Goal: Task Accomplishment & Management: Manage account settings

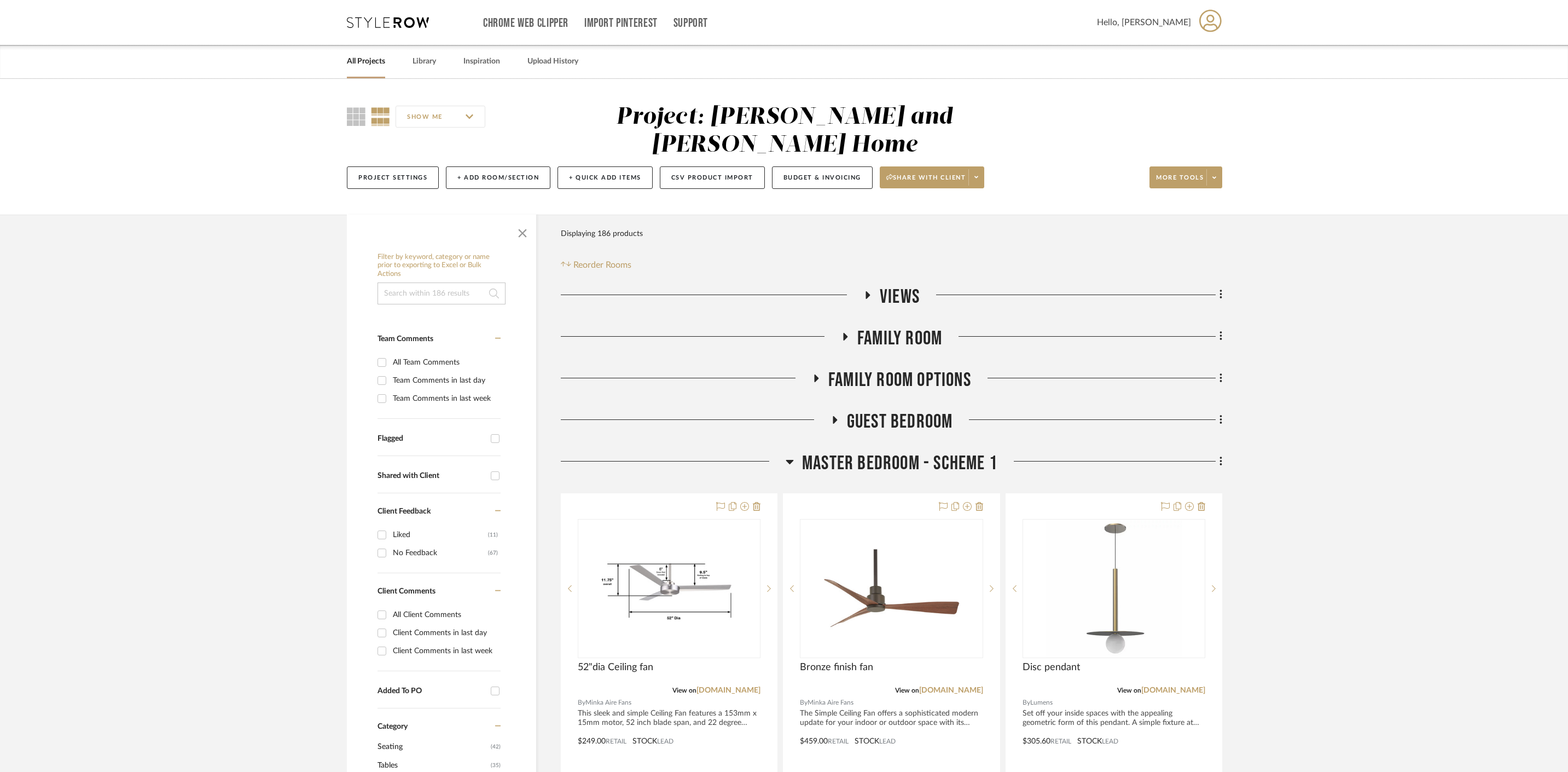
click at [848, 332] on icon at bounding box center [845, 336] width 13 height 8
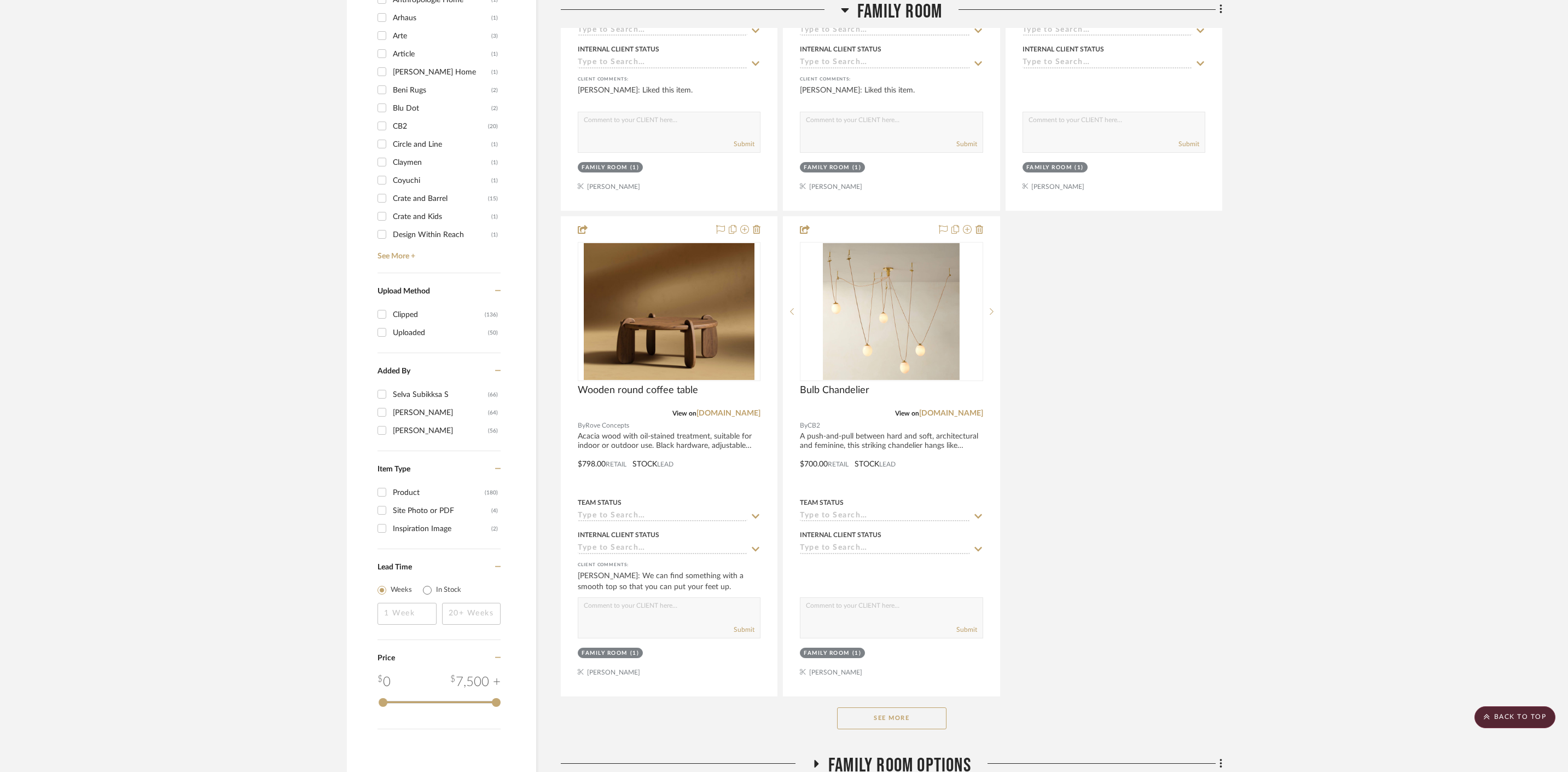
scroll to position [1124, 0]
click at [868, 706] on button "See More" at bounding box center [891, 717] width 109 height 22
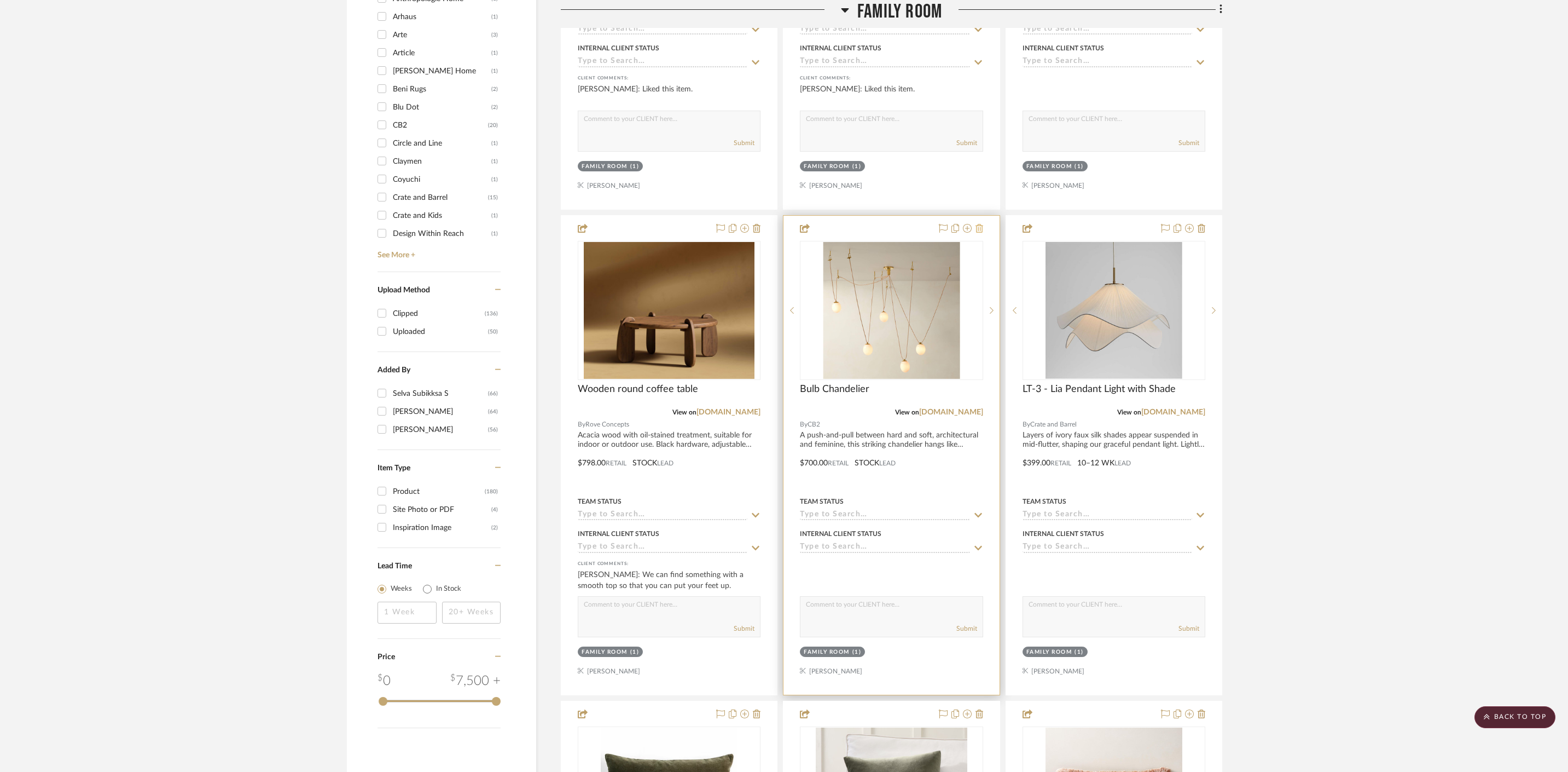
click at [980, 224] on icon at bounding box center [980, 228] width 8 height 9
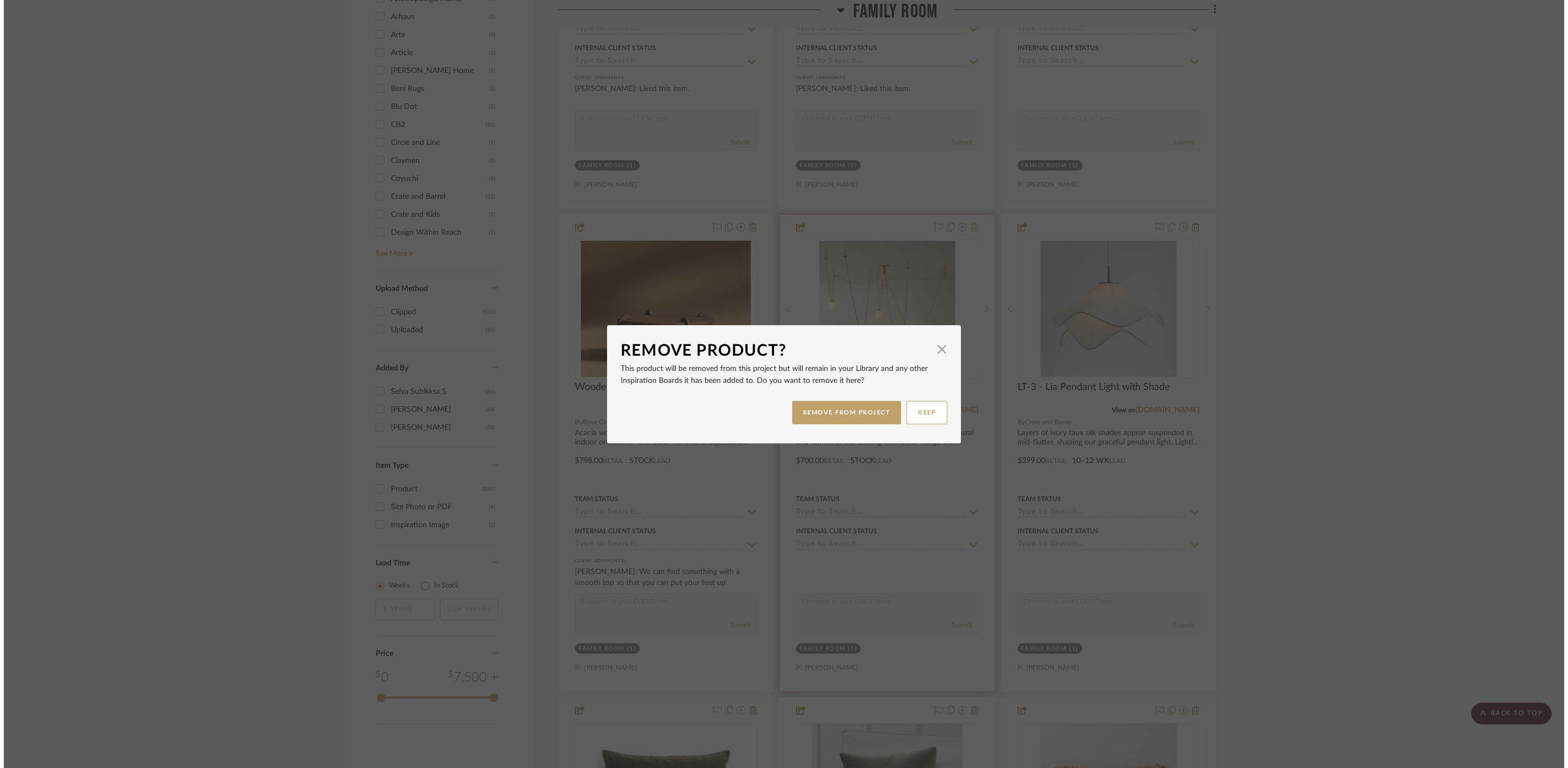
scroll to position [0, 0]
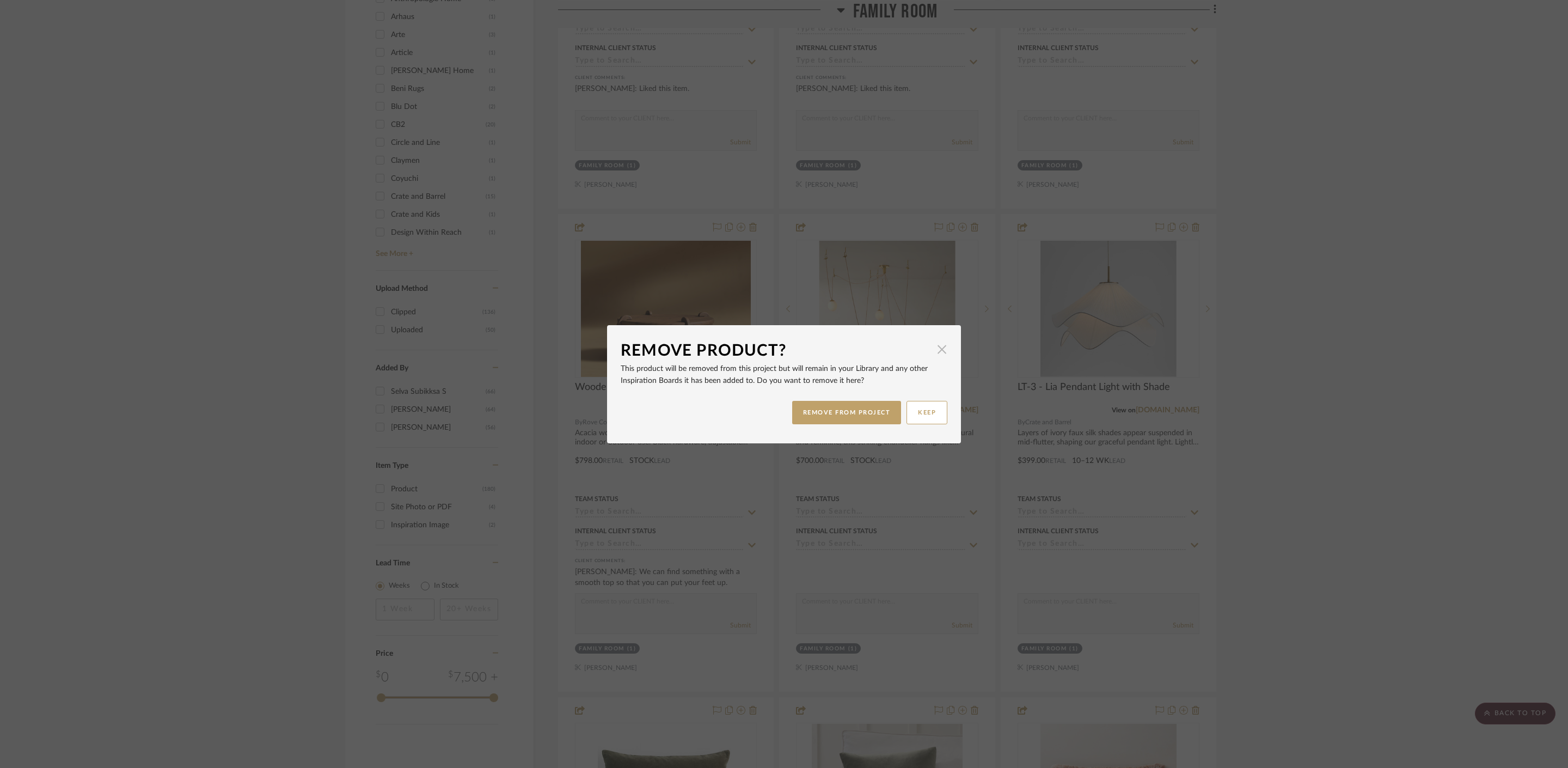
click at [939, 341] on span "button" at bounding box center [942, 350] width 22 height 22
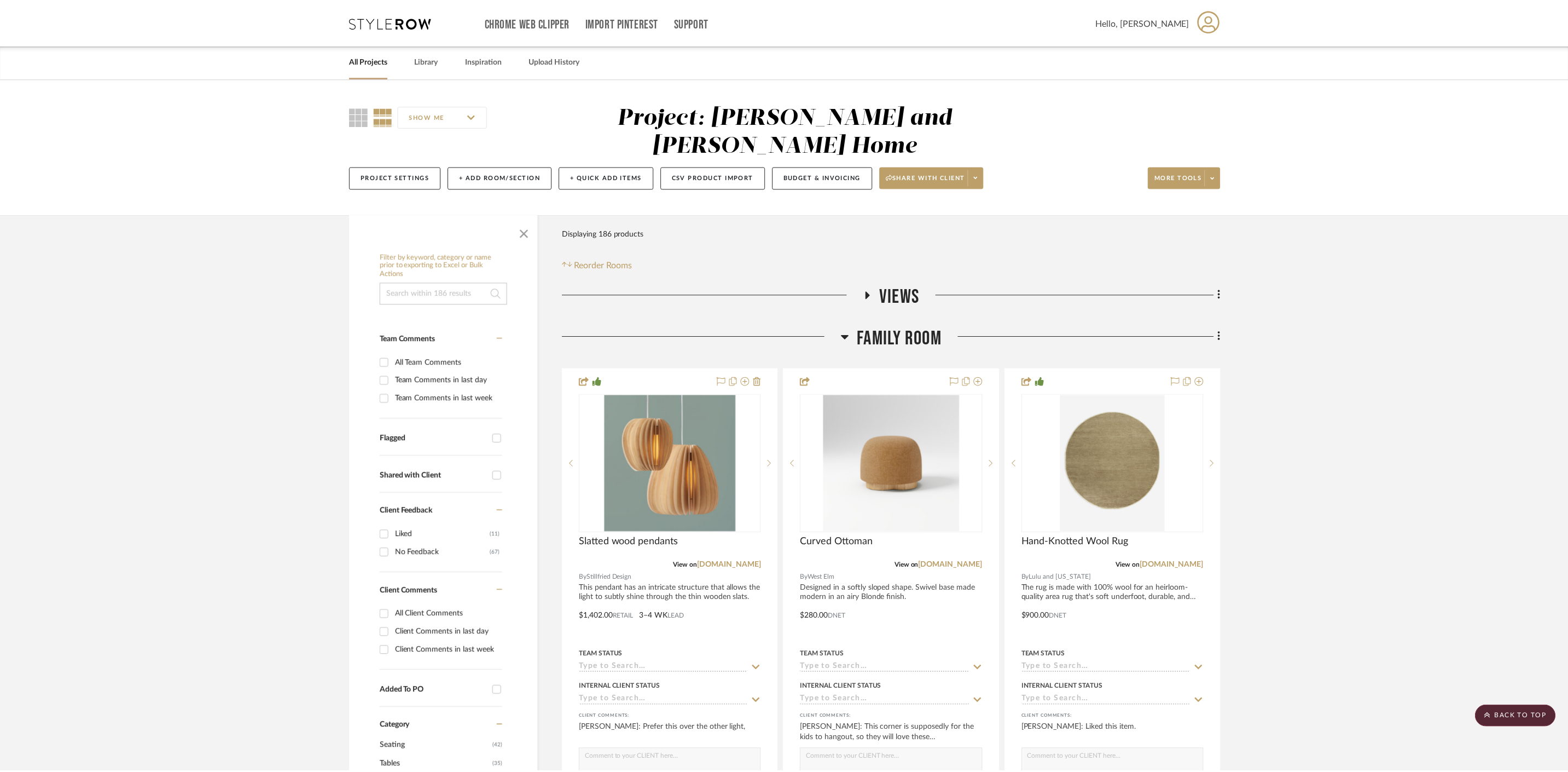
scroll to position [1124, 0]
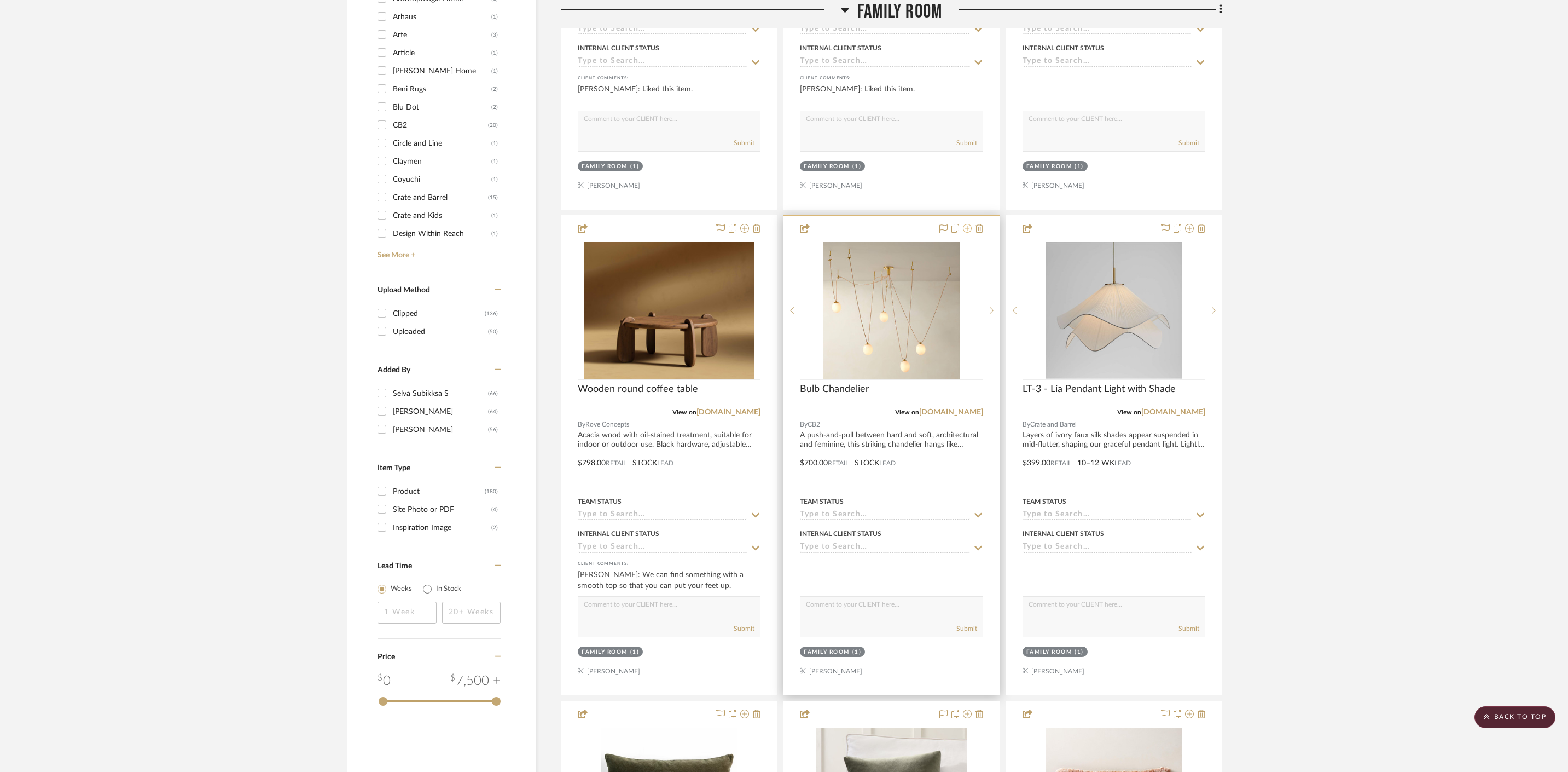
click at [967, 224] on icon at bounding box center [967, 228] width 9 height 9
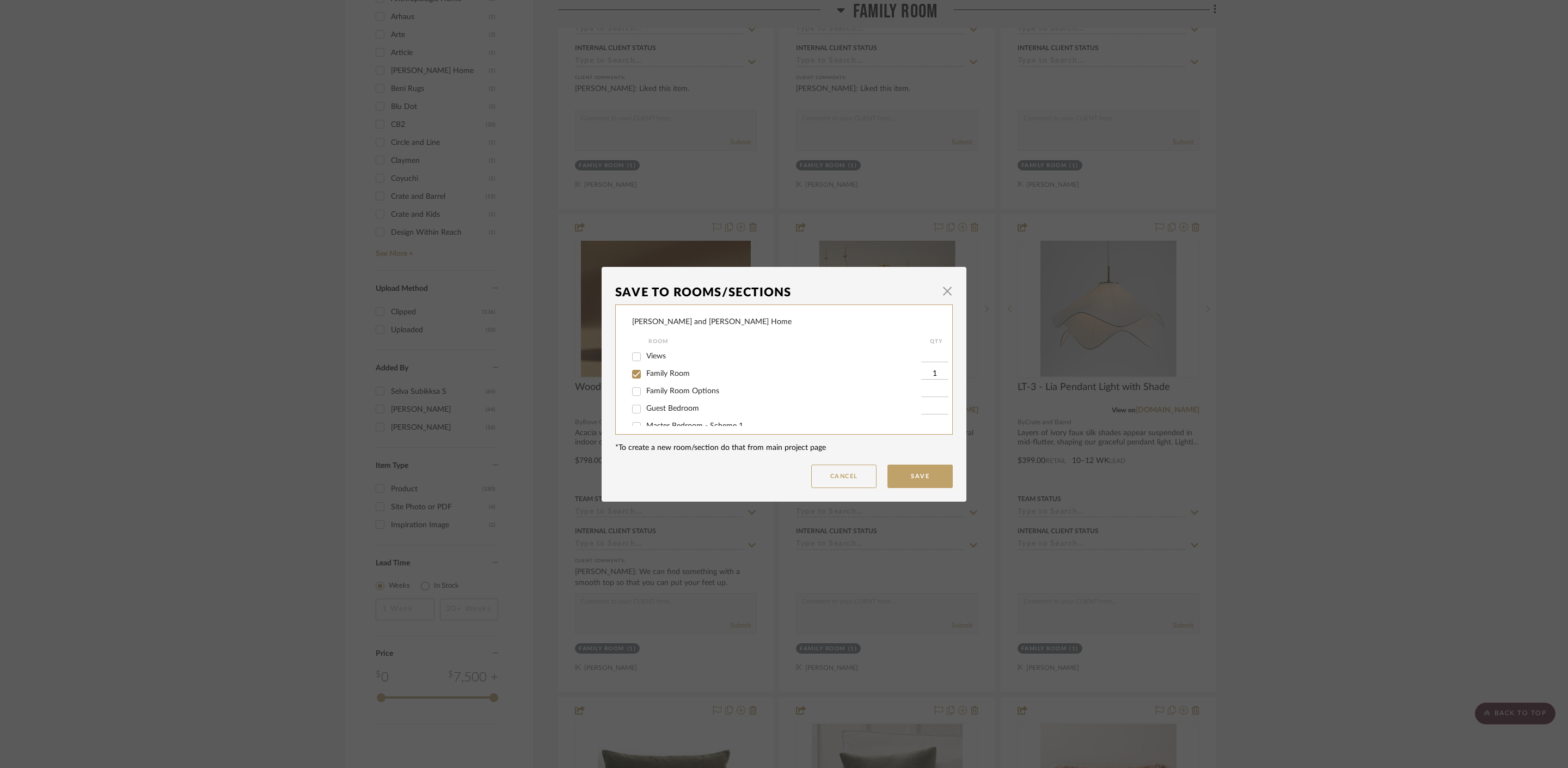
click at [637, 375] on input "Family Room" at bounding box center [637, 374] width 17 height 17
checkbox input "false"
click at [918, 477] on button "Save" at bounding box center [920, 476] width 66 height 23
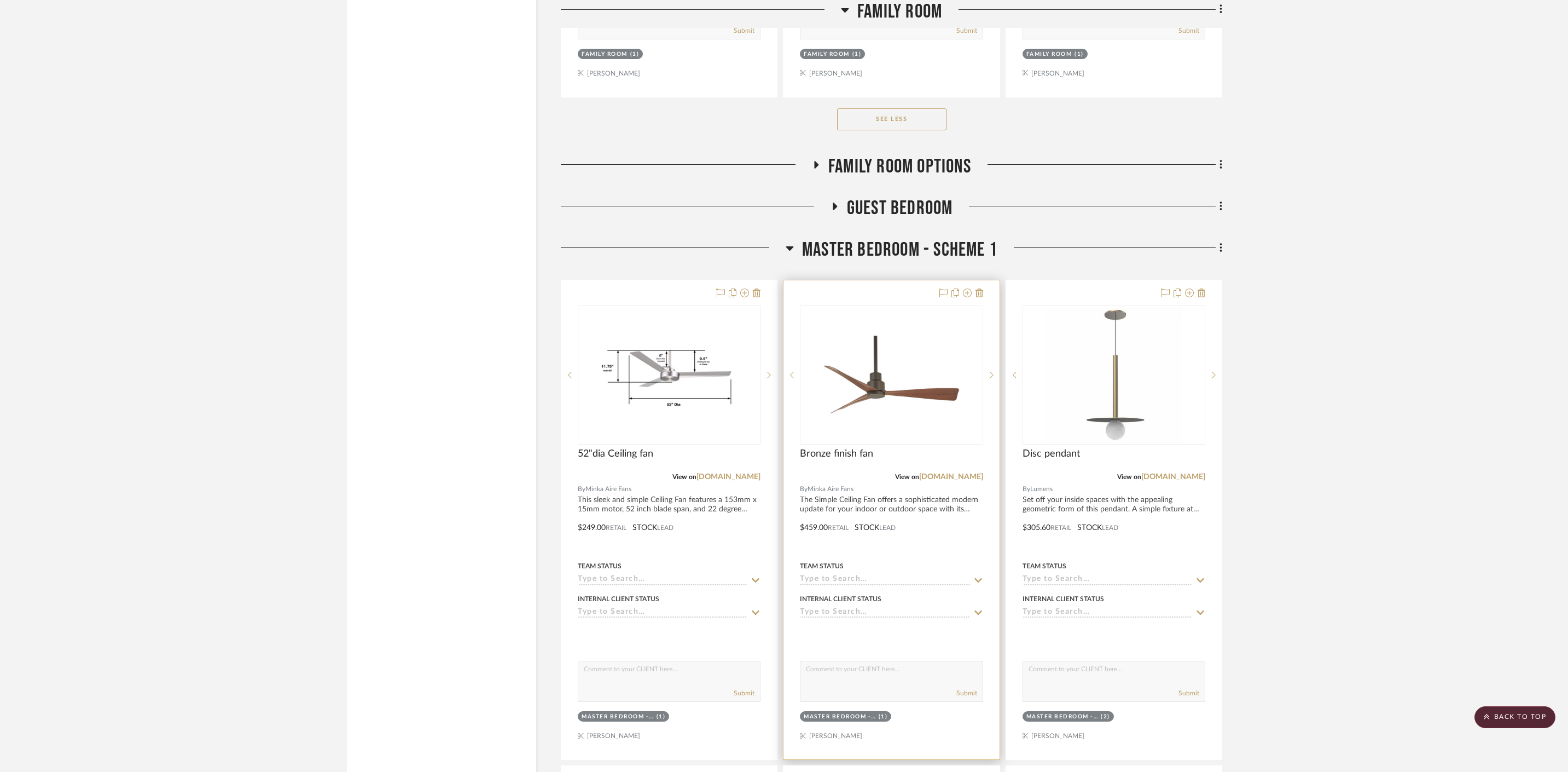
scroll to position [3670, 0]
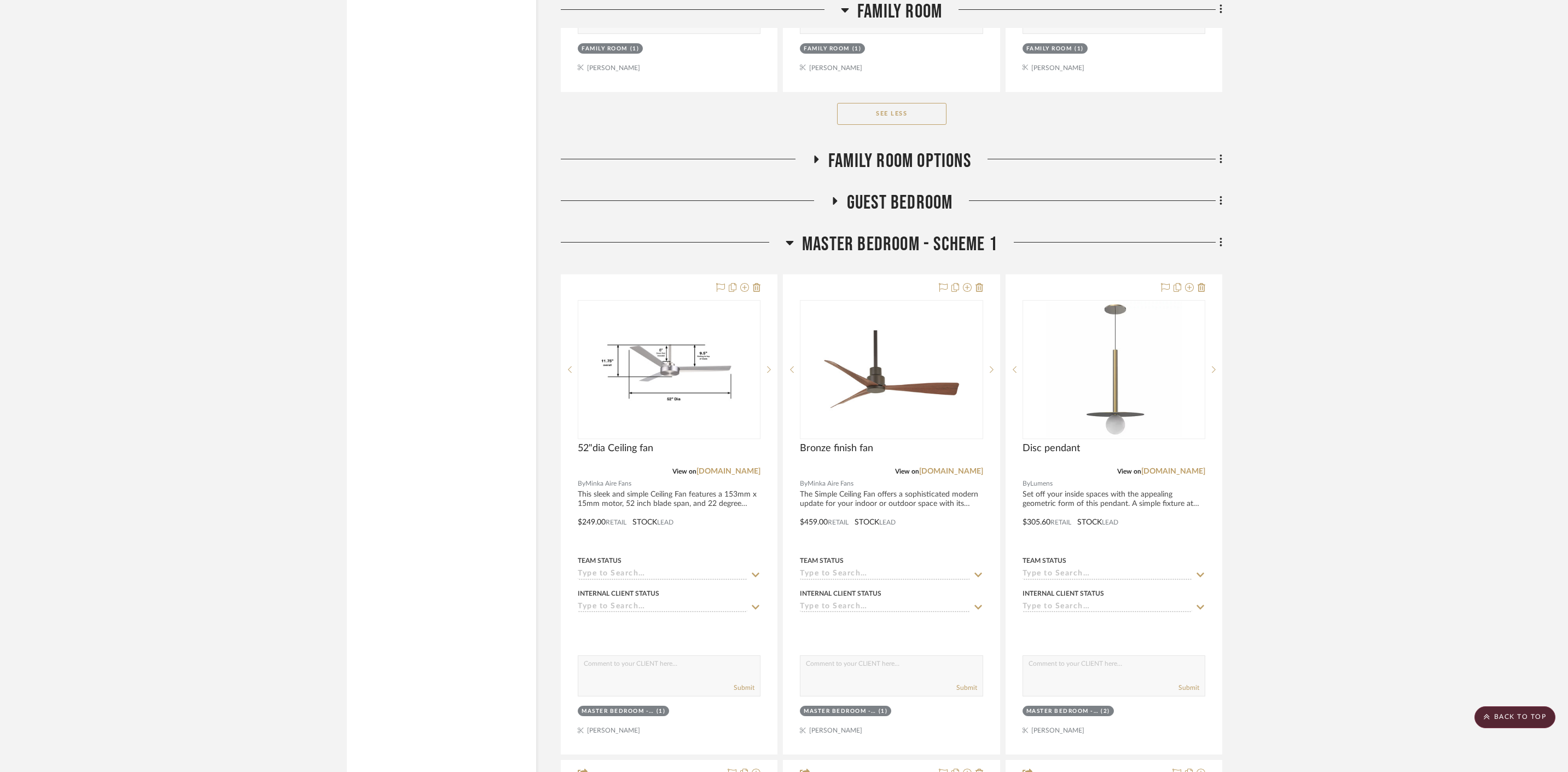
click at [825, 149] on h3 "Family Room Options" at bounding box center [892, 161] width 159 height 23
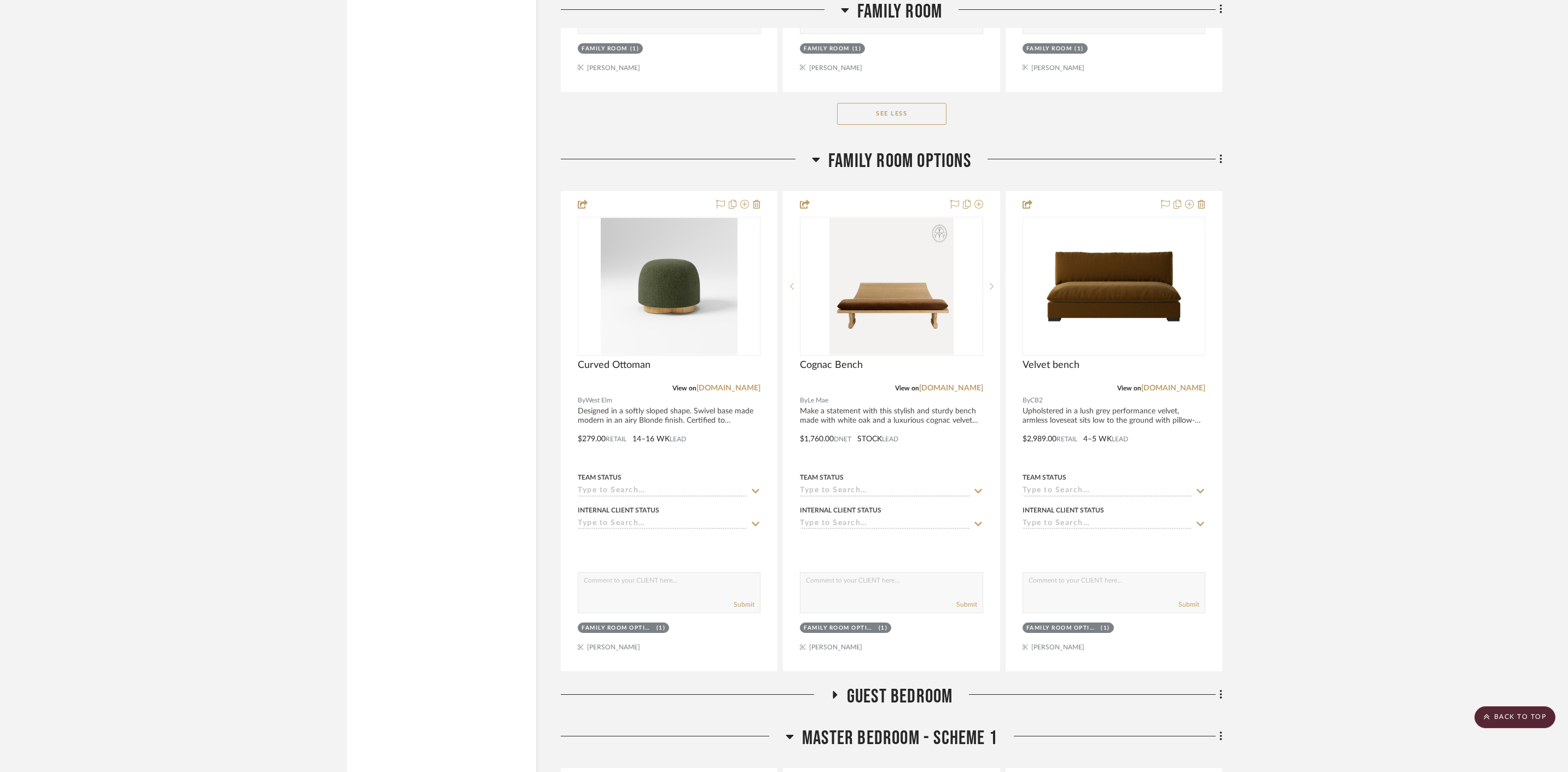
click at [826, 149] on h3 "Family Room Options" at bounding box center [892, 161] width 159 height 23
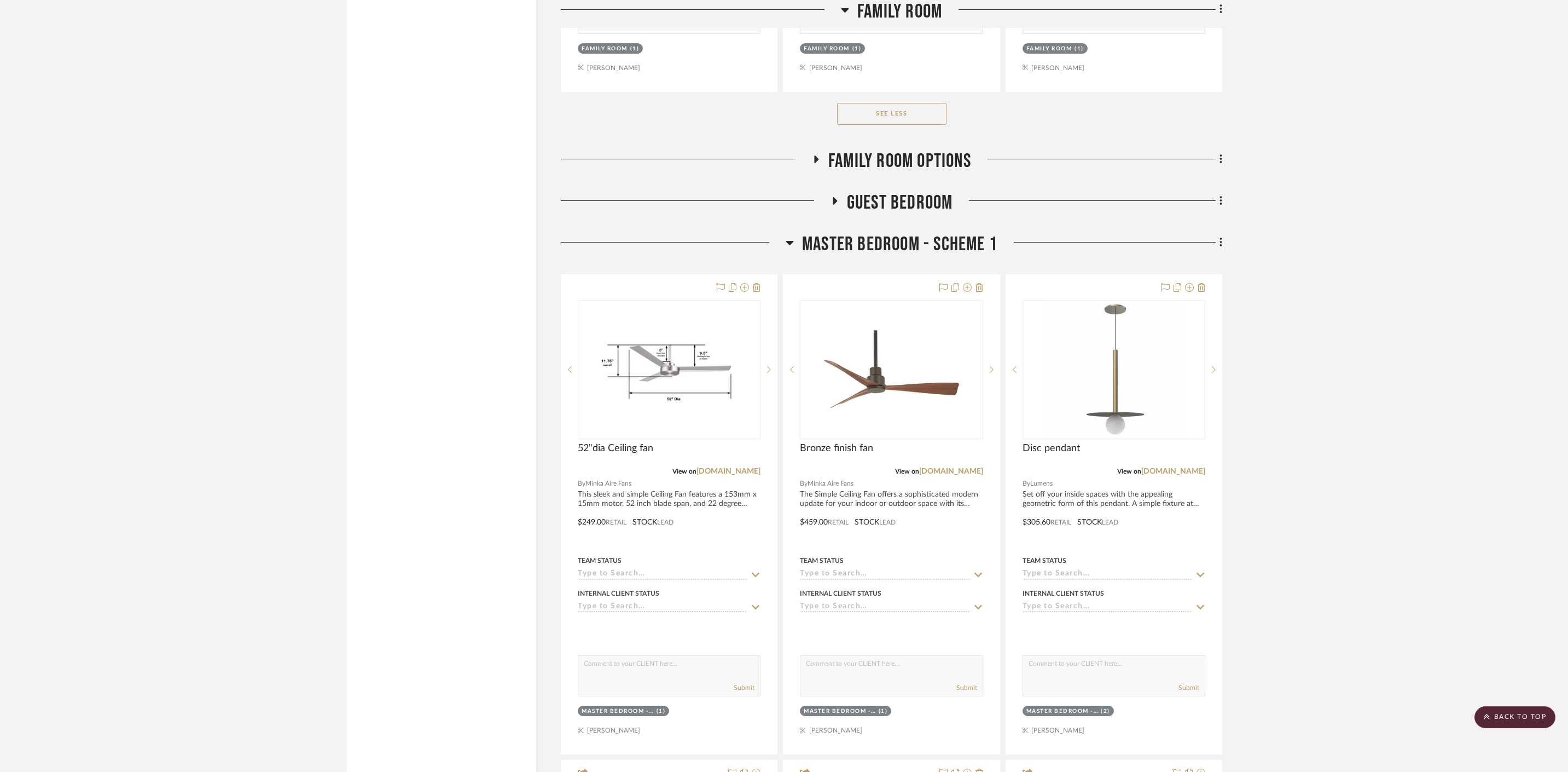
click at [838, 191] on h3 "Guest Bedroom" at bounding box center [891, 203] width 122 height 23
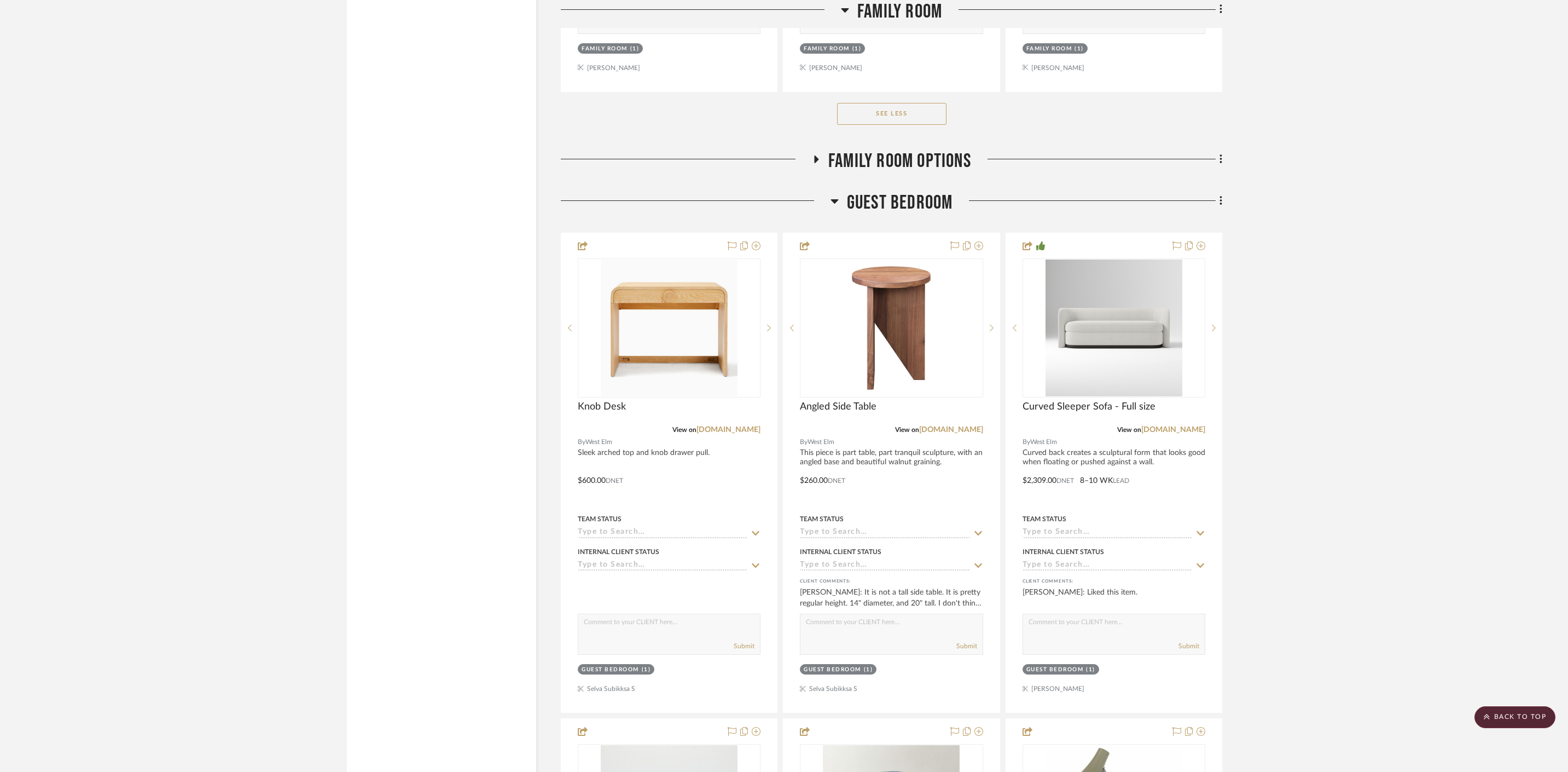
click at [838, 194] on icon at bounding box center [834, 201] width 8 height 13
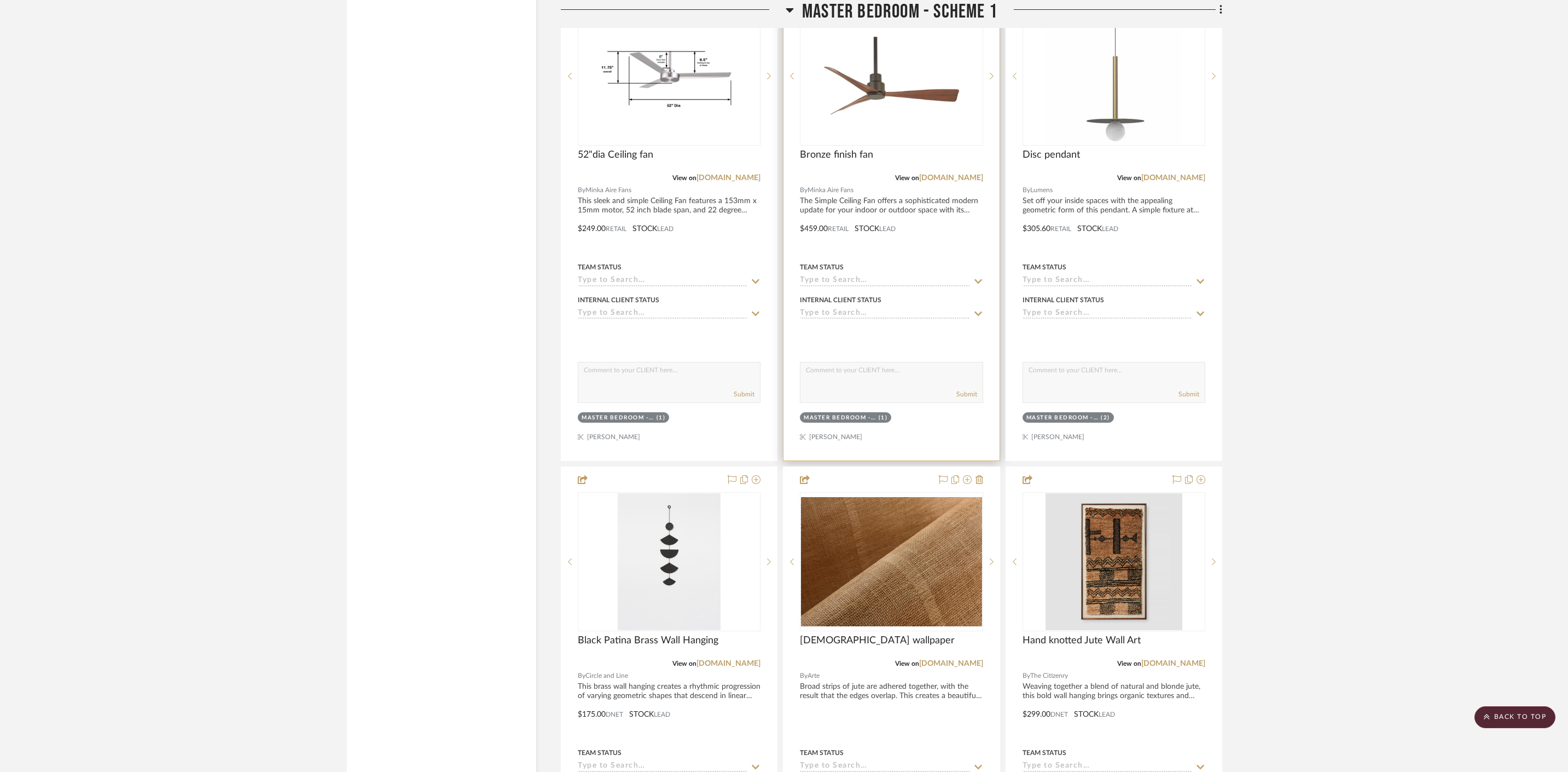
scroll to position [3967, 0]
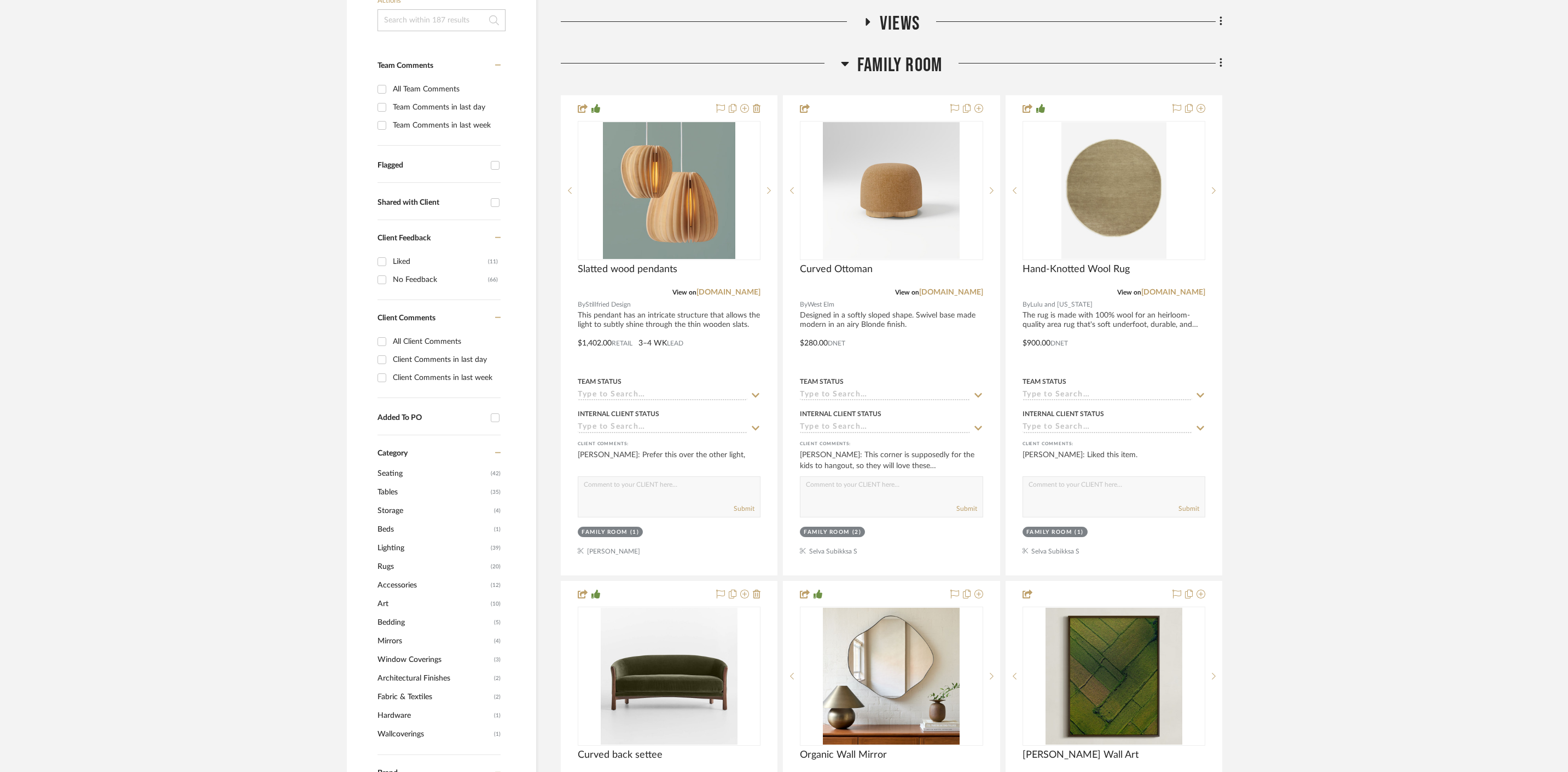
scroll to position [274, 0]
click at [848, 52] on h3 "Family Room" at bounding box center [892, 64] width 101 height 23
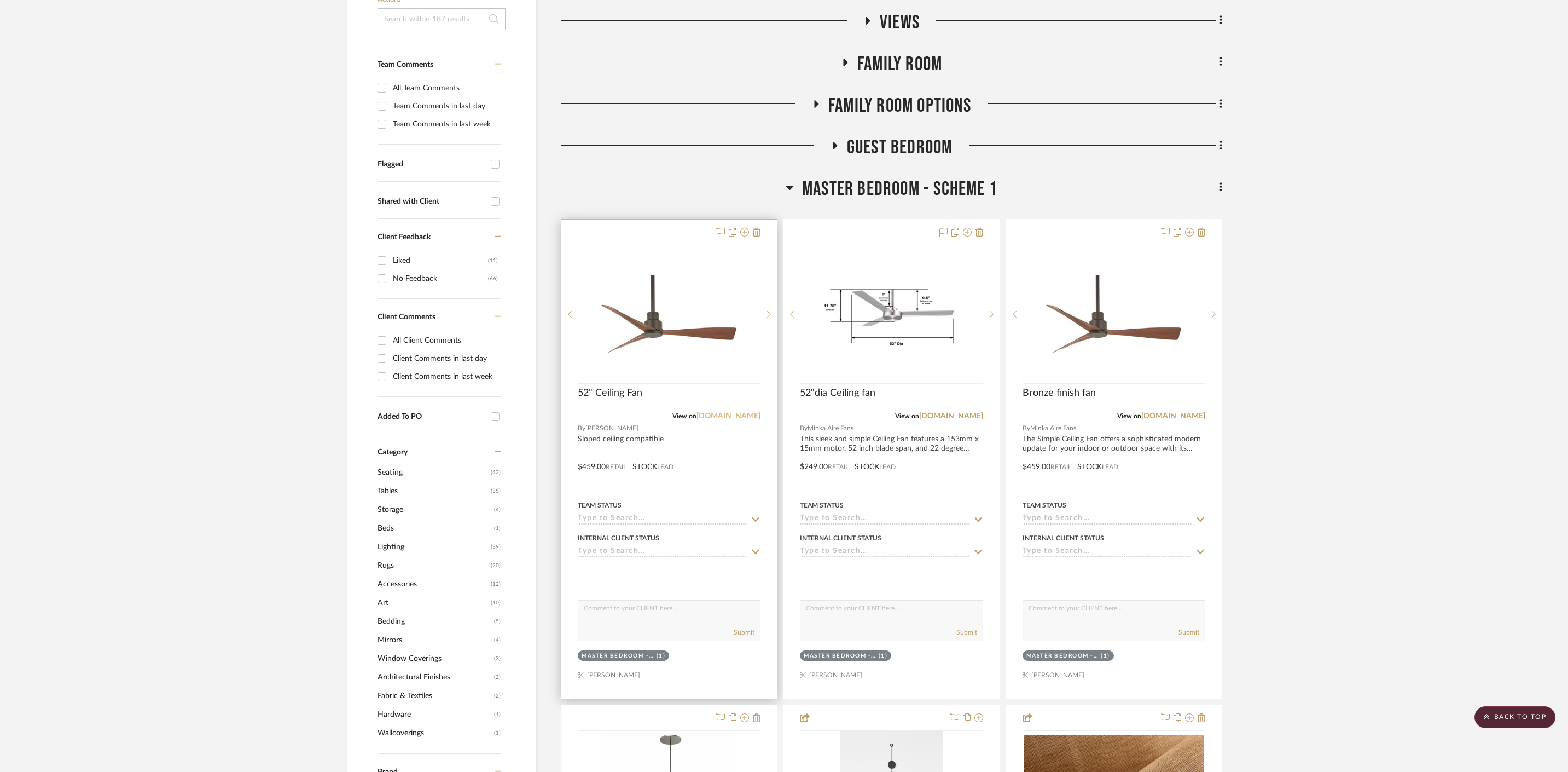
click at [725, 412] on link "fergusonhome.com" at bounding box center [728, 416] width 64 height 8
click at [659, 299] on img "0" at bounding box center [669, 314] width 137 height 137
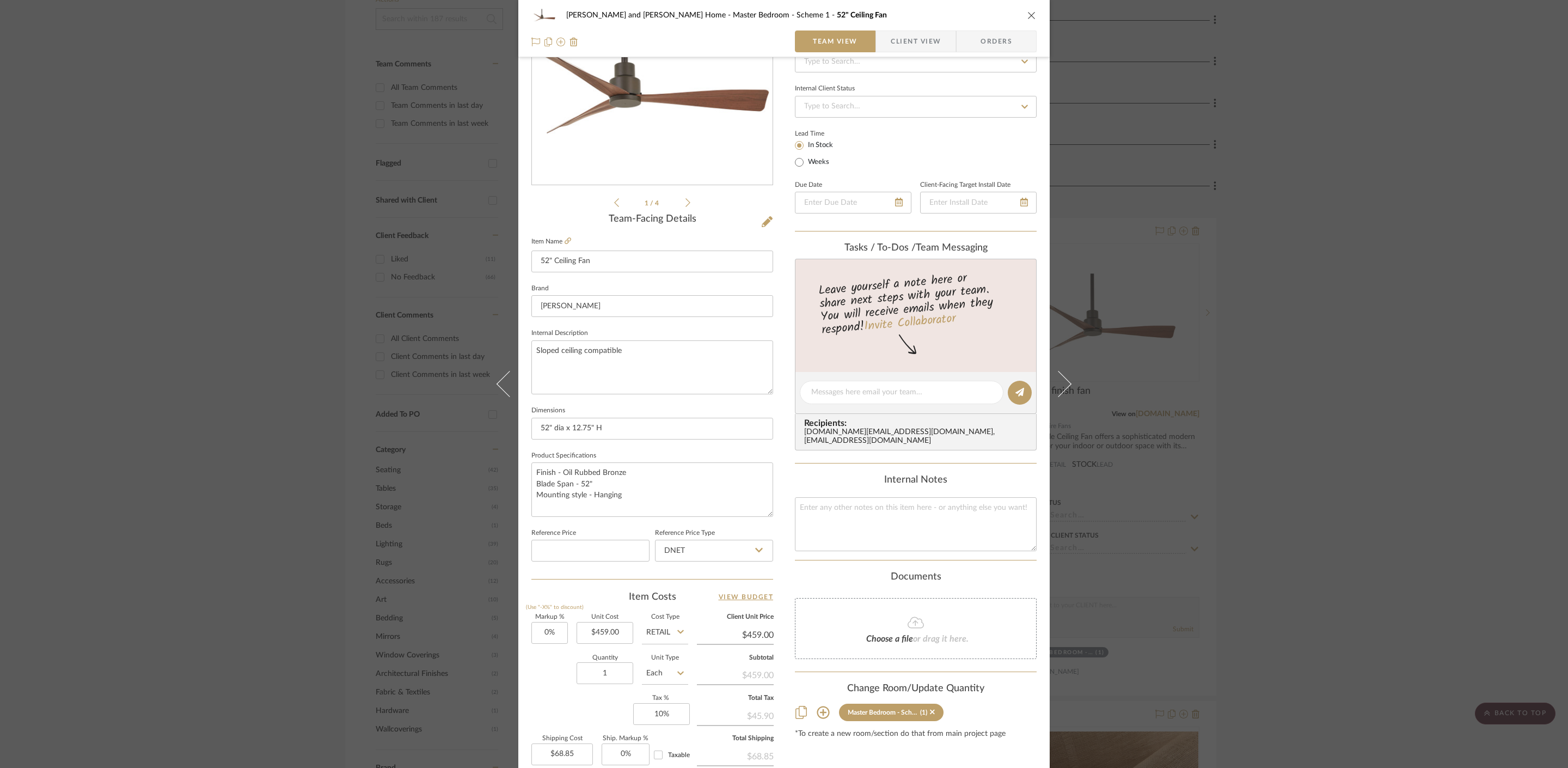
scroll to position [0, 0]
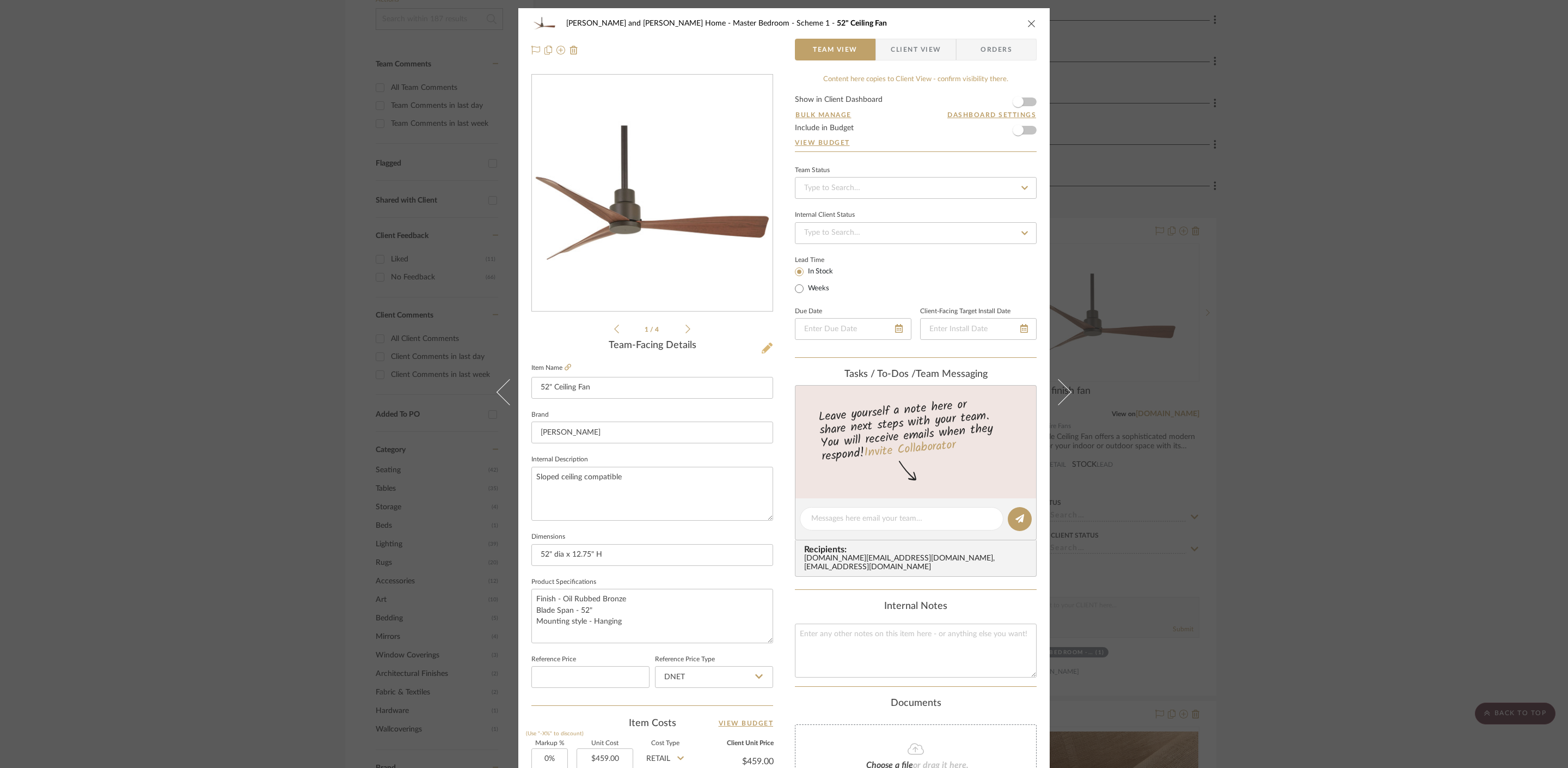
click at [762, 346] on icon at bounding box center [767, 348] width 11 height 11
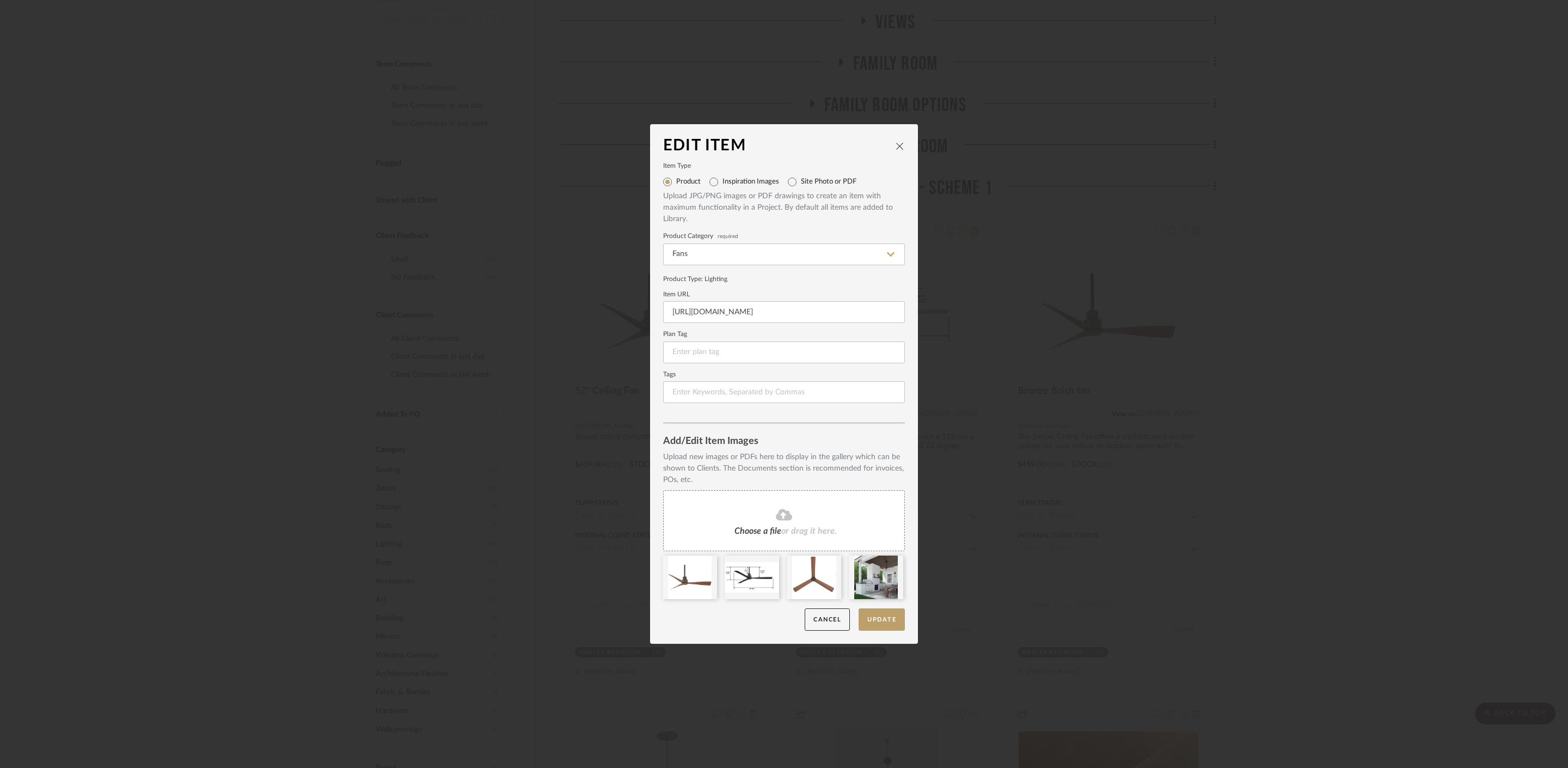
click at [776, 518] on icon at bounding box center [784, 515] width 17 height 12
click at [769, 517] on fa-icon at bounding box center [784, 516] width 99 height 14
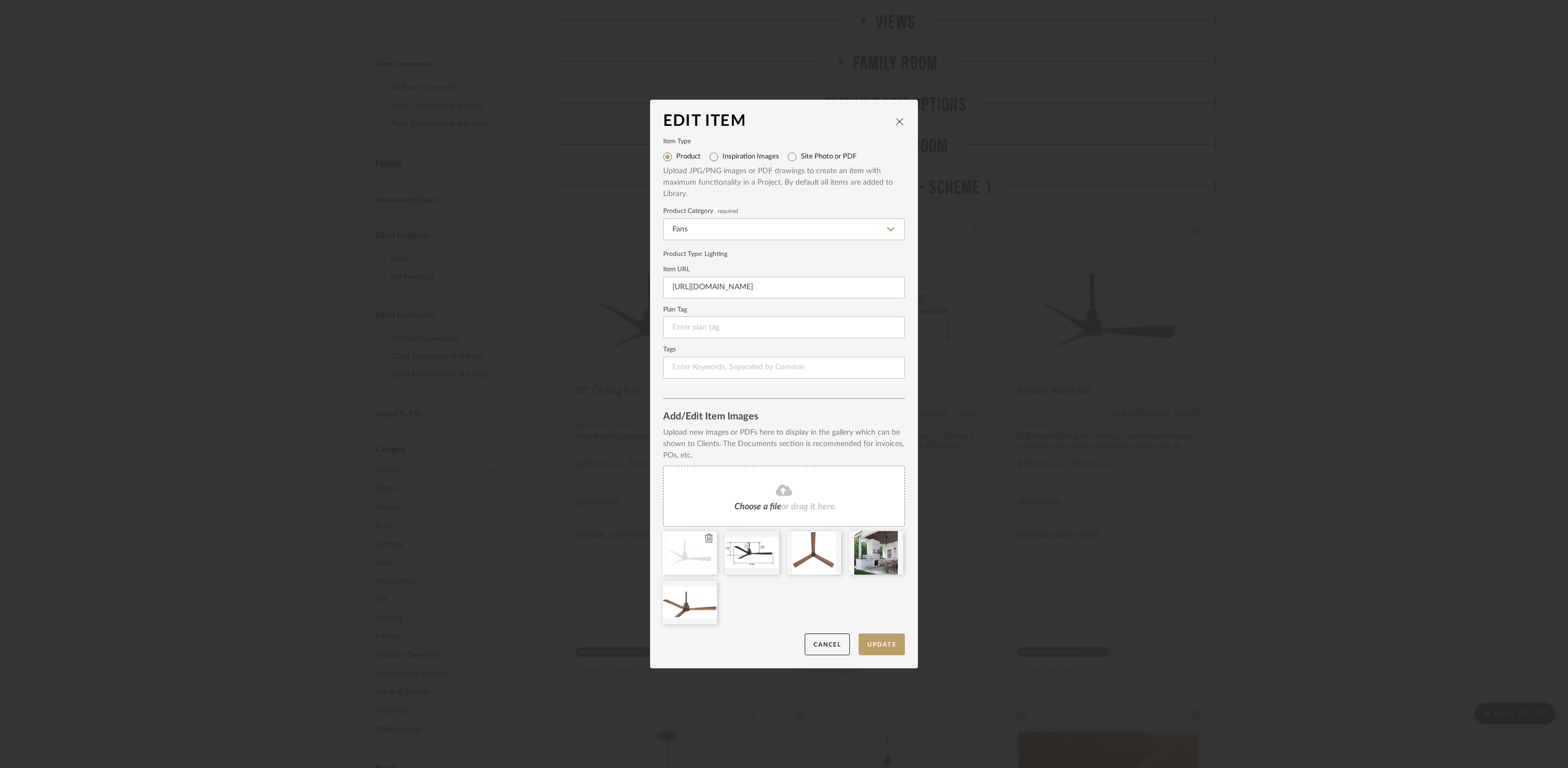
click at [705, 537] on icon at bounding box center [709, 538] width 8 height 9
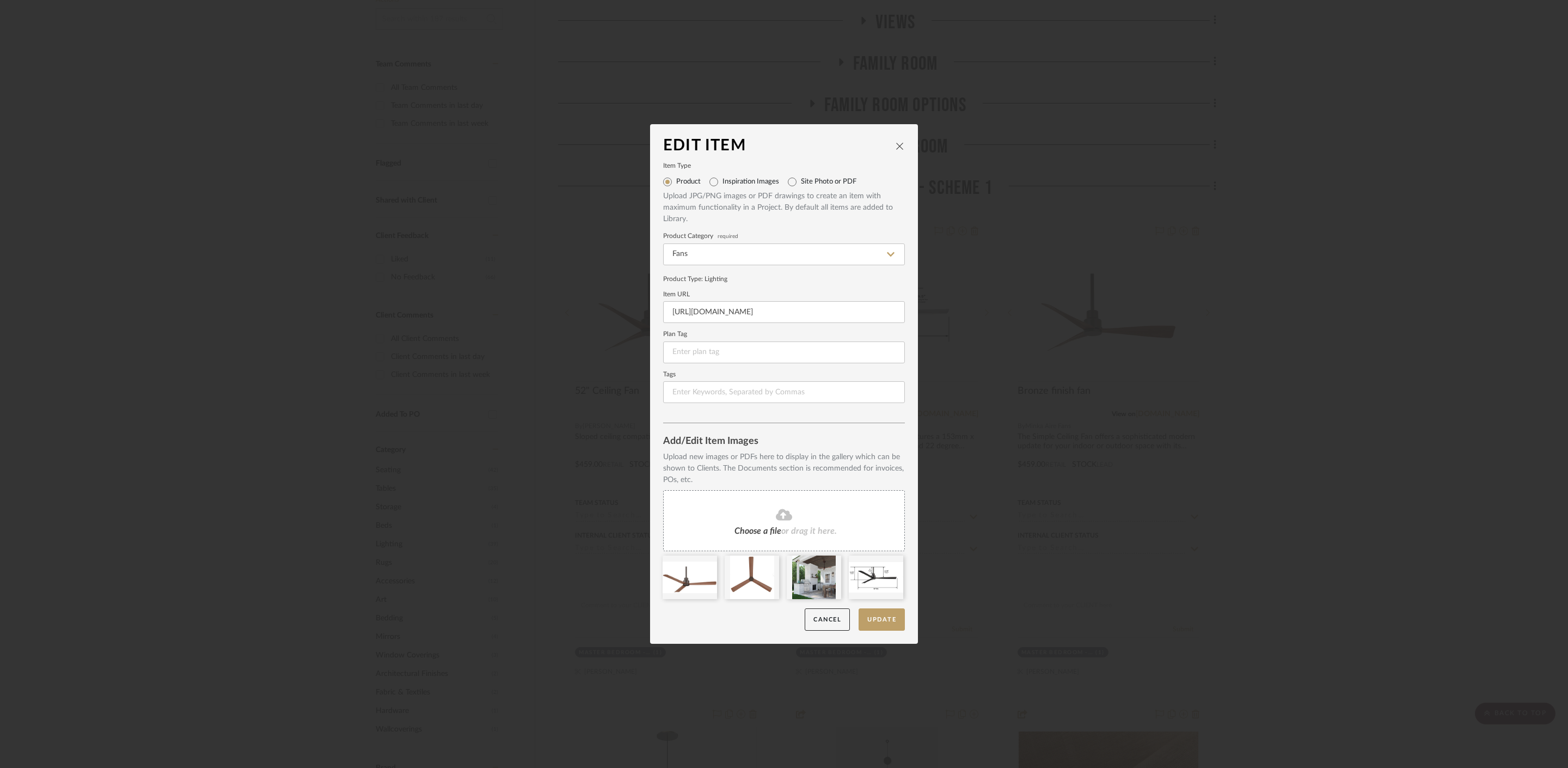
click at [890, 631] on dialog-content "Edit Item Item Type Product Inspiration Images Site Photo or PDF Upload JPG/PNG…" at bounding box center [784, 384] width 268 height 519
click at [873, 616] on button "Update" at bounding box center [882, 619] width 46 height 22
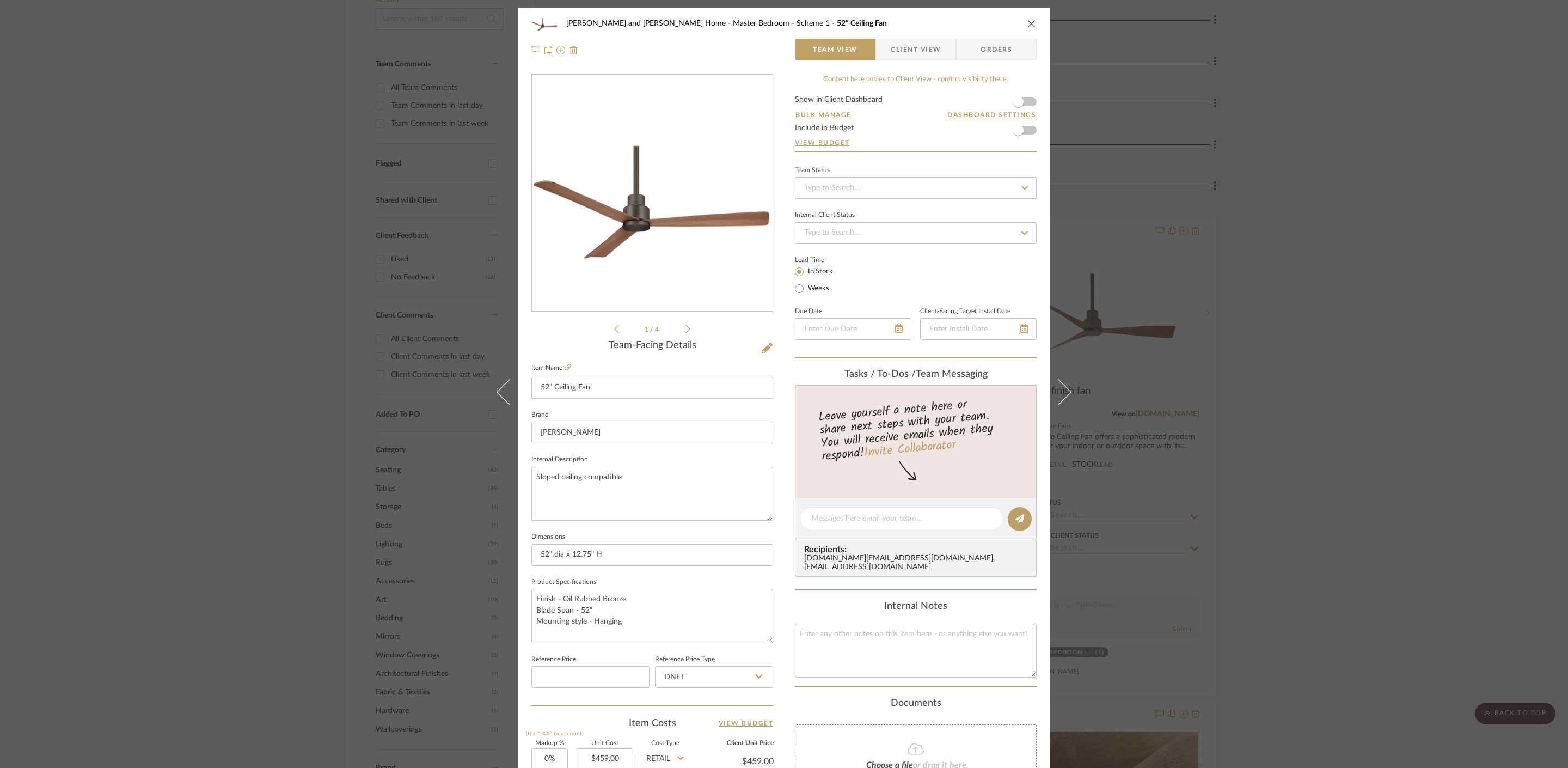
click at [1028, 23] on icon "close" at bounding box center [1032, 23] width 9 height 9
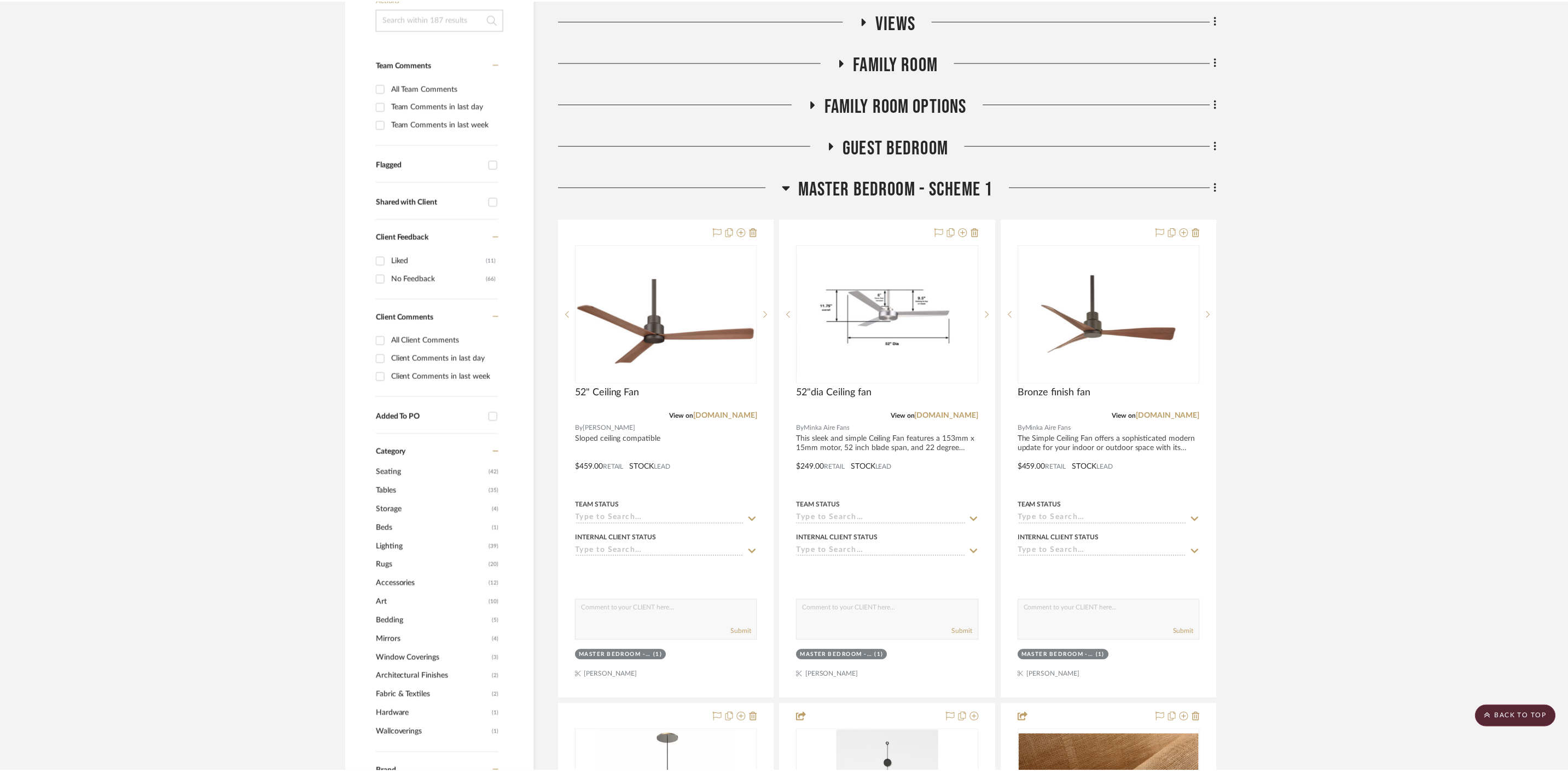
scroll to position [274, 0]
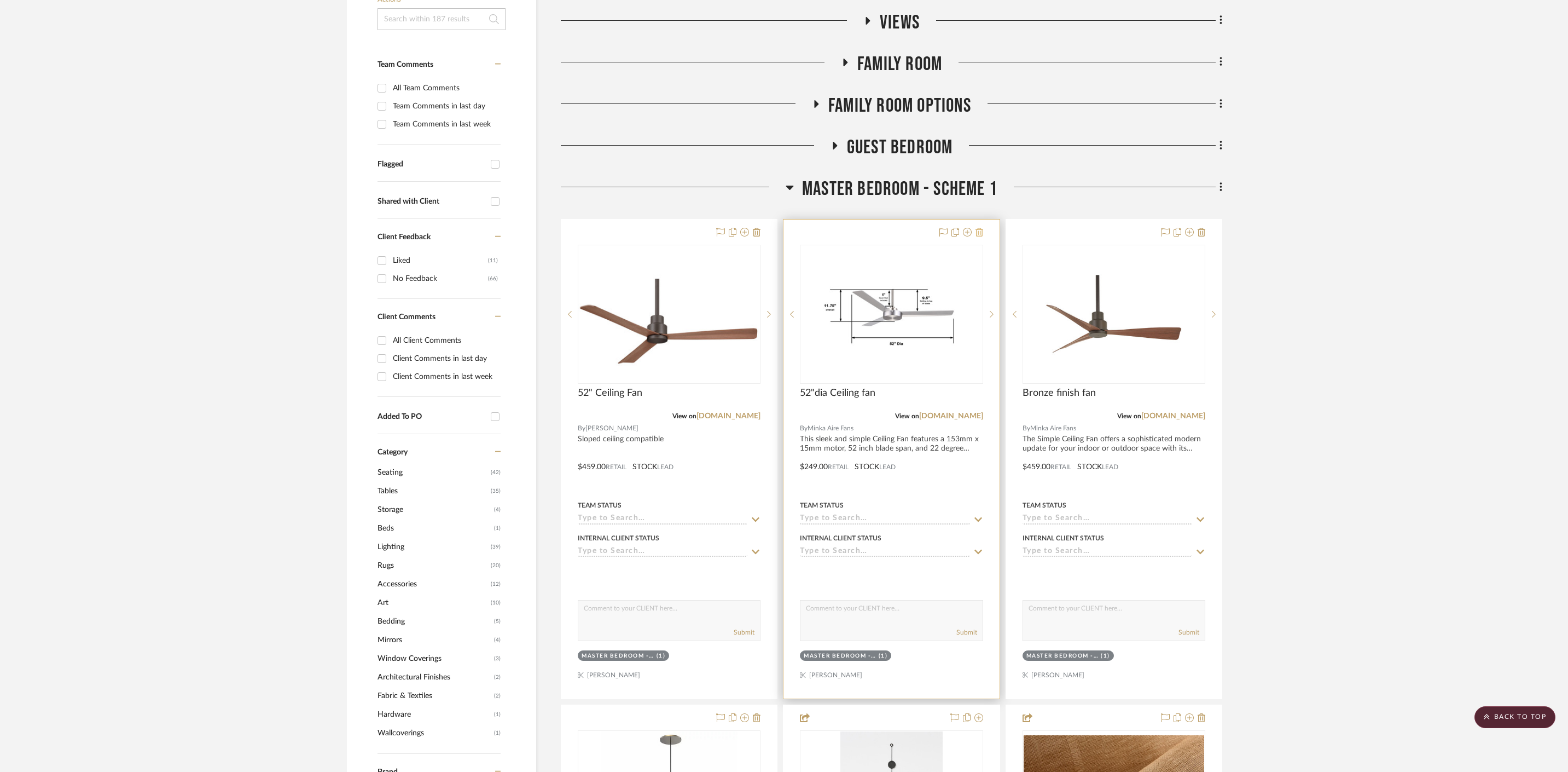
click at [982, 228] on icon at bounding box center [980, 232] width 8 height 9
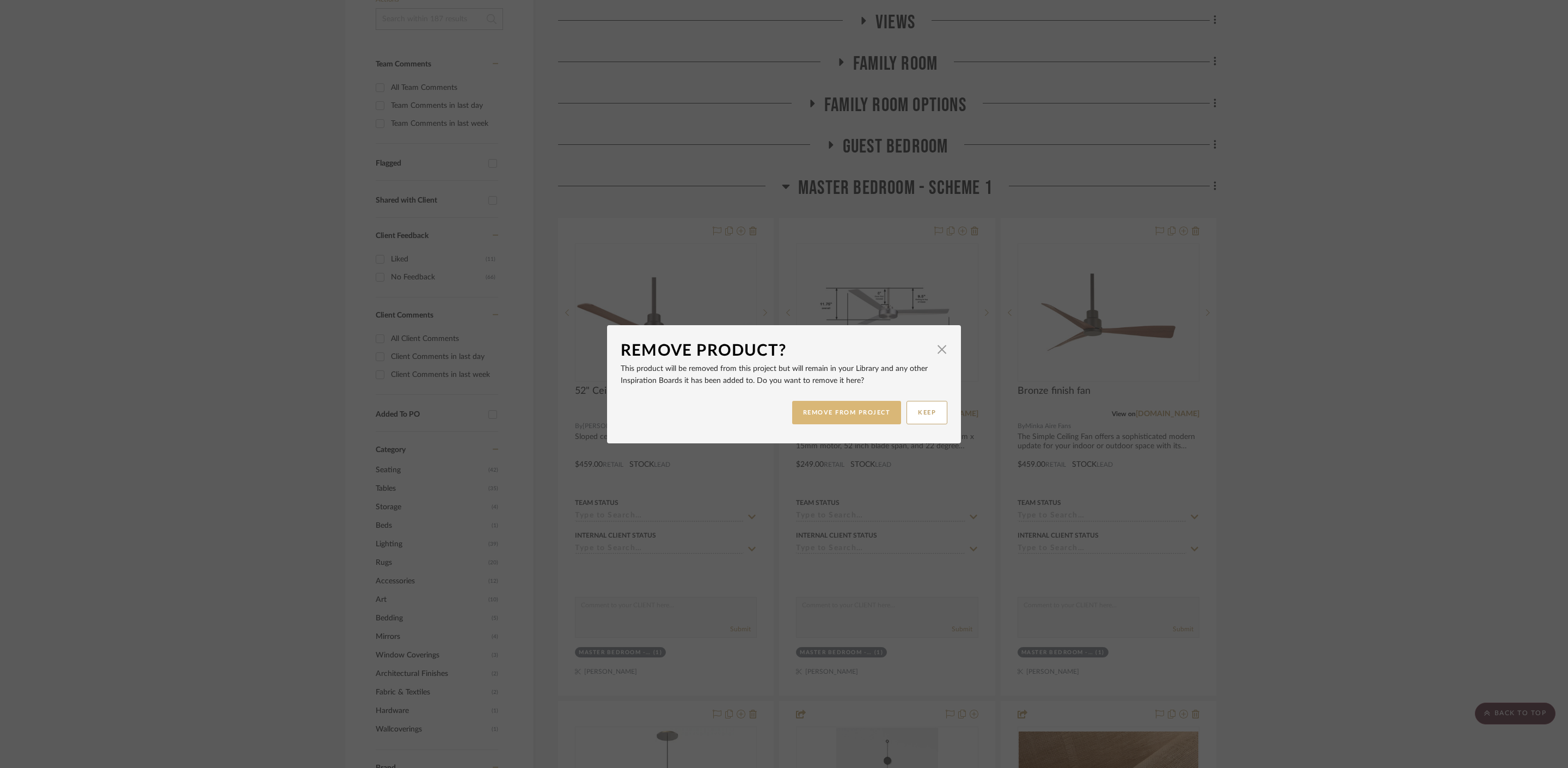
click at [821, 410] on button "REMOVE FROM PROJECT" at bounding box center [847, 412] width 110 height 23
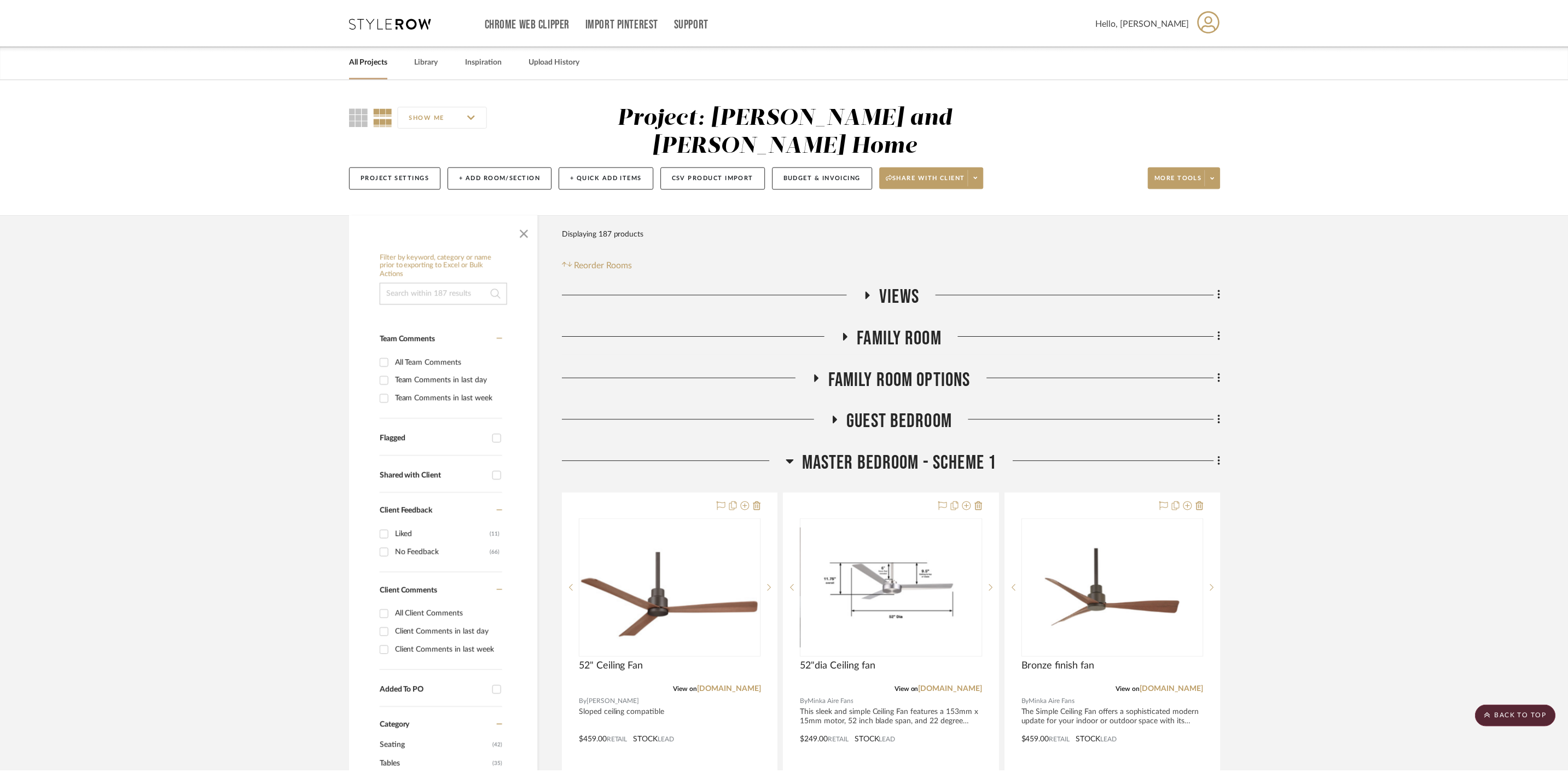
scroll to position [274, 0]
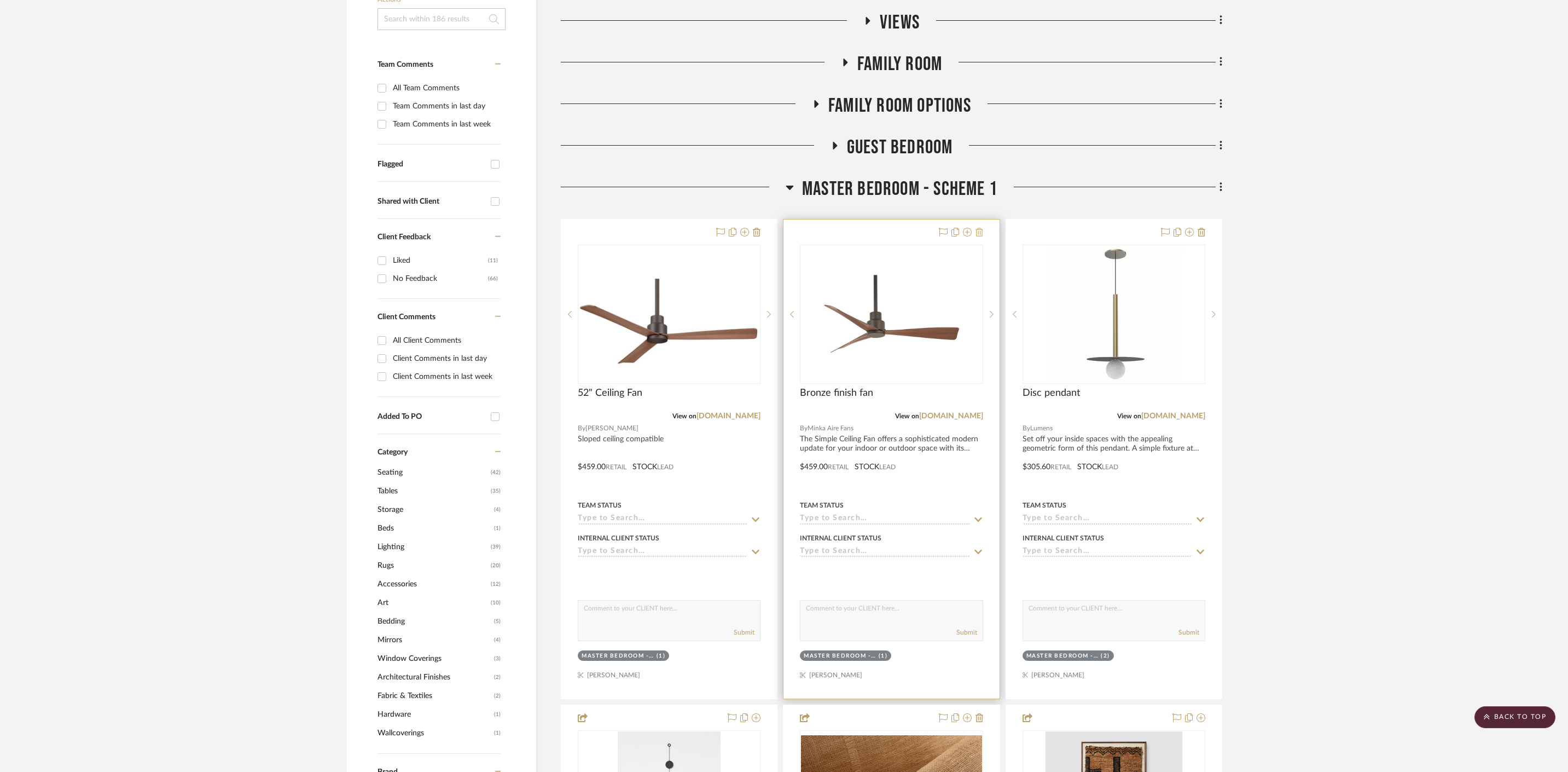
click at [981, 228] on icon at bounding box center [980, 232] width 8 height 9
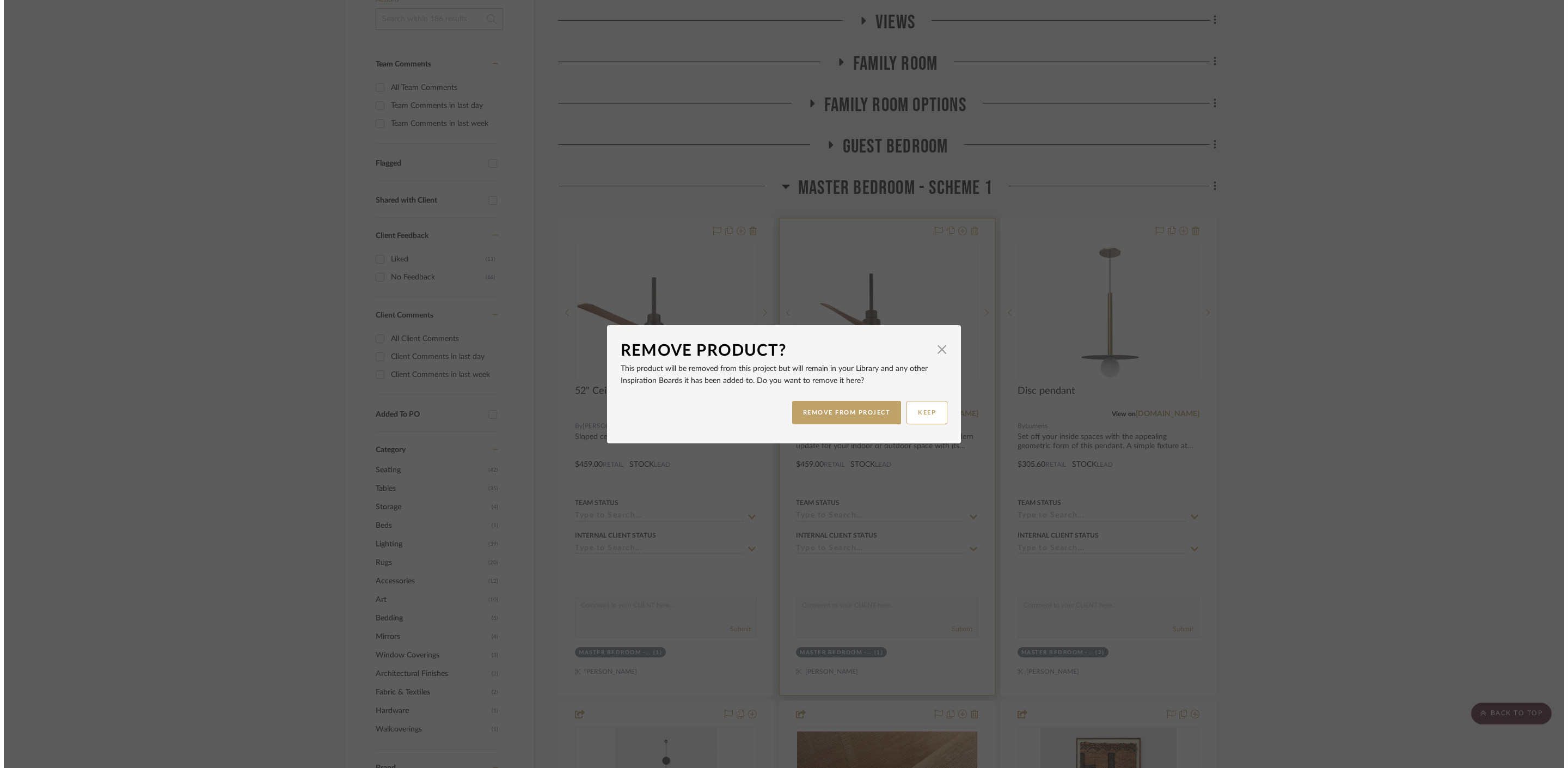
scroll to position [0, 0]
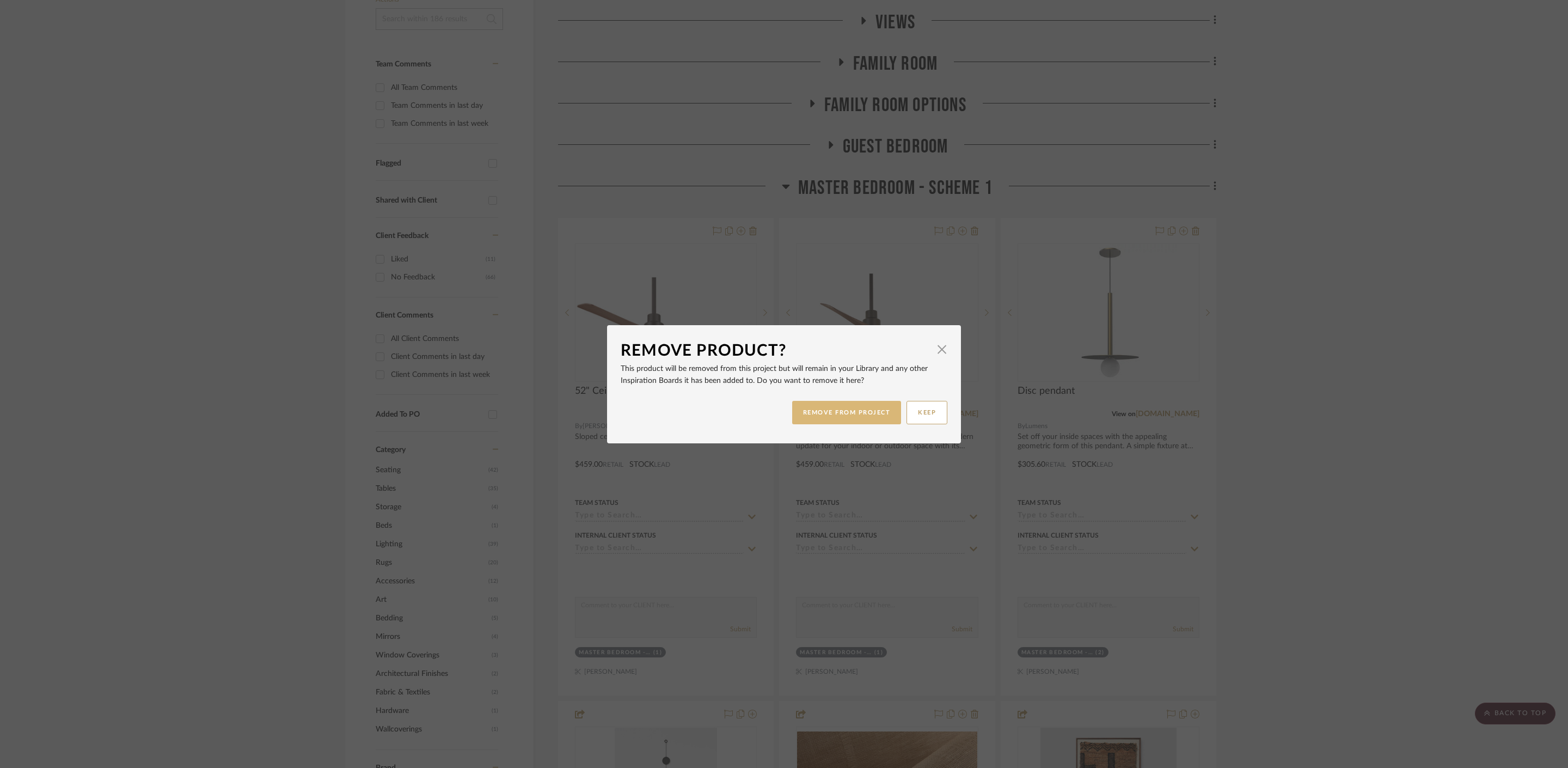
click at [859, 409] on button "REMOVE FROM PROJECT" at bounding box center [847, 412] width 110 height 23
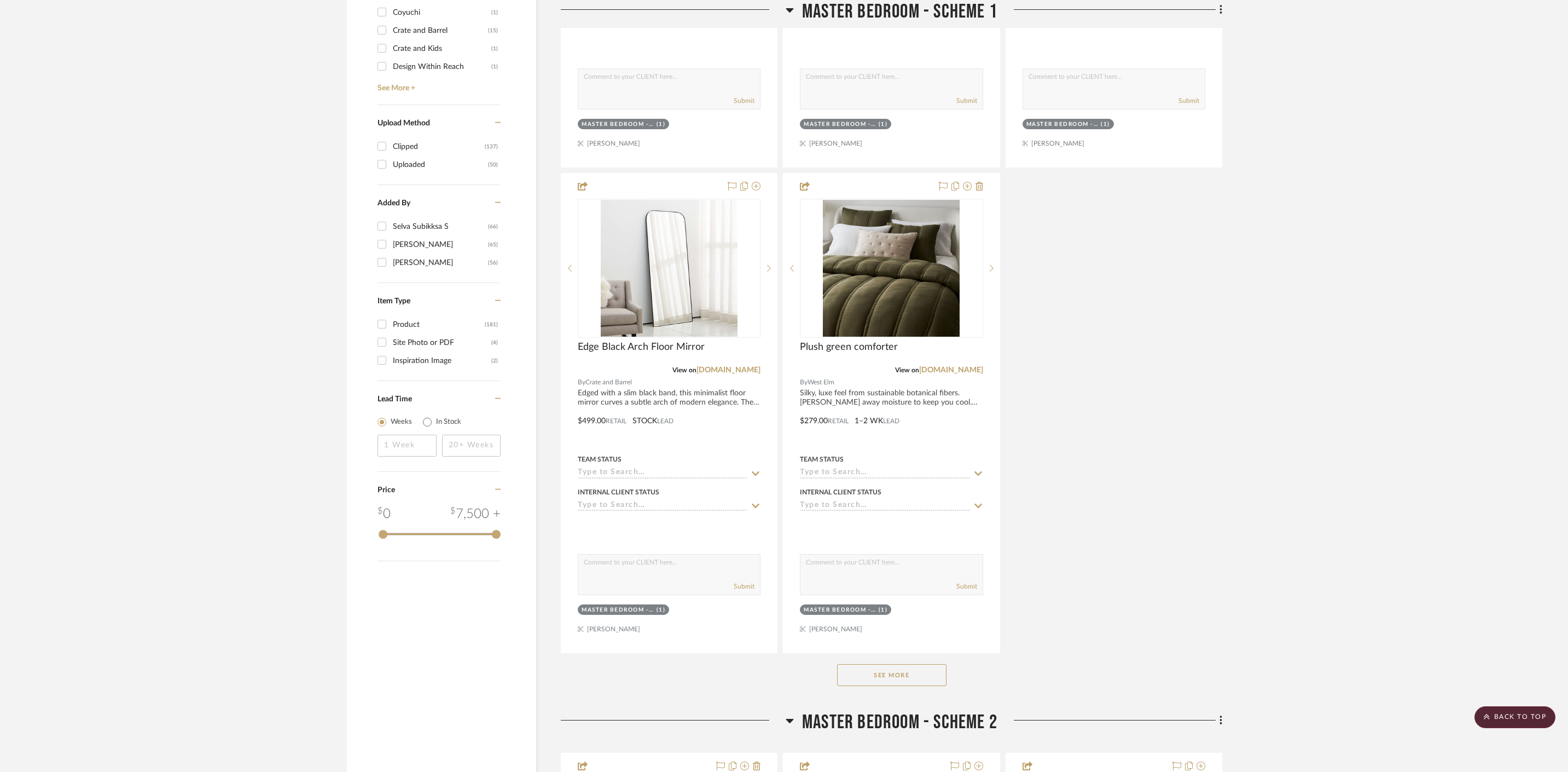
scroll to position [1294, 0]
click at [867, 662] on button "See More" at bounding box center [891, 673] width 109 height 22
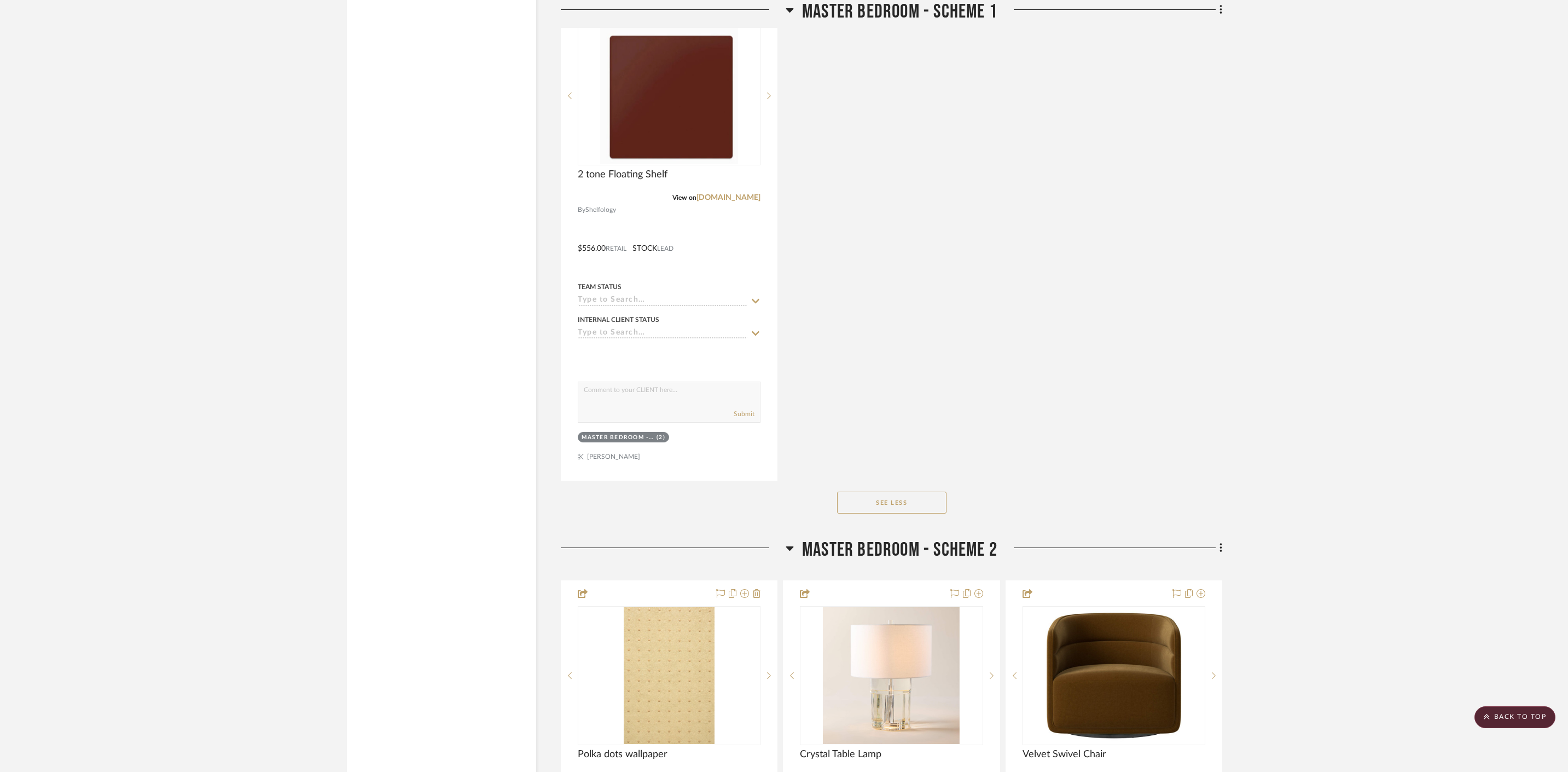
scroll to position [2929, 0]
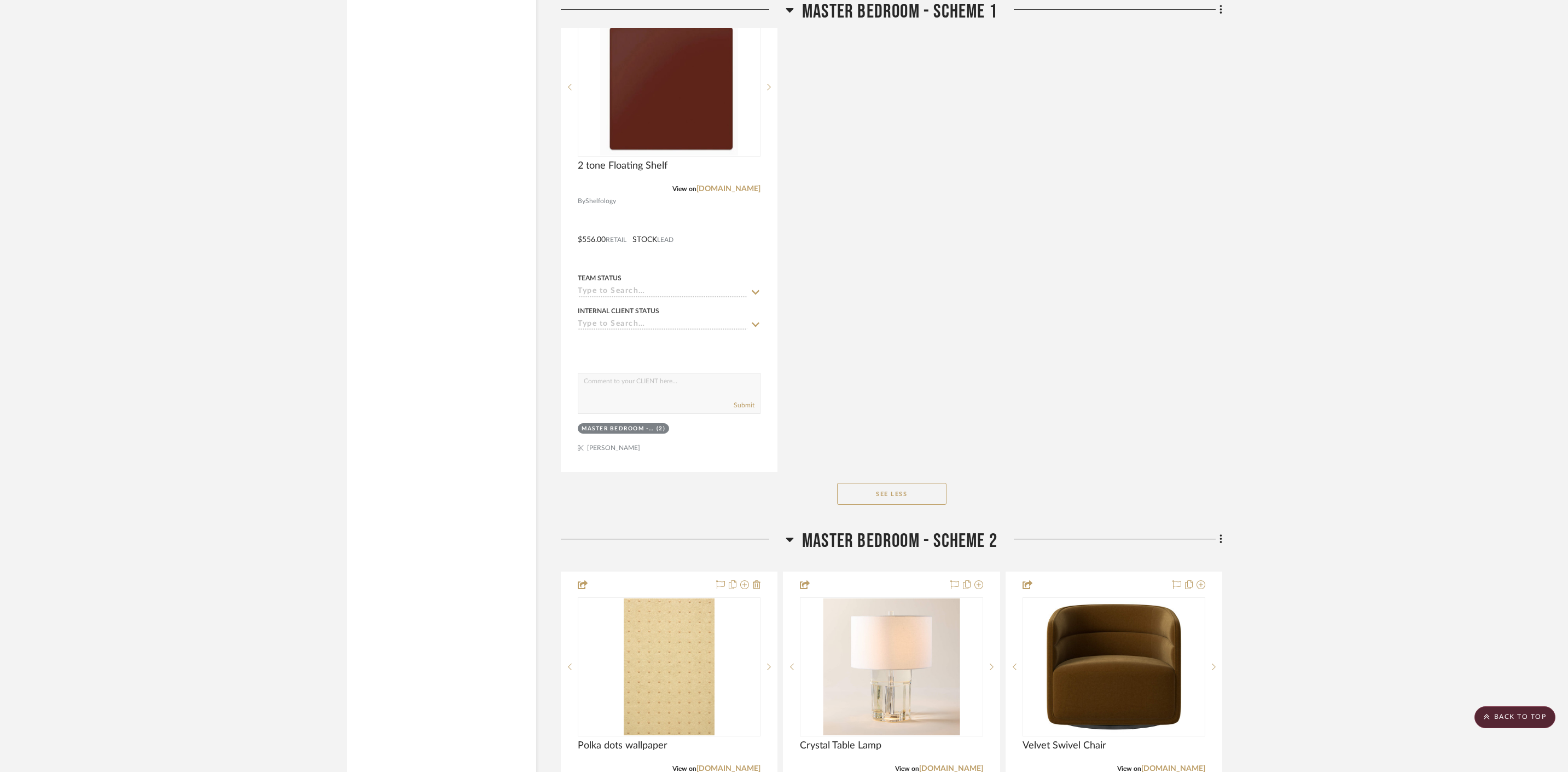
click at [794, 529] on h3 "Master Bedroom - Scheme 2" at bounding box center [891, 541] width 212 height 23
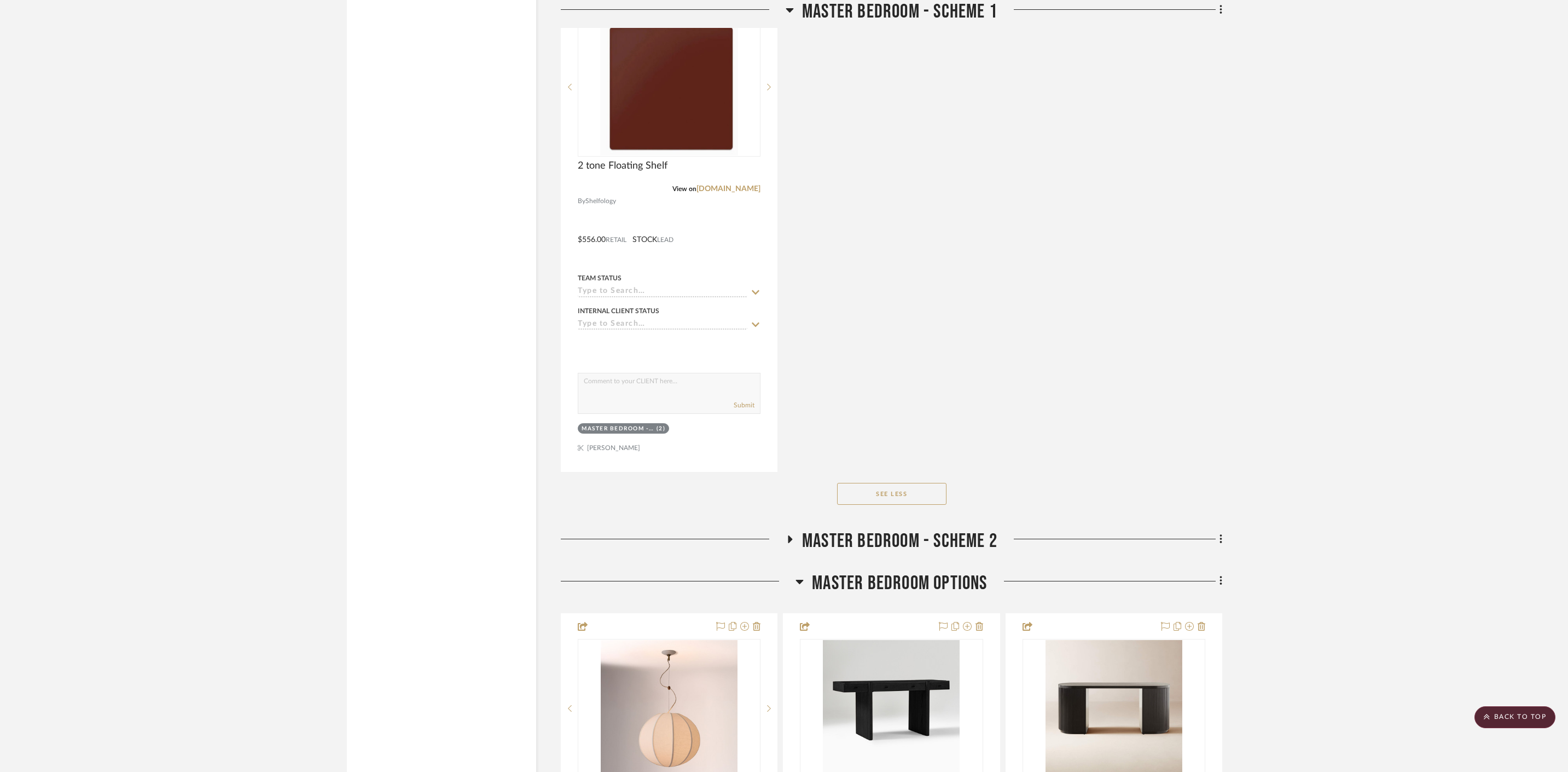
click at [806, 571] on h3 "Master Bedroom Options" at bounding box center [891, 583] width 191 height 23
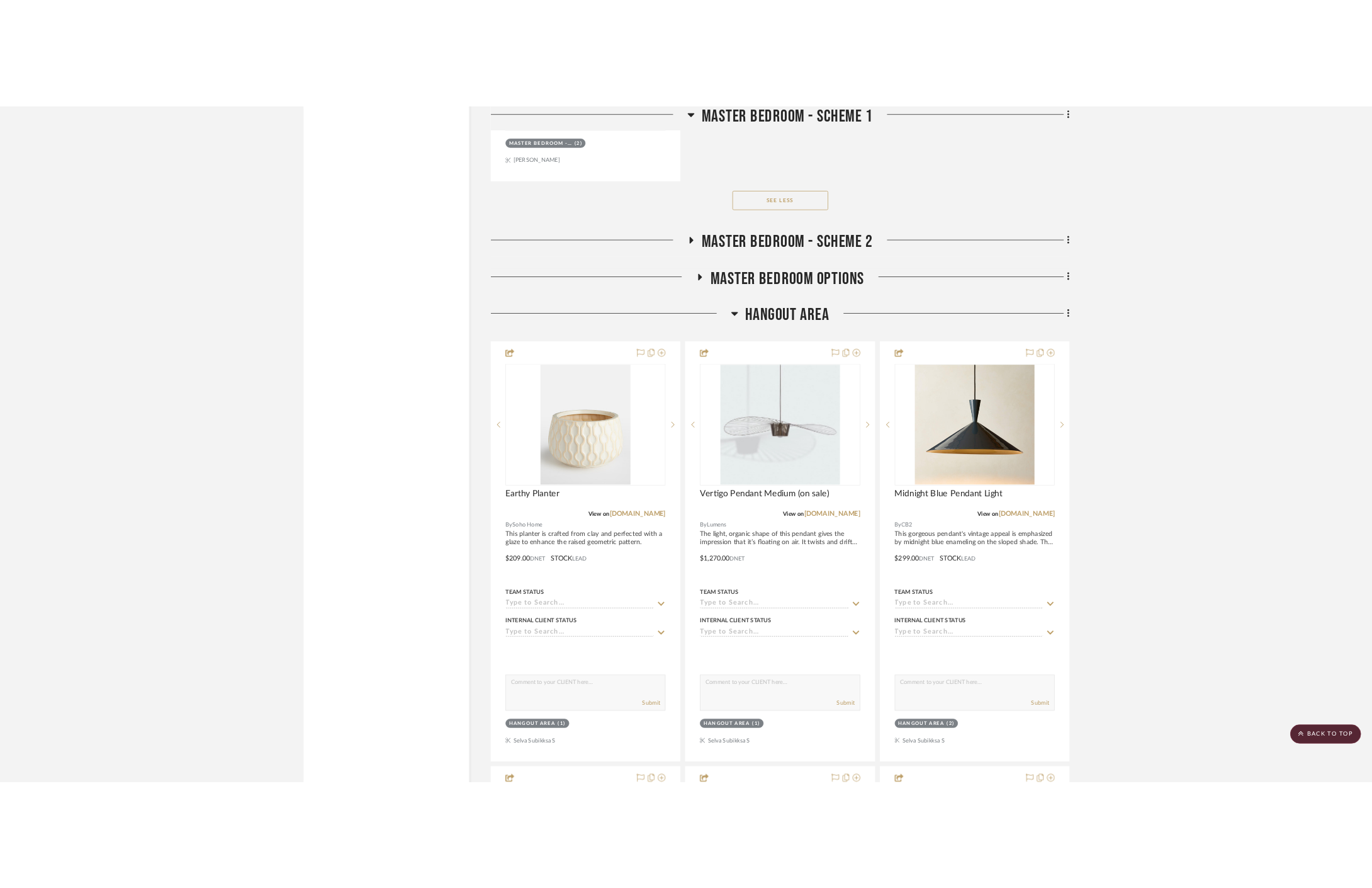
scroll to position [3828, 0]
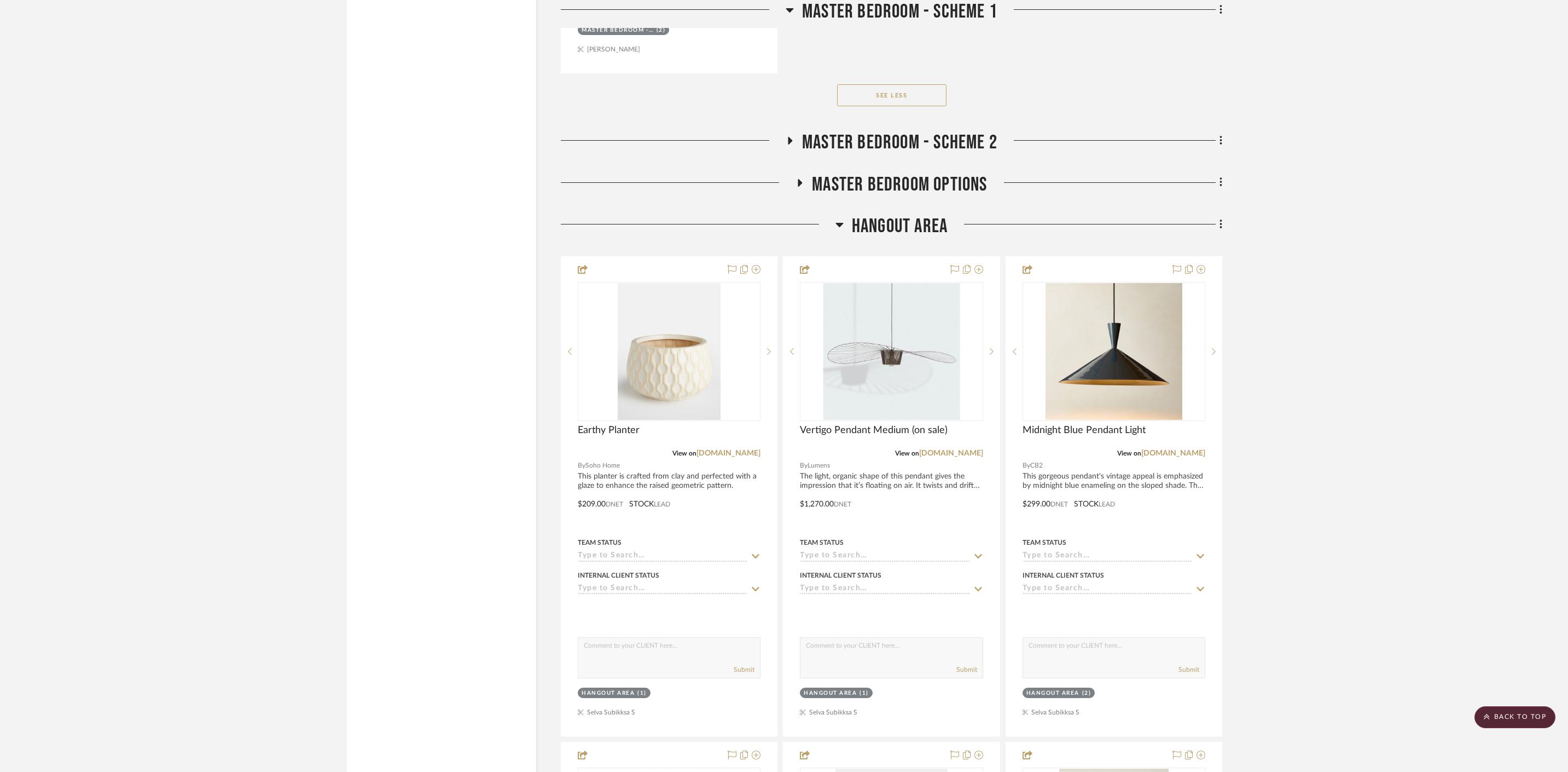
click at [842, 218] on icon at bounding box center [839, 225] width 8 height 13
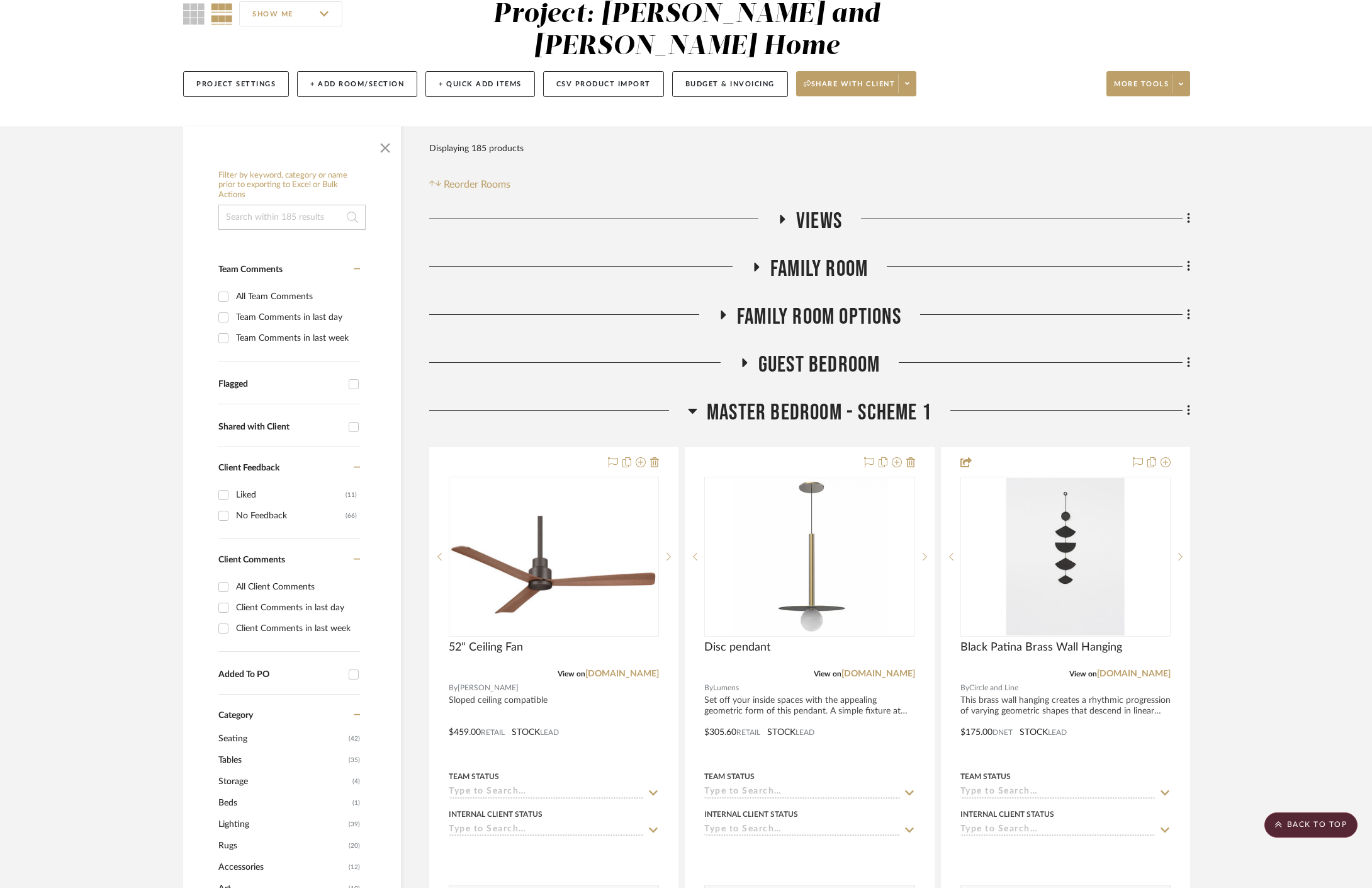
scroll to position [119, 0]
click at [538, 7] on div "Project: [PERSON_NAME] and [PERSON_NAME] Home" at bounding box center [686, 32] width 387 height 58
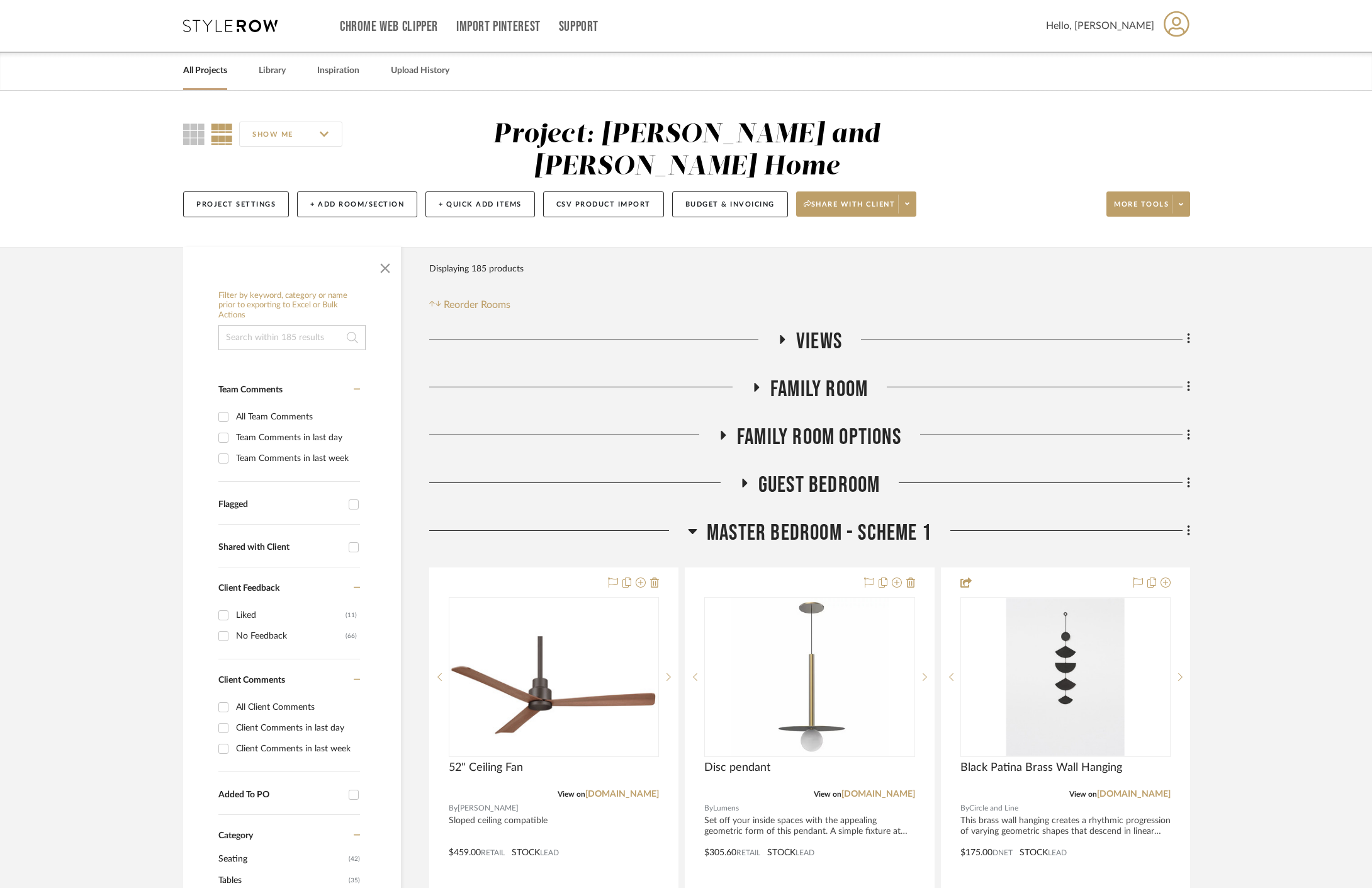
click at [203, 74] on link "All Projects" at bounding box center [205, 71] width 44 height 17
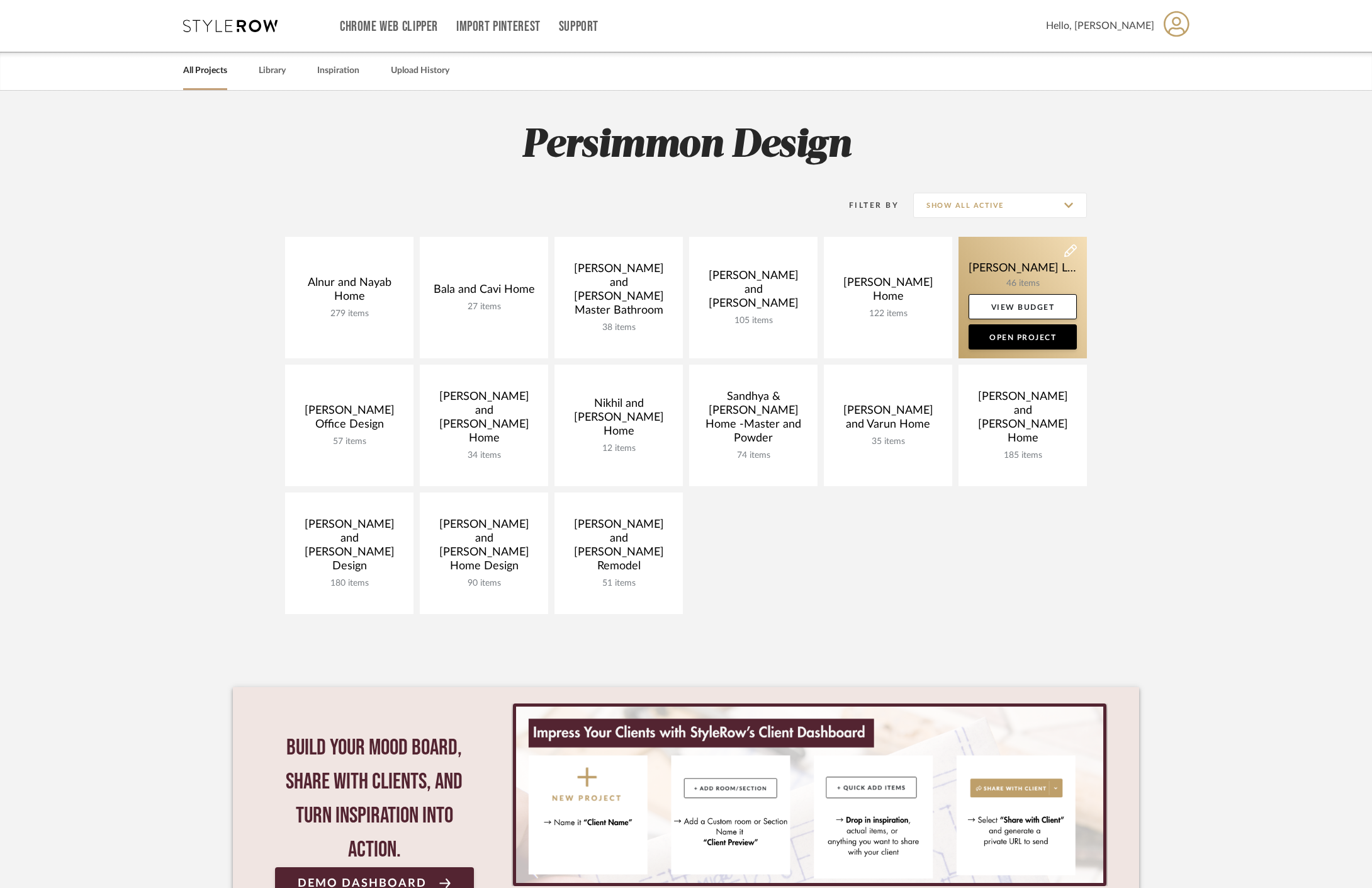
click at [1029, 274] on link at bounding box center [1023, 298] width 128 height 122
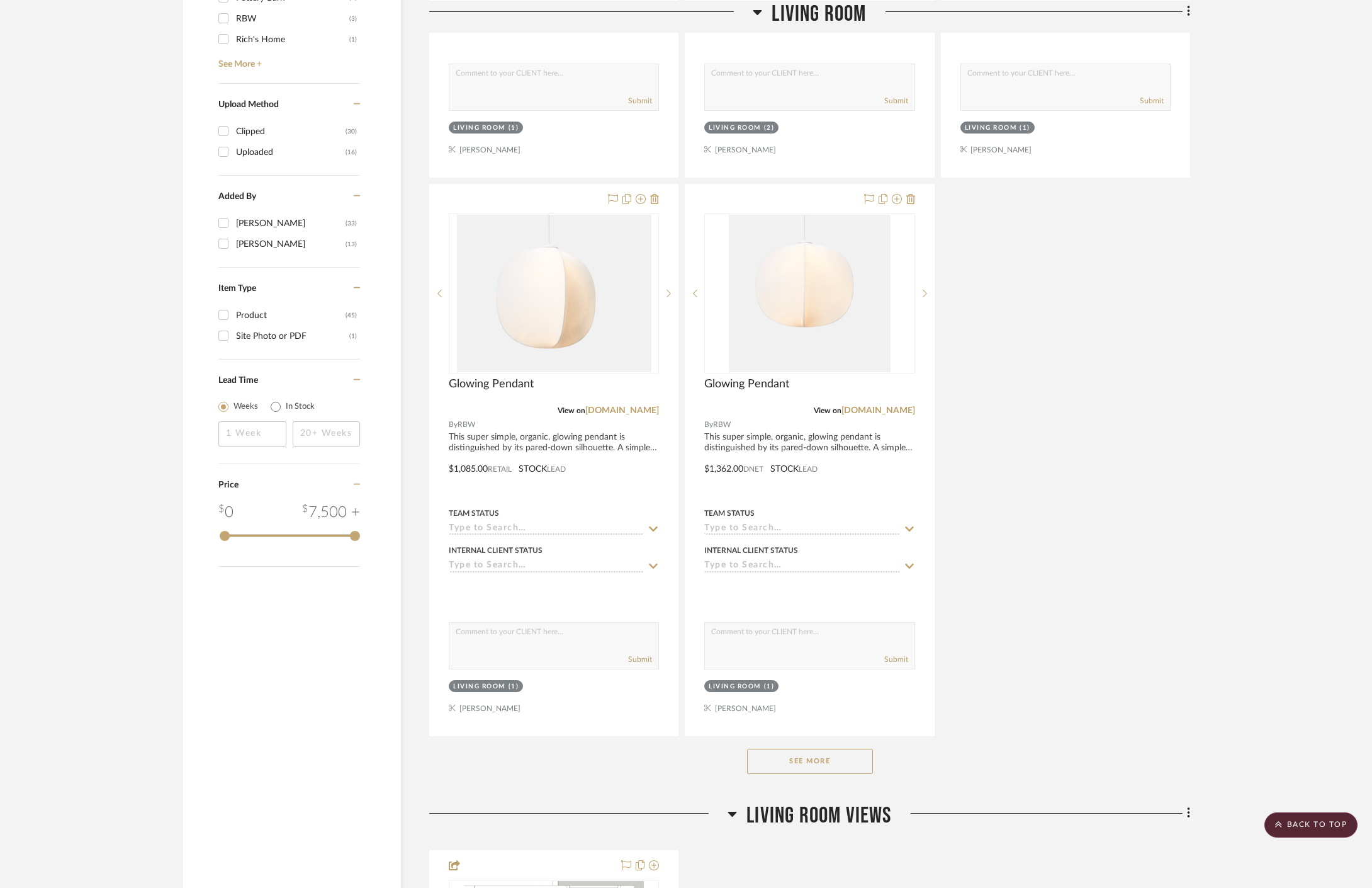
scroll to position [1287, 0]
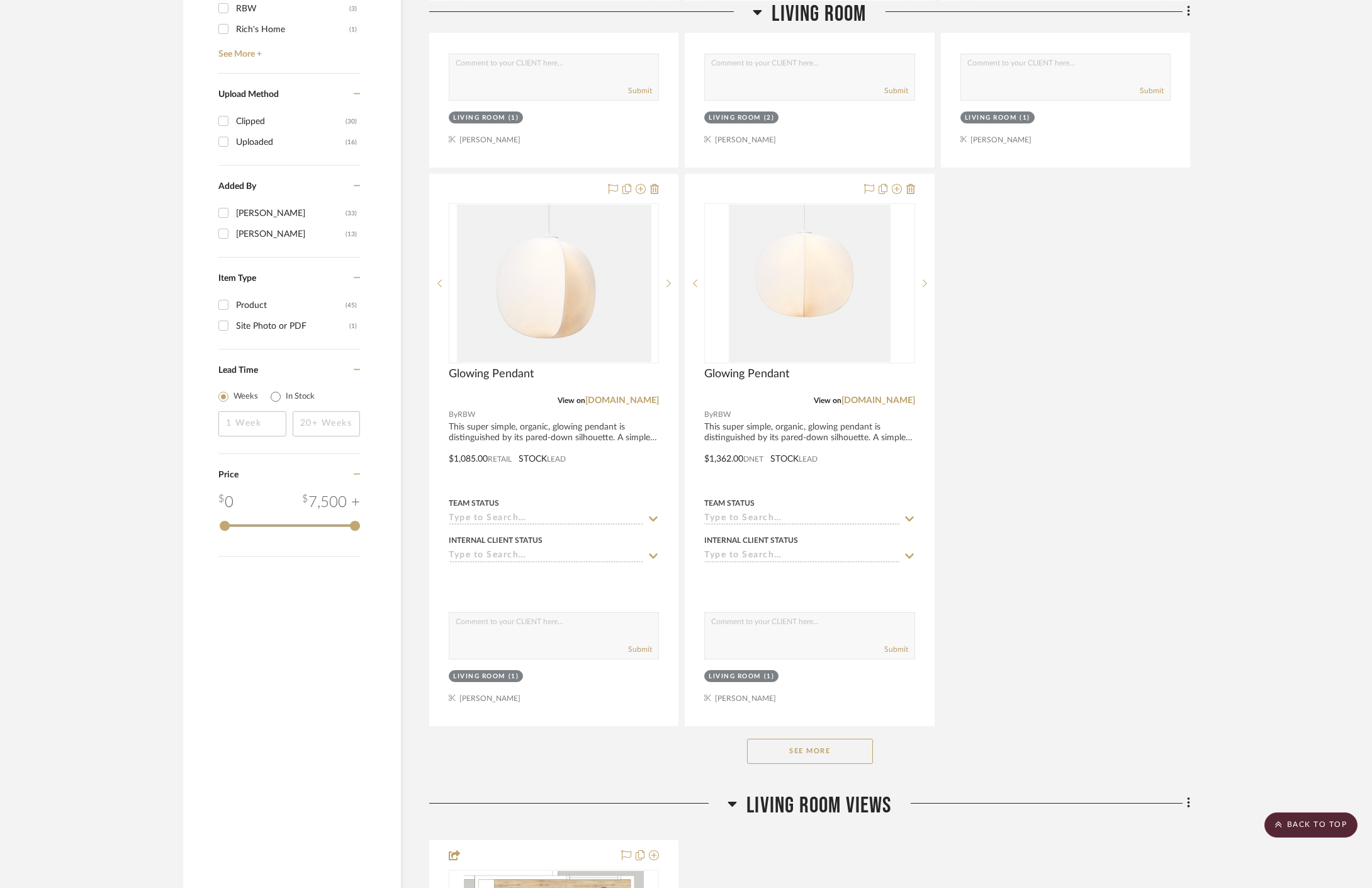
click at [818, 760] on button "See More" at bounding box center [809, 751] width 126 height 25
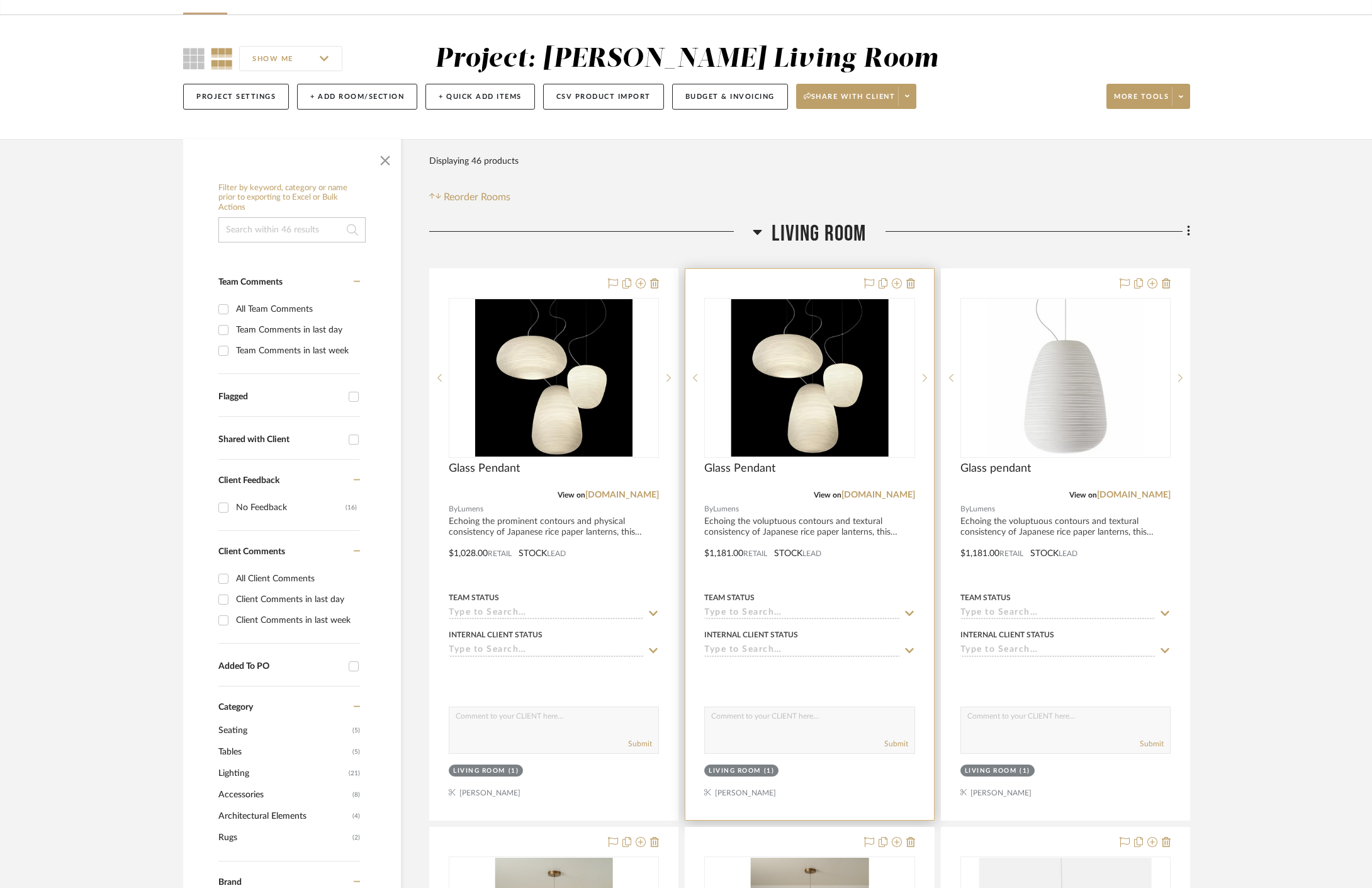
scroll to position [84, 0]
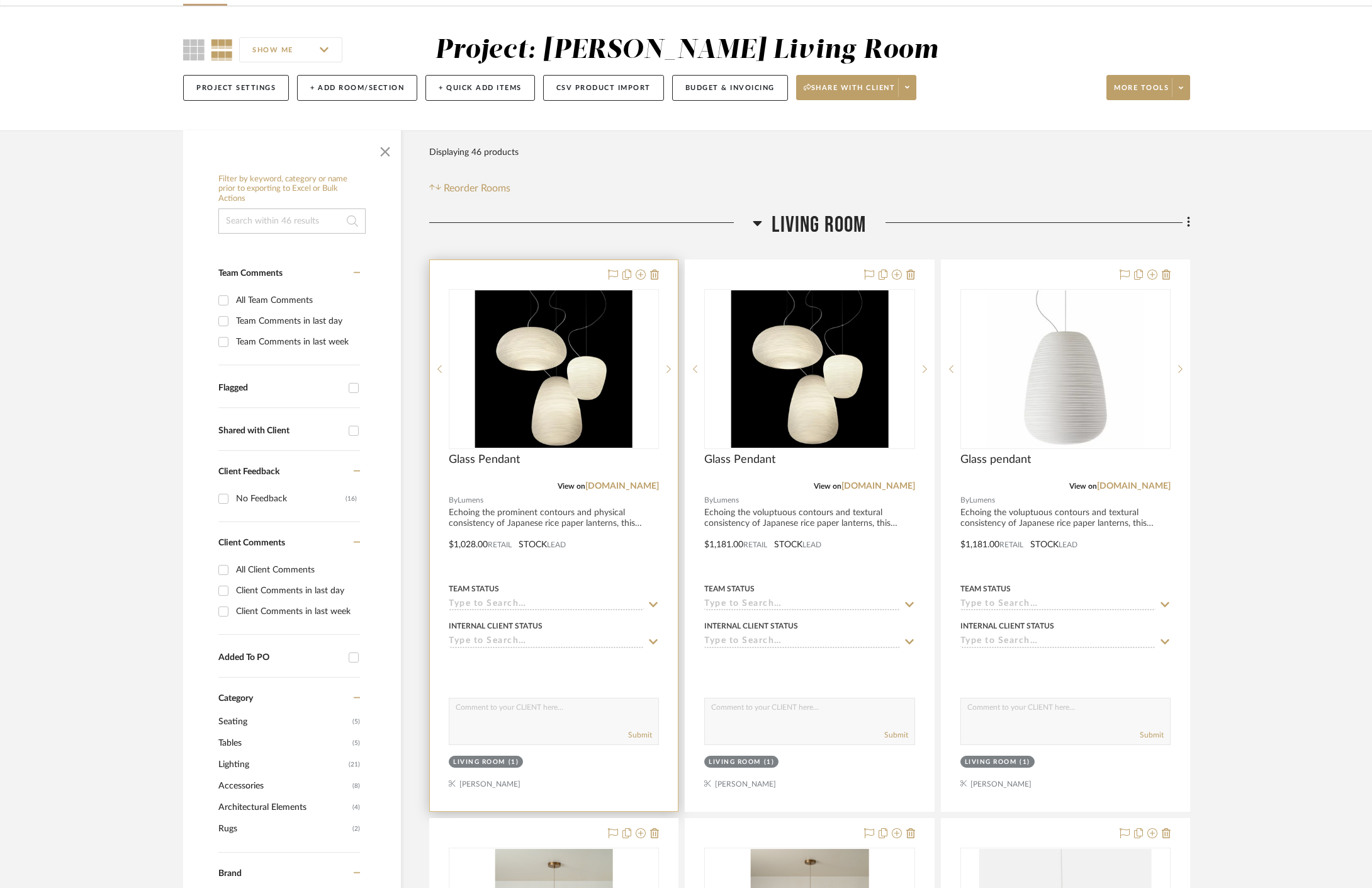
click at [524, 510] on div at bounding box center [554, 535] width 248 height 551
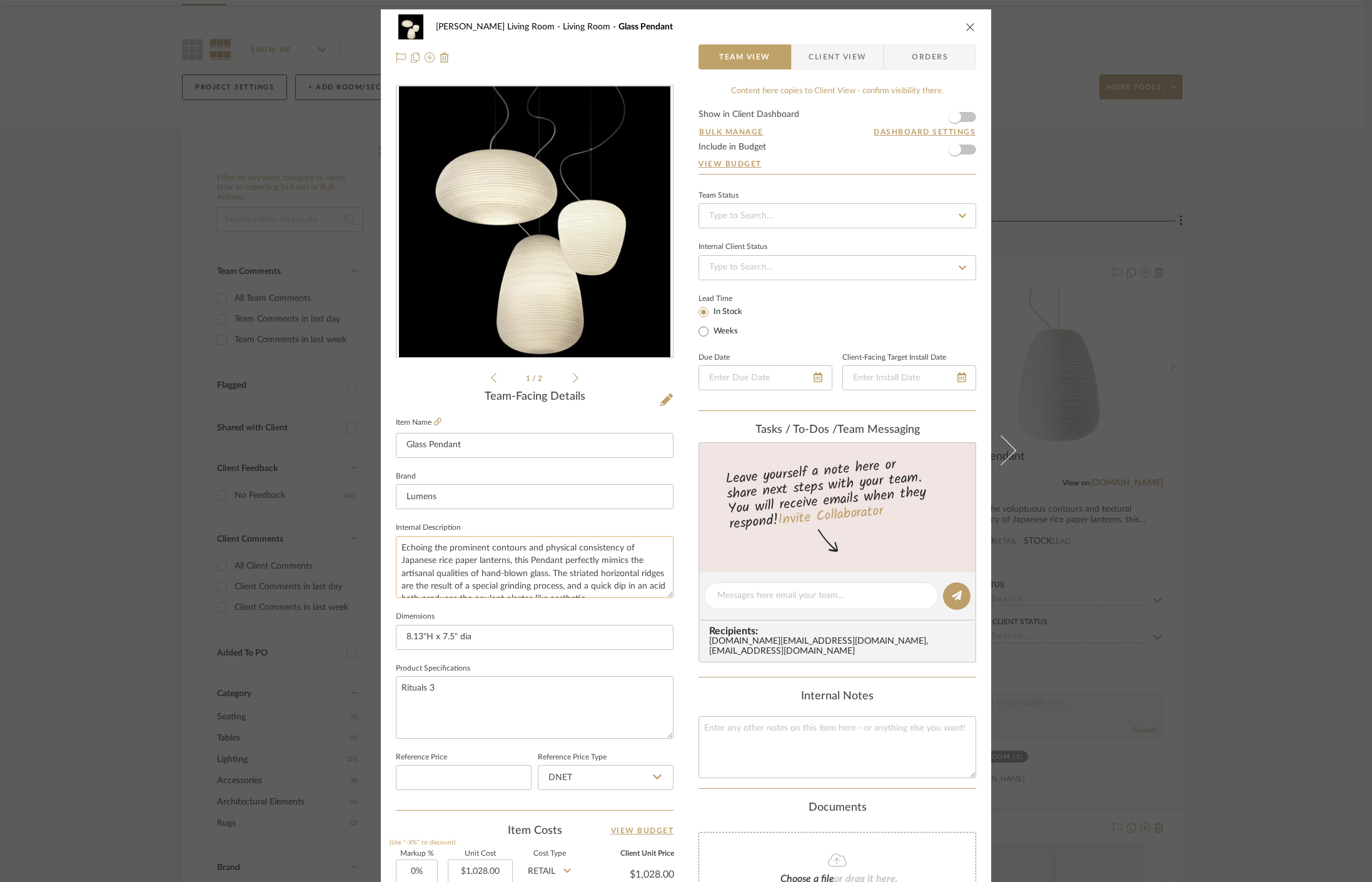
scroll to position [12, 0]
click at [1147, 487] on div "Mahvish Living Room Living Room Glass Pendant Team View Client View Orders 1 / …" at bounding box center [686, 441] width 1372 height 882
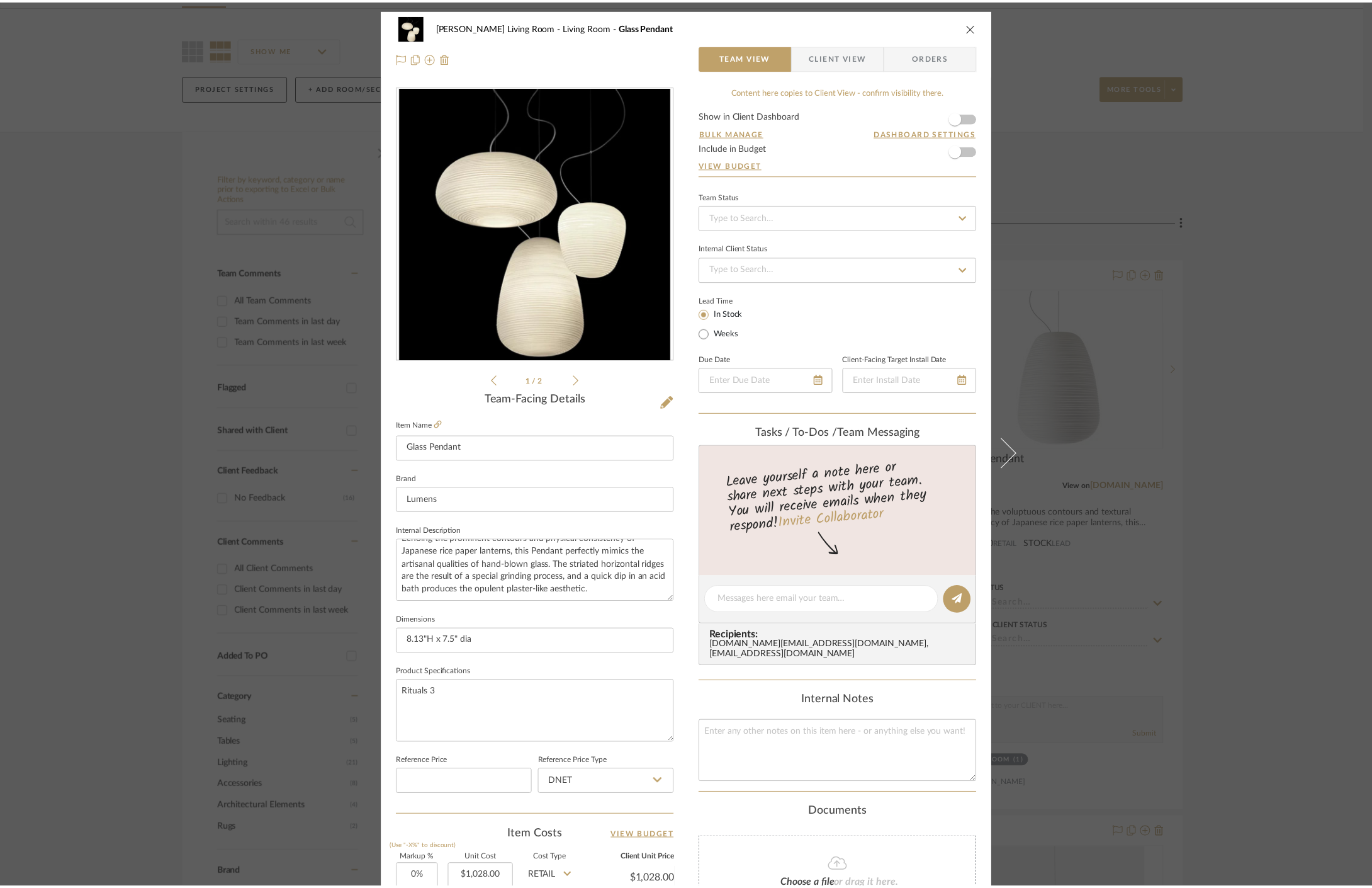
scroll to position [84, 0]
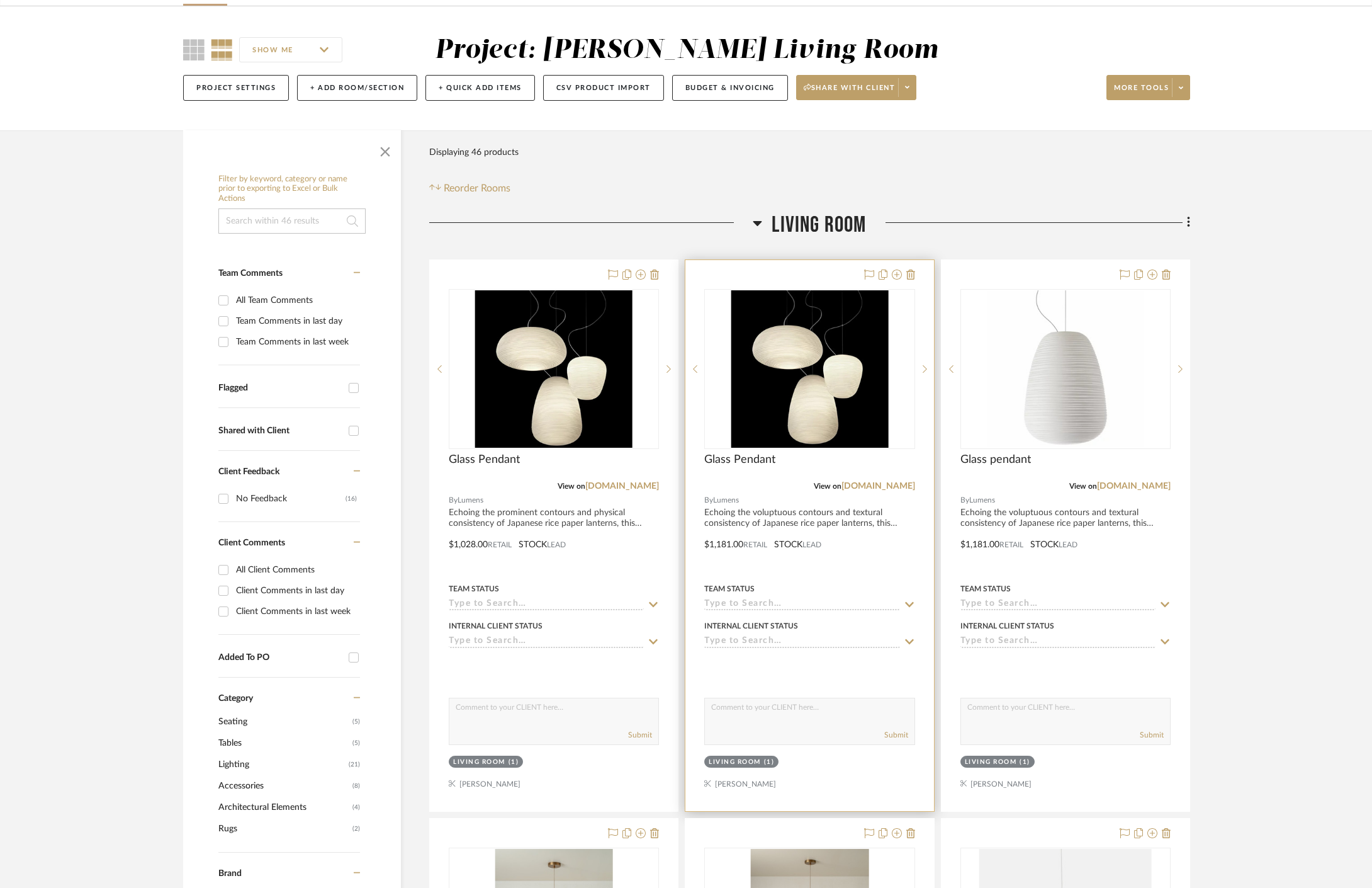
click at [770, 469] on div "Glass Pendant" at bounding box center [809, 466] width 210 height 28
click at [758, 467] on div "Glass Pendant" at bounding box center [809, 466] width 210 height 28
click at [744, 464] on span "Glass Pendant" at bounding box center [739, 459] width 71 height 14
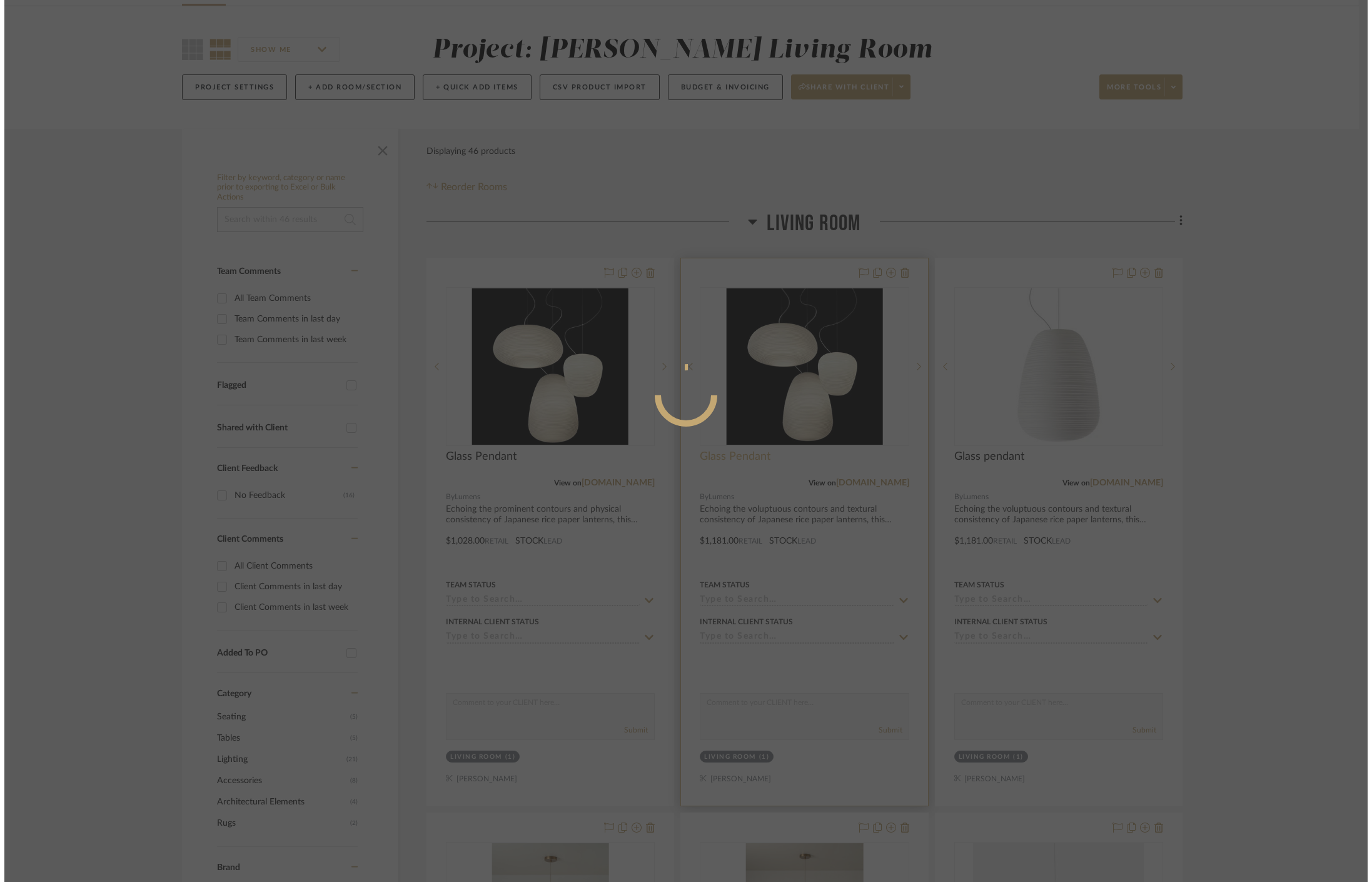
scroll to position [0, 0]
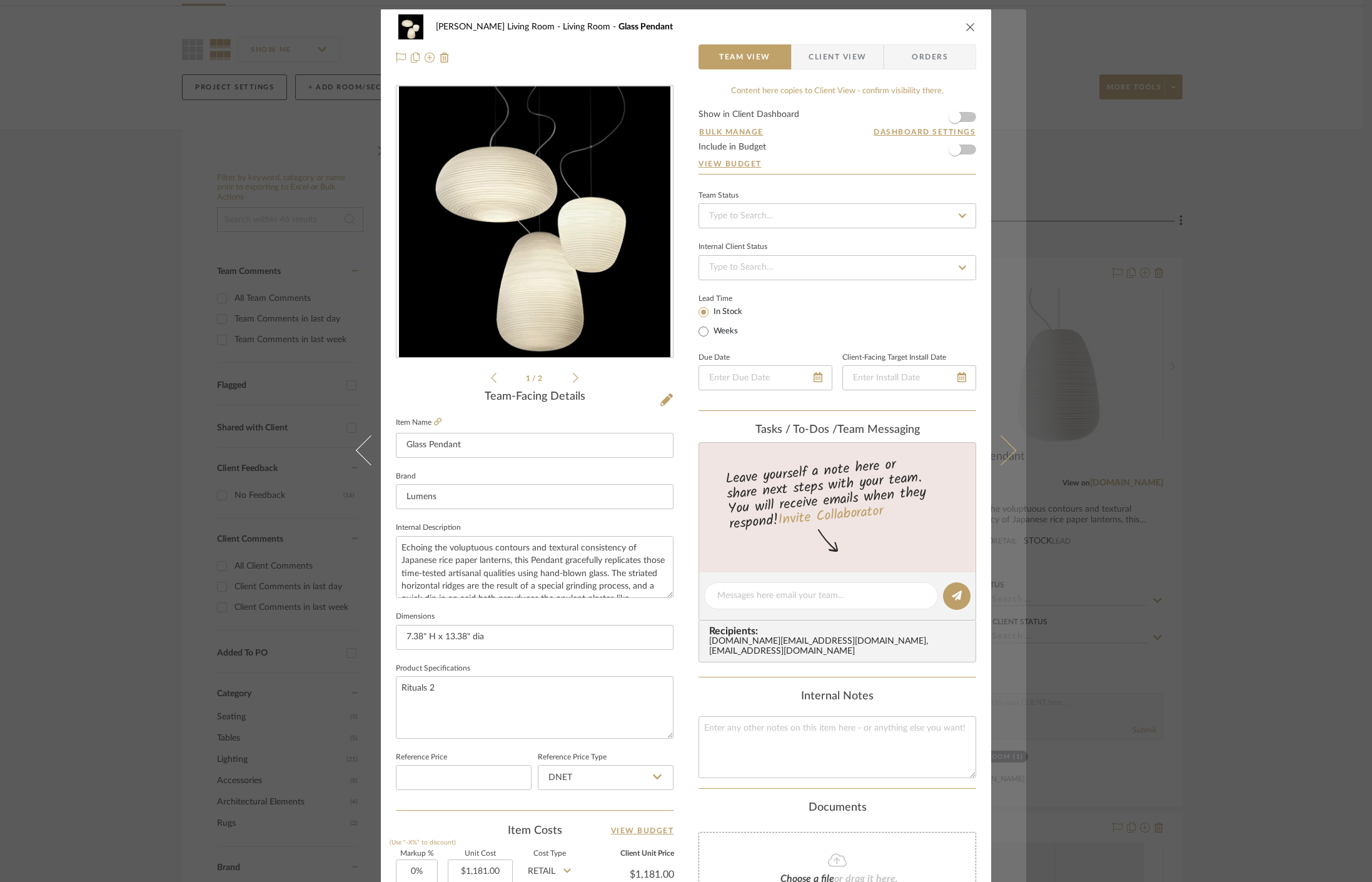
click at [1021, 417] on button at bounding box center [1009, 450] width 35 height 882
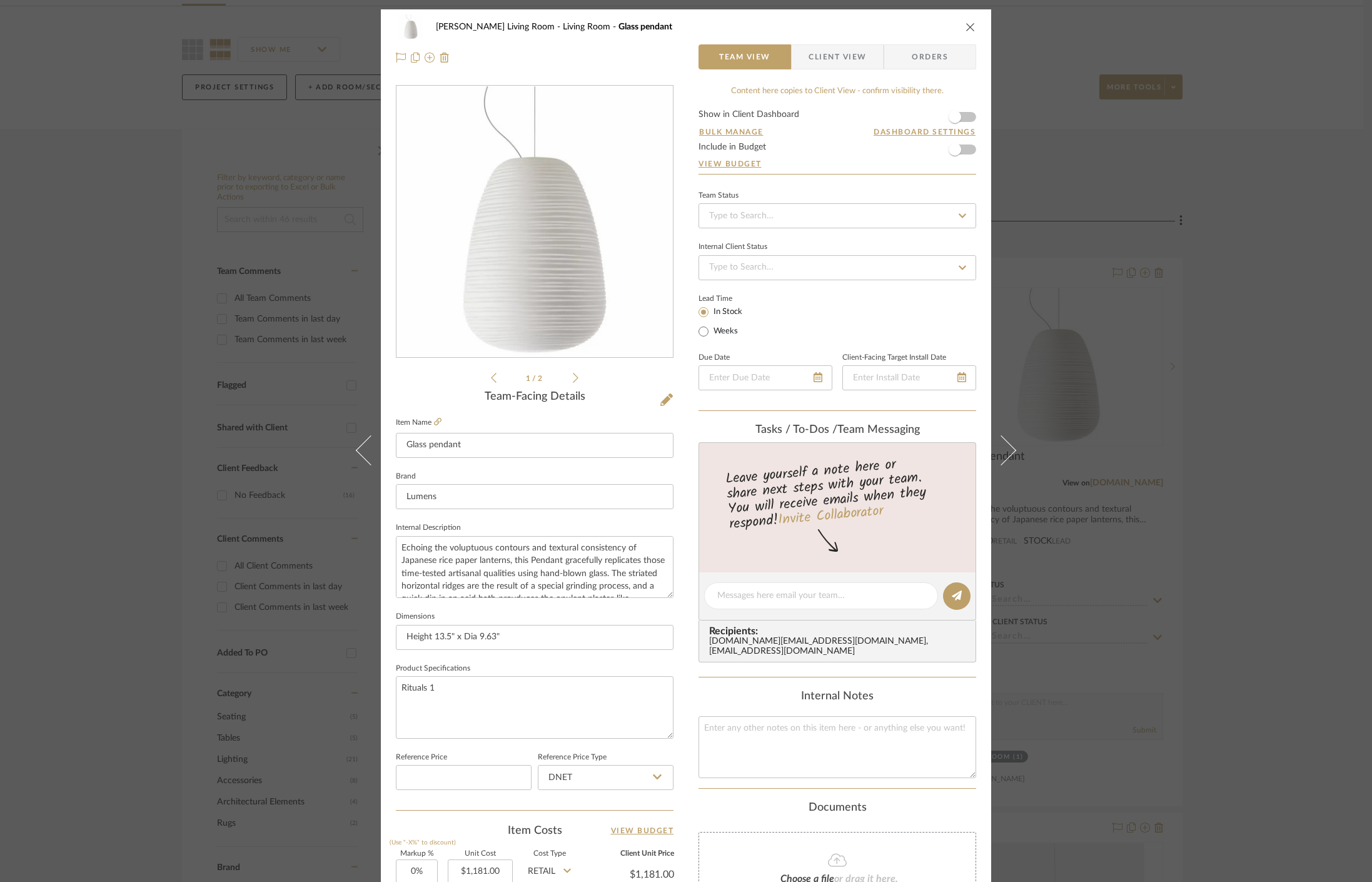
click at [1258, 318] on div "Mahvish Living Room Living Room Glass pendant Team View Client View Orders 1 / …" at bounding box center [686, 441] width 1372 height 882
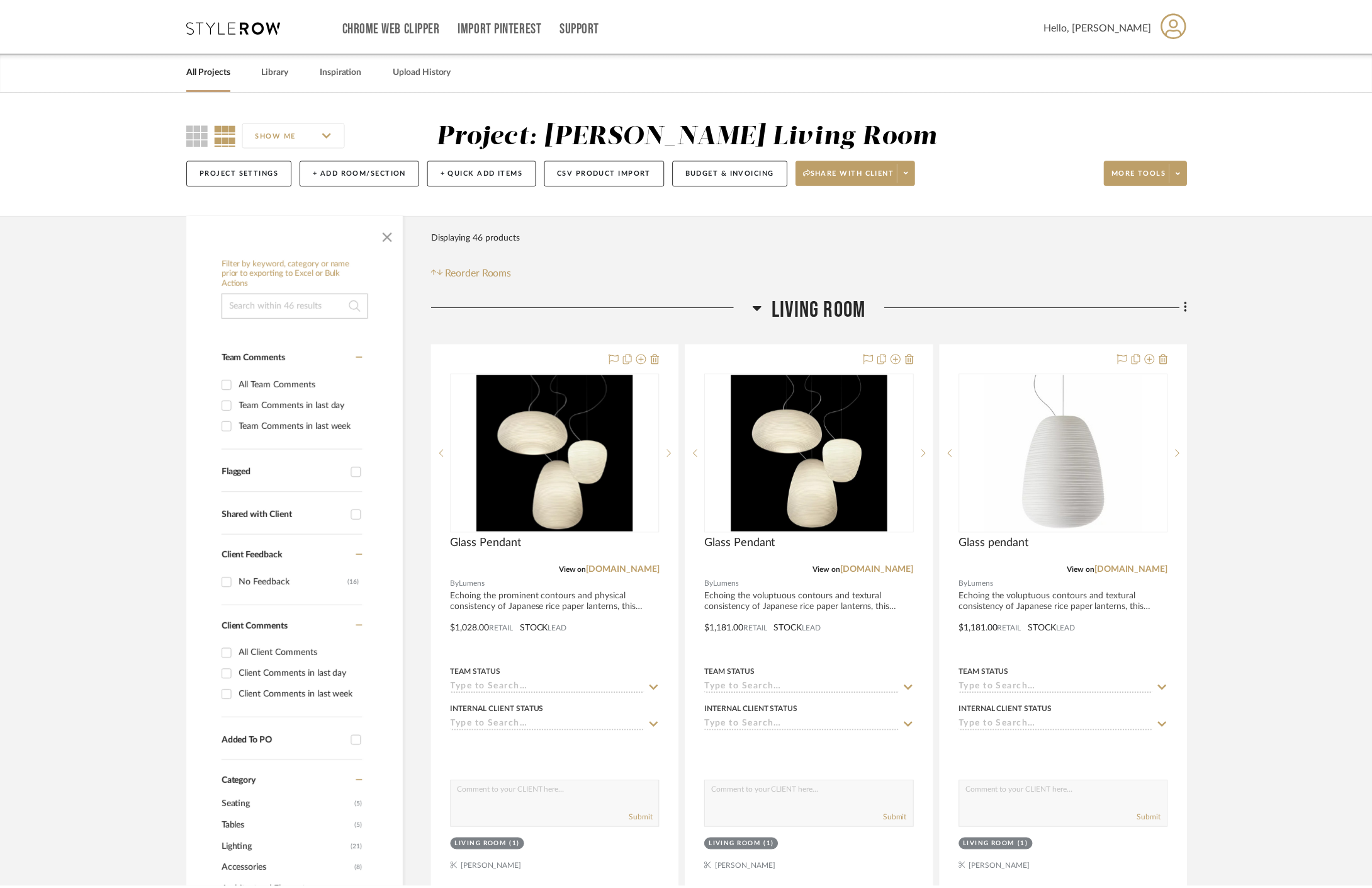
scroll to position [84, 0]
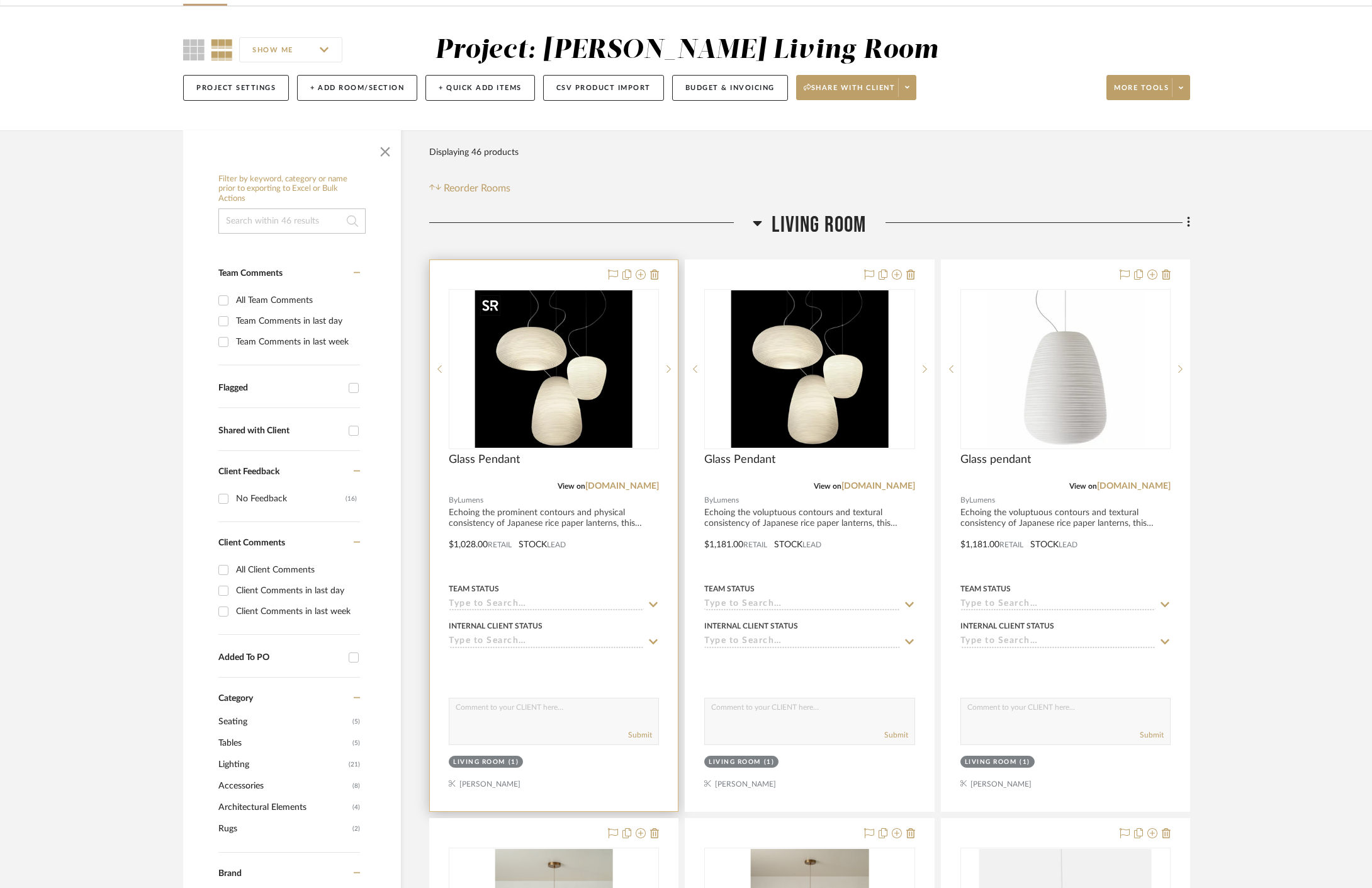
click at [552, 407] on img "0" at bounding box center [553, 369] width 158 height 158
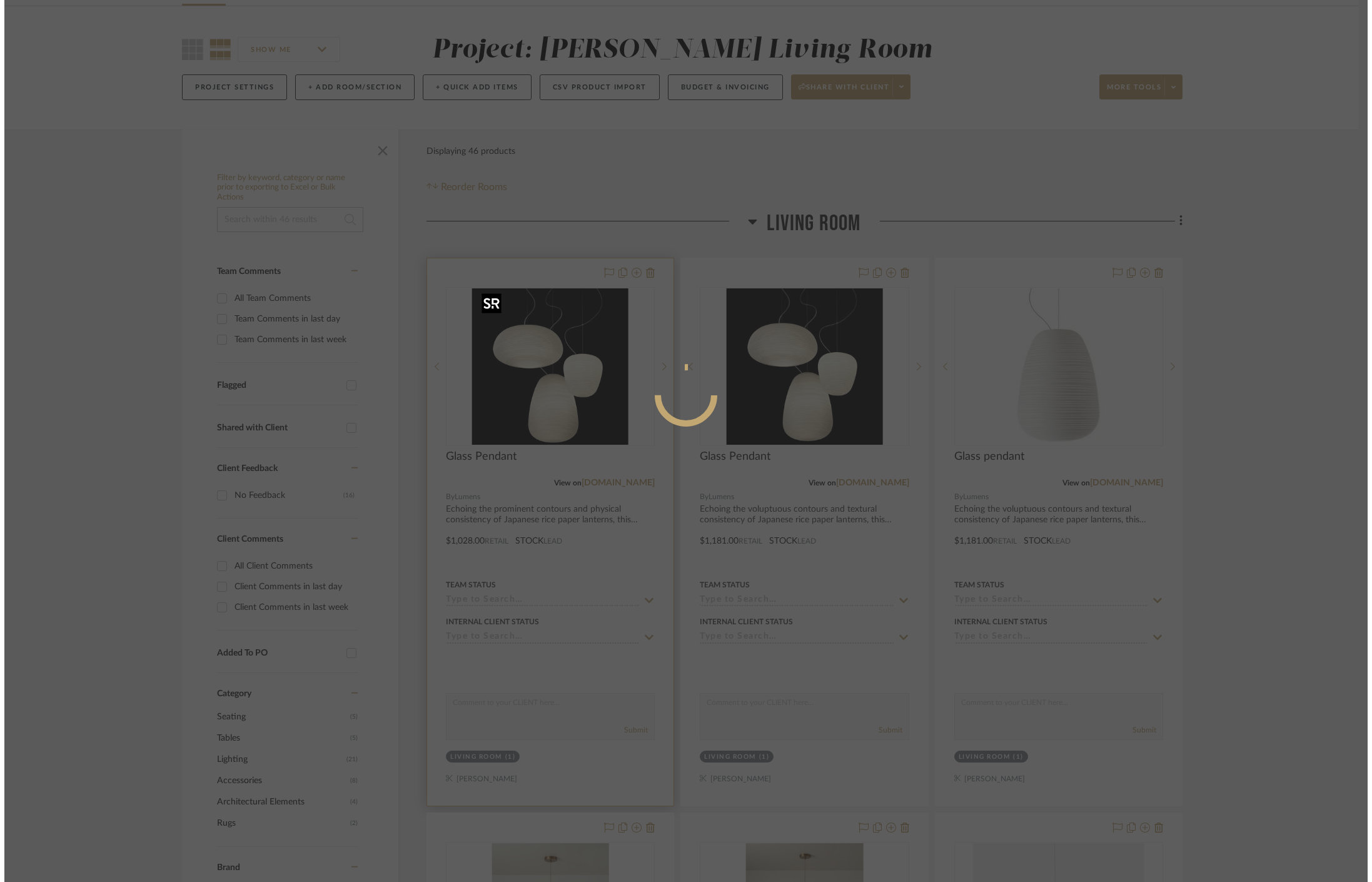
scroll to position [0, 0]
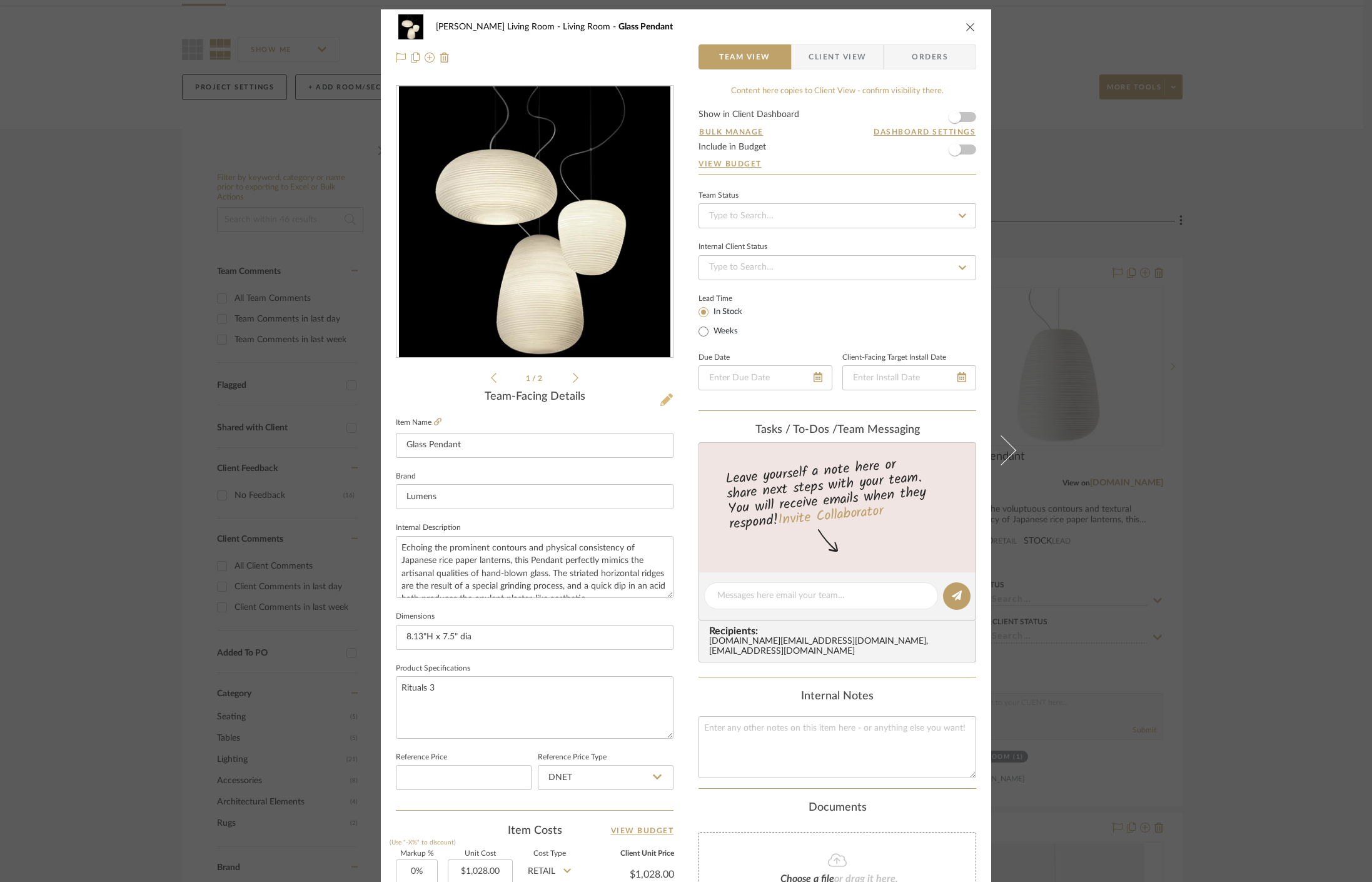
click at [664, 404] on icon at bounding box center [666, 399] width 12 height 12
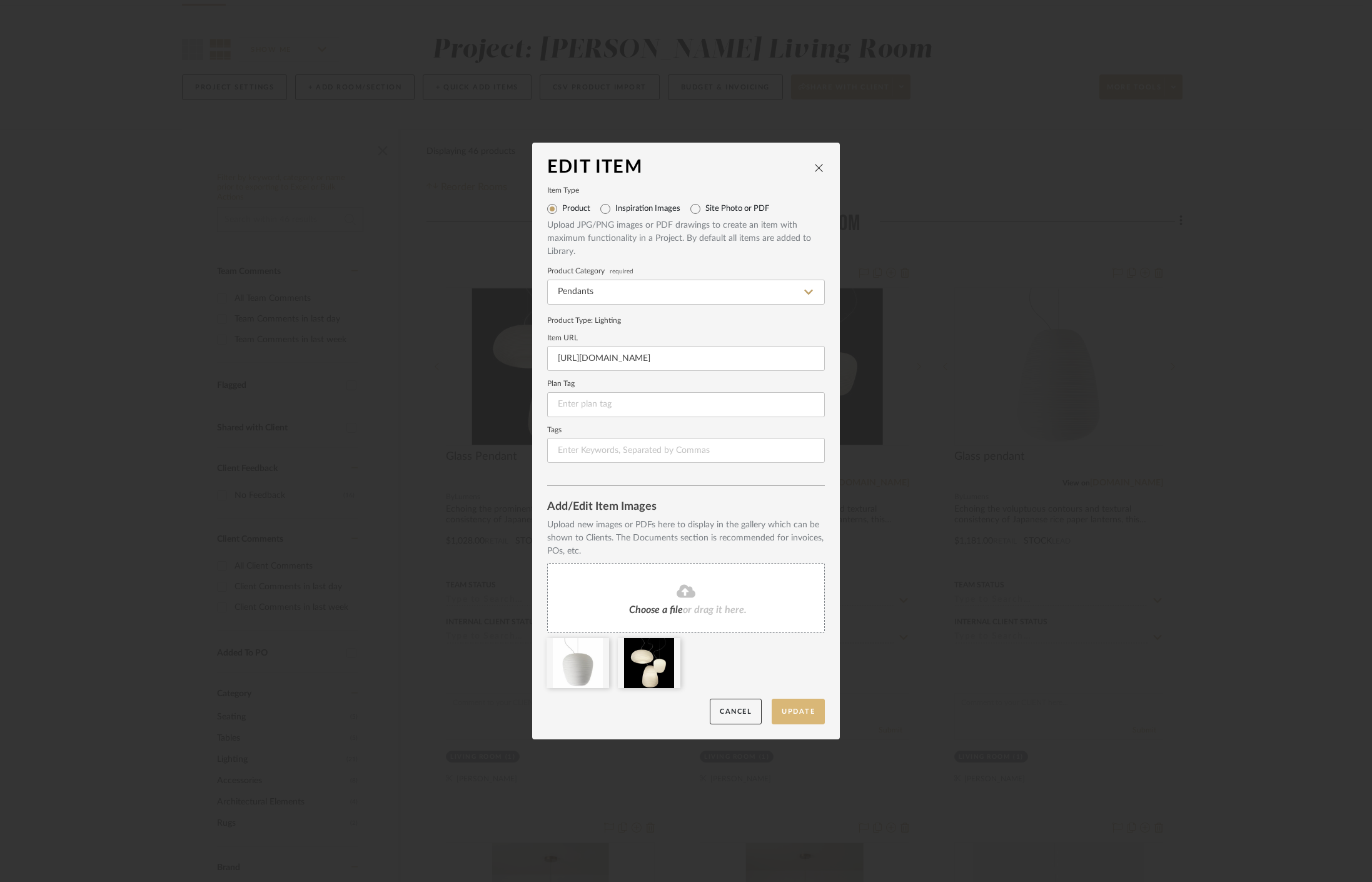
click at [777, 710] on button "Update" at bounding box center [798, 711] width 53 height 26
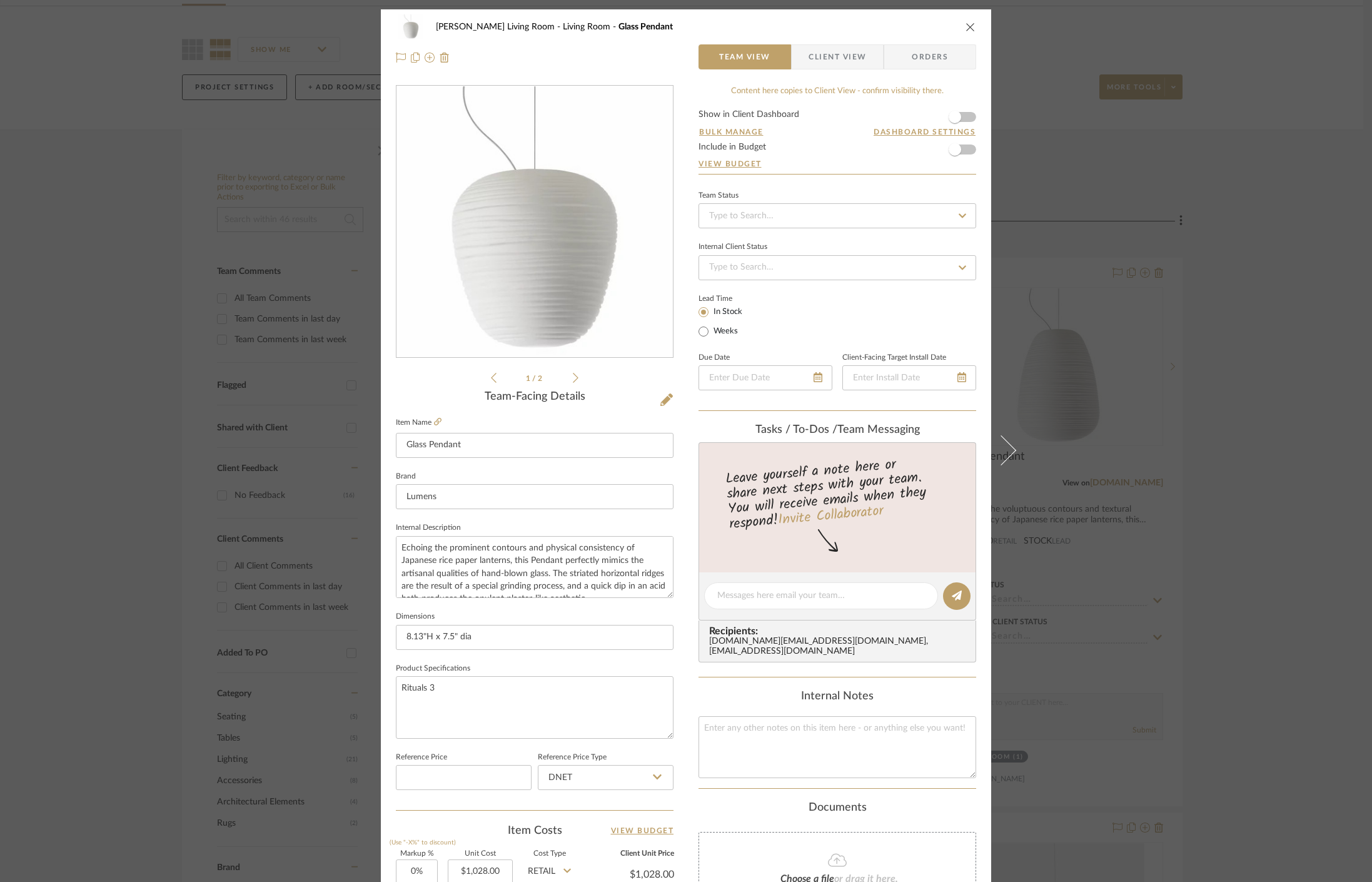
click at [1087, 138] on div "Mahvish Living Room Living Room Glass Pendant Team View Client View Orders 1 / …" at bounding box center [686, 441] width 1372 height 882
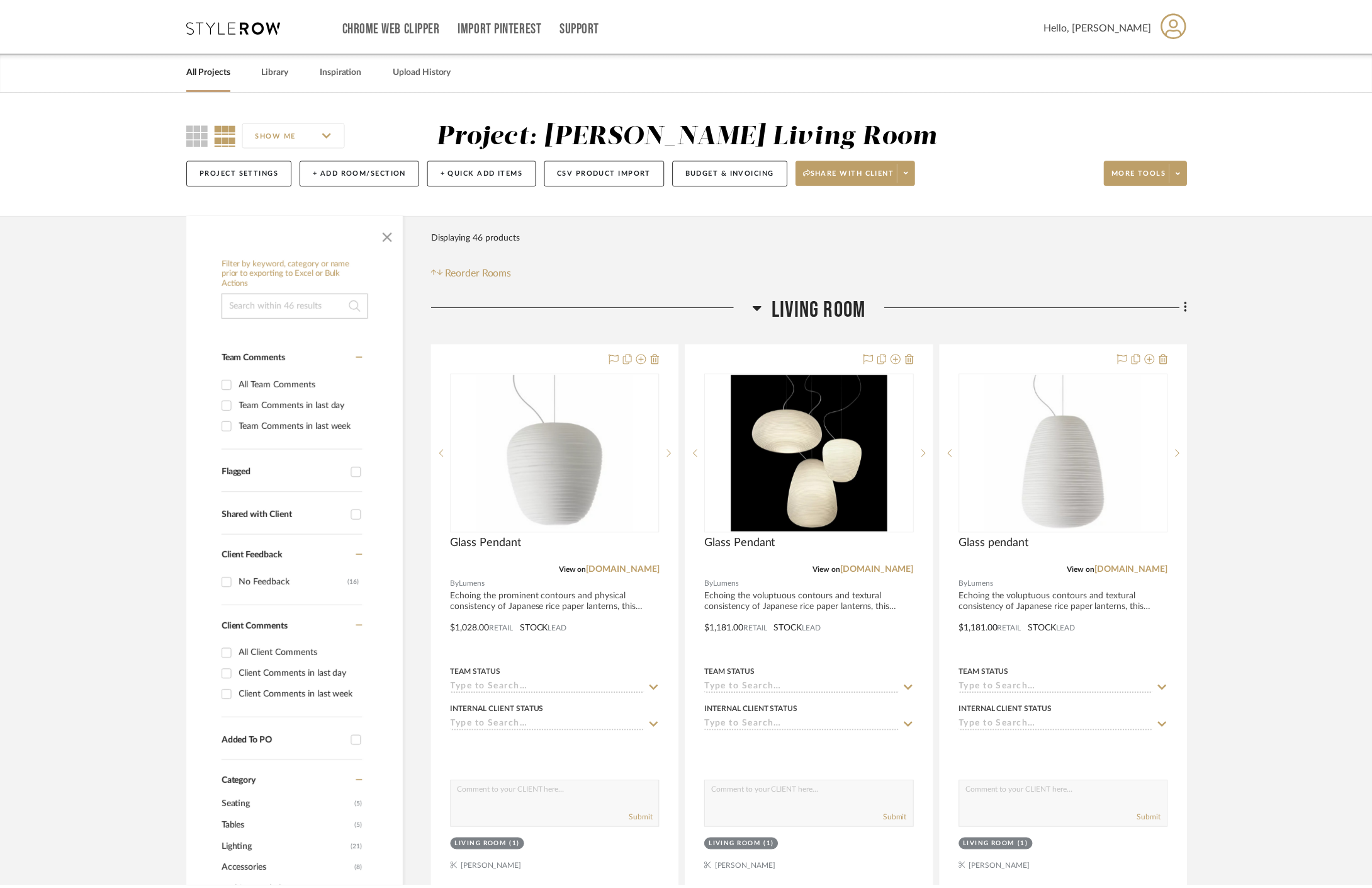
scroll to position [84, 0]
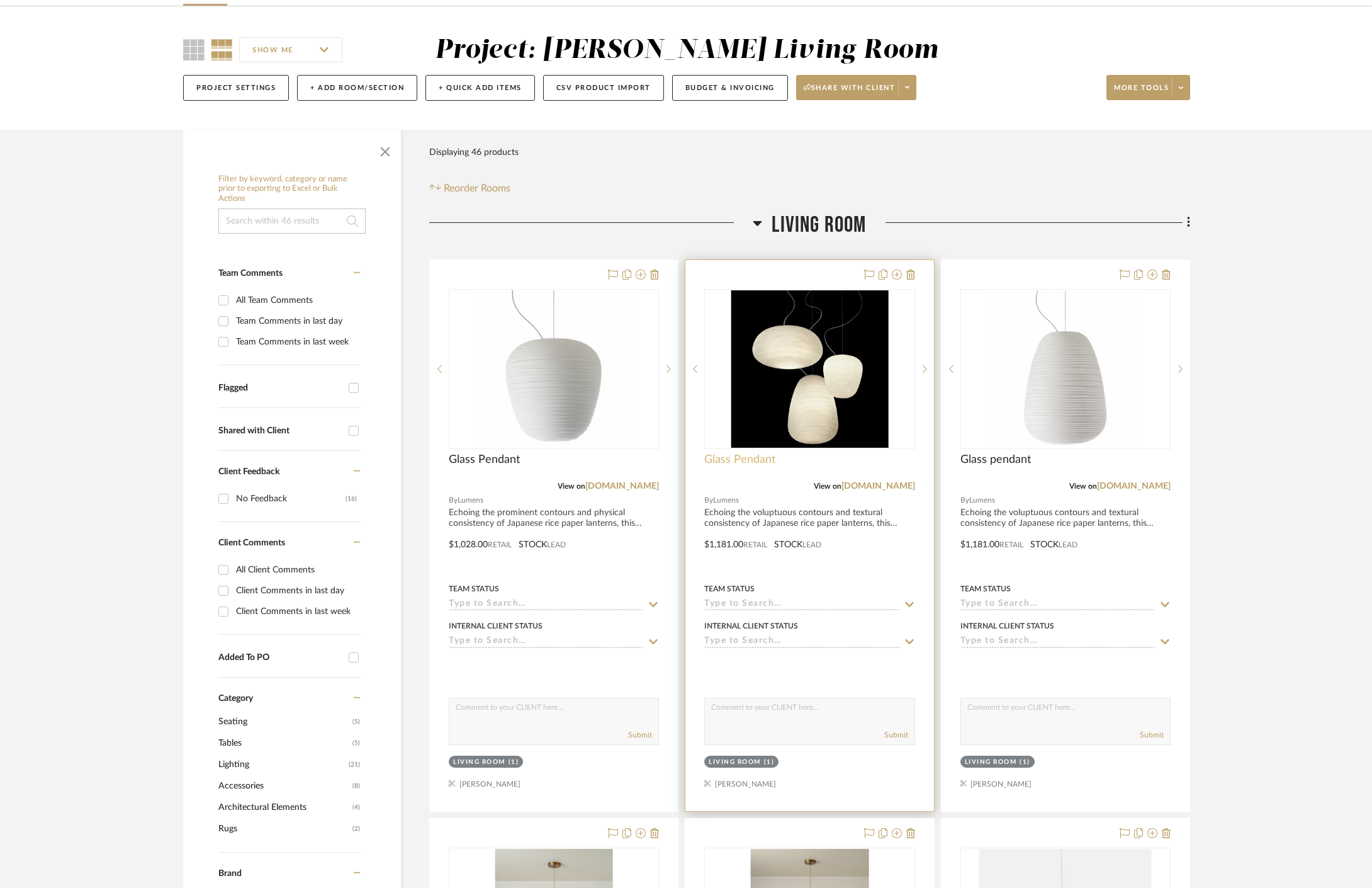
click at [773, 460] on span "Glass Pendant" at bounding box center [739, 459] width 71 height 14
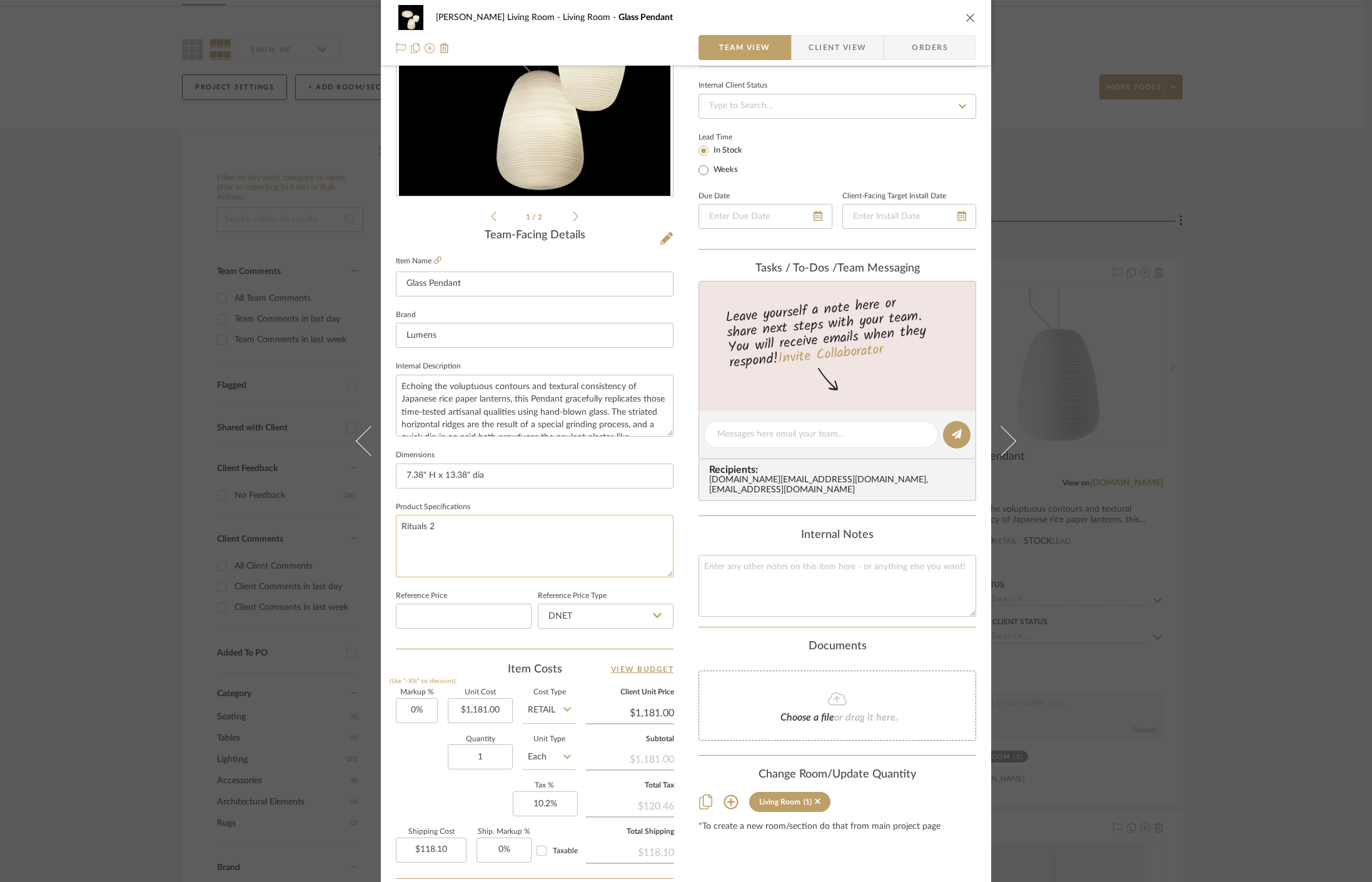
scroll to position [0, 0]
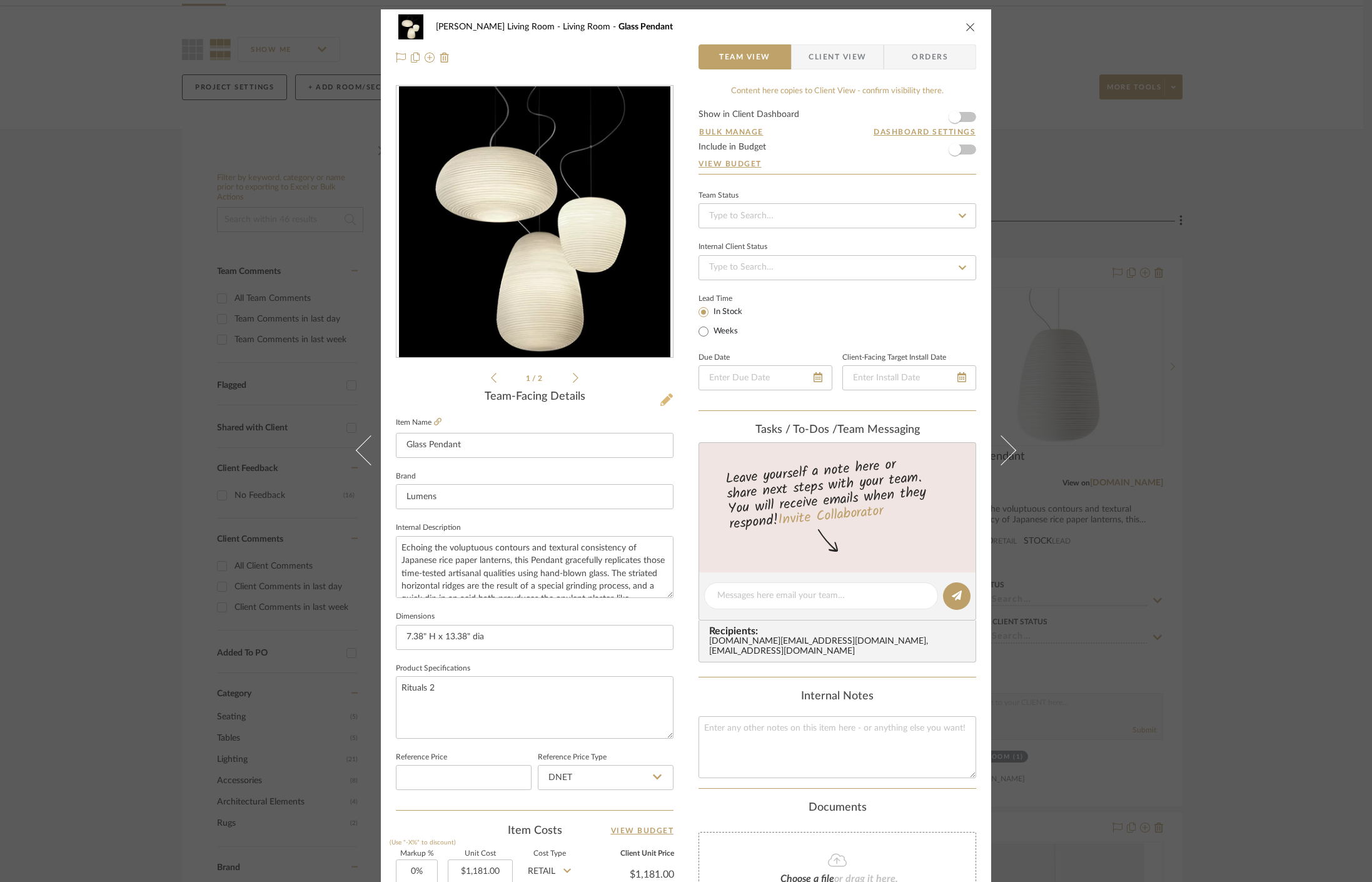
click at [660, 400] on icon at bounding box center [666, 399] width 12 height 12
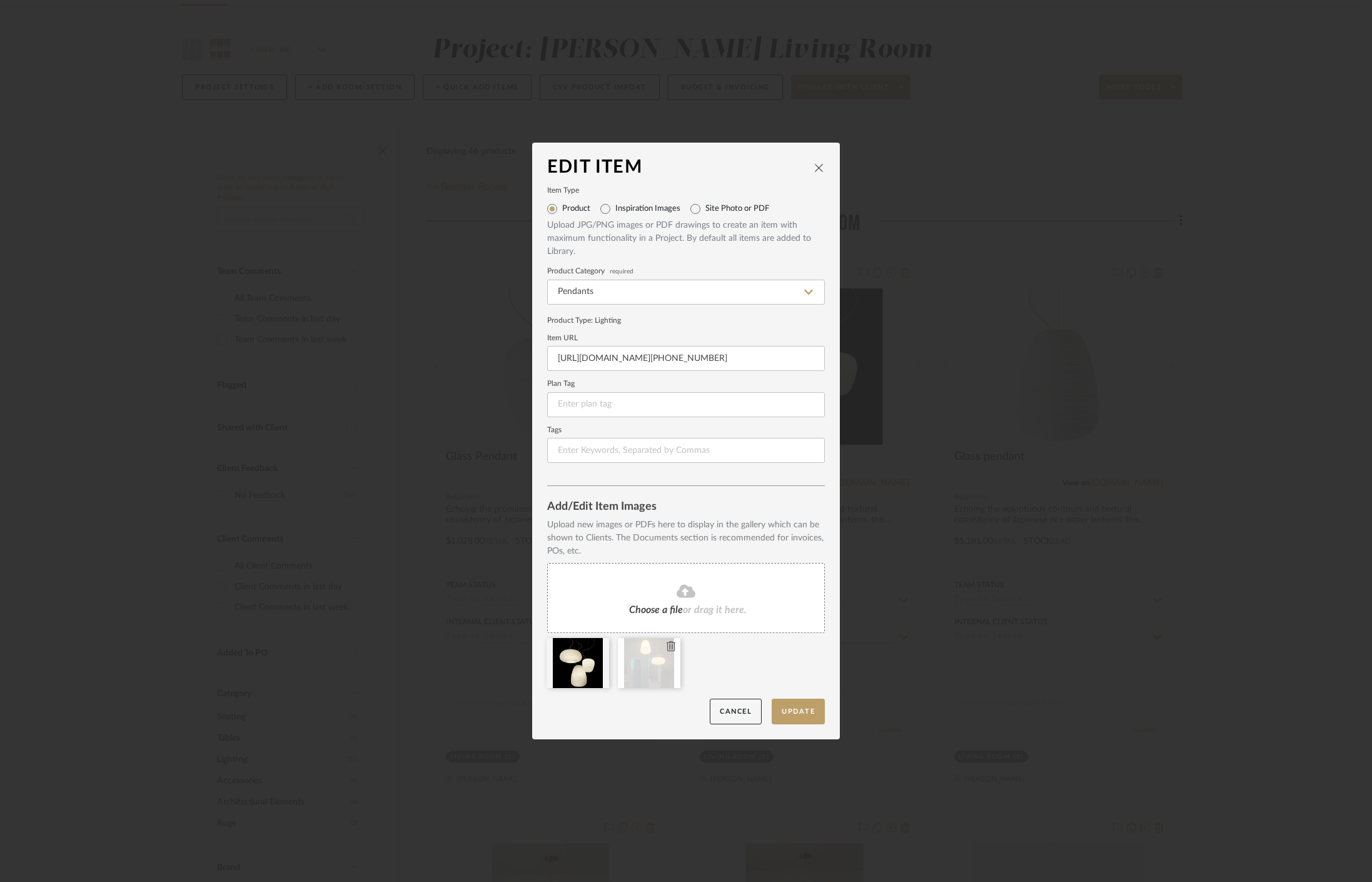
click at [624, 678] on div at bounding box center [649, 663] width 63 height 50
click at [813, 706] on button "Update" at bounding box center [798, 711] width 53 height 26
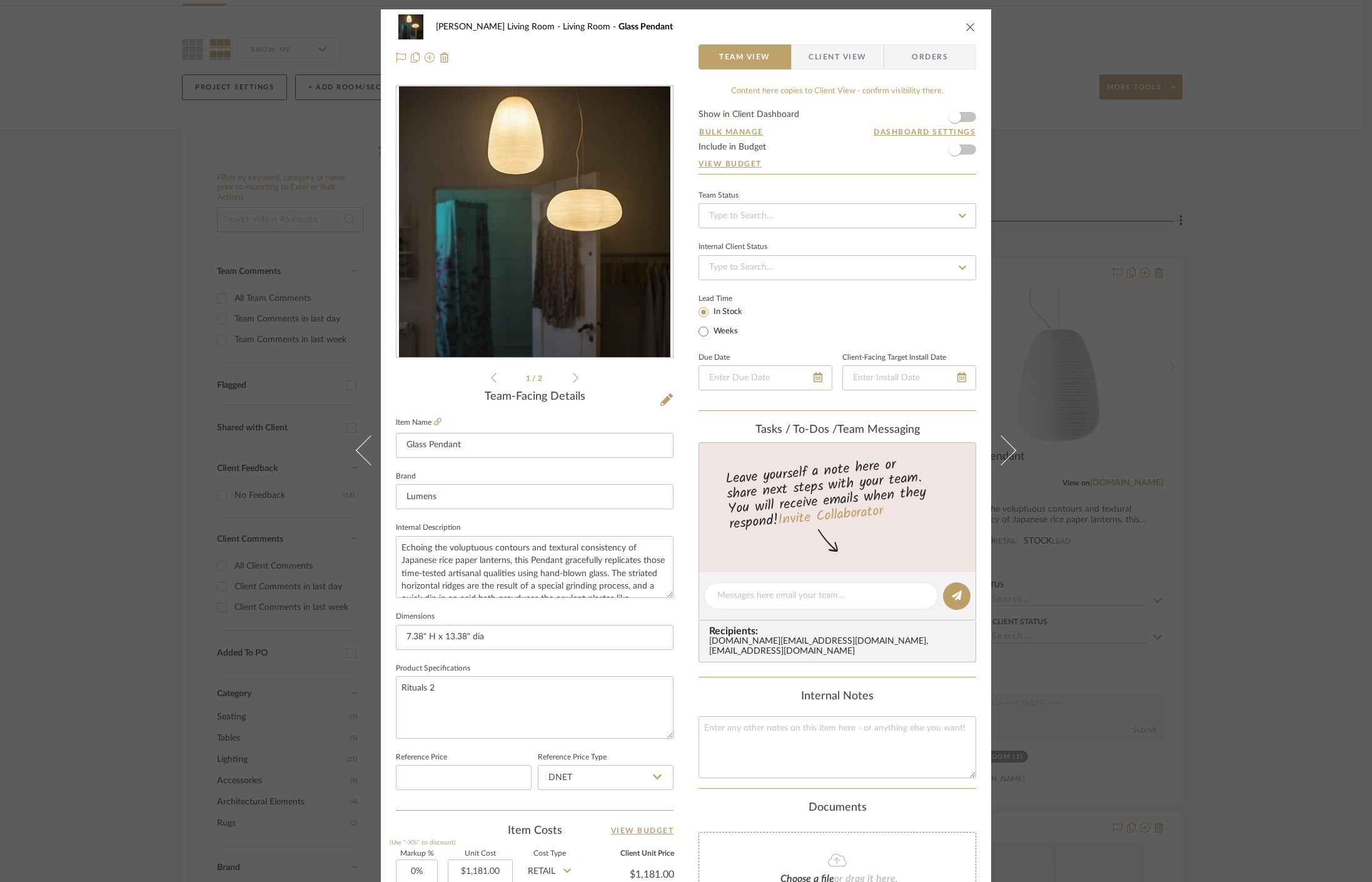
click at [1135, 332] on div "Mahvish Living Room Living Room Glass Pendant Team View Client View Orders 1 / …" at bounding box center [686, 441] width 1372 height 882
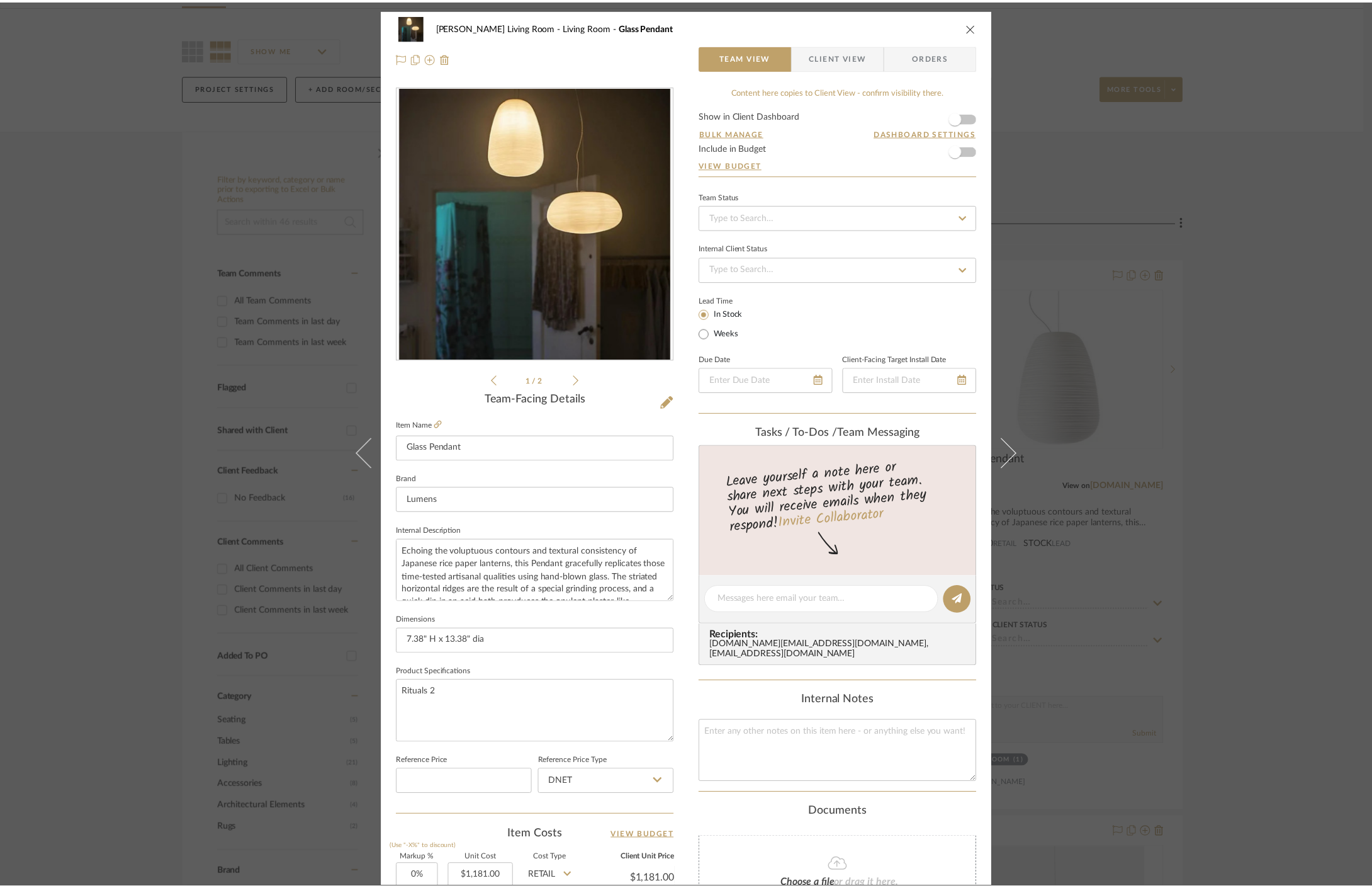
scroll to position [84, 0]
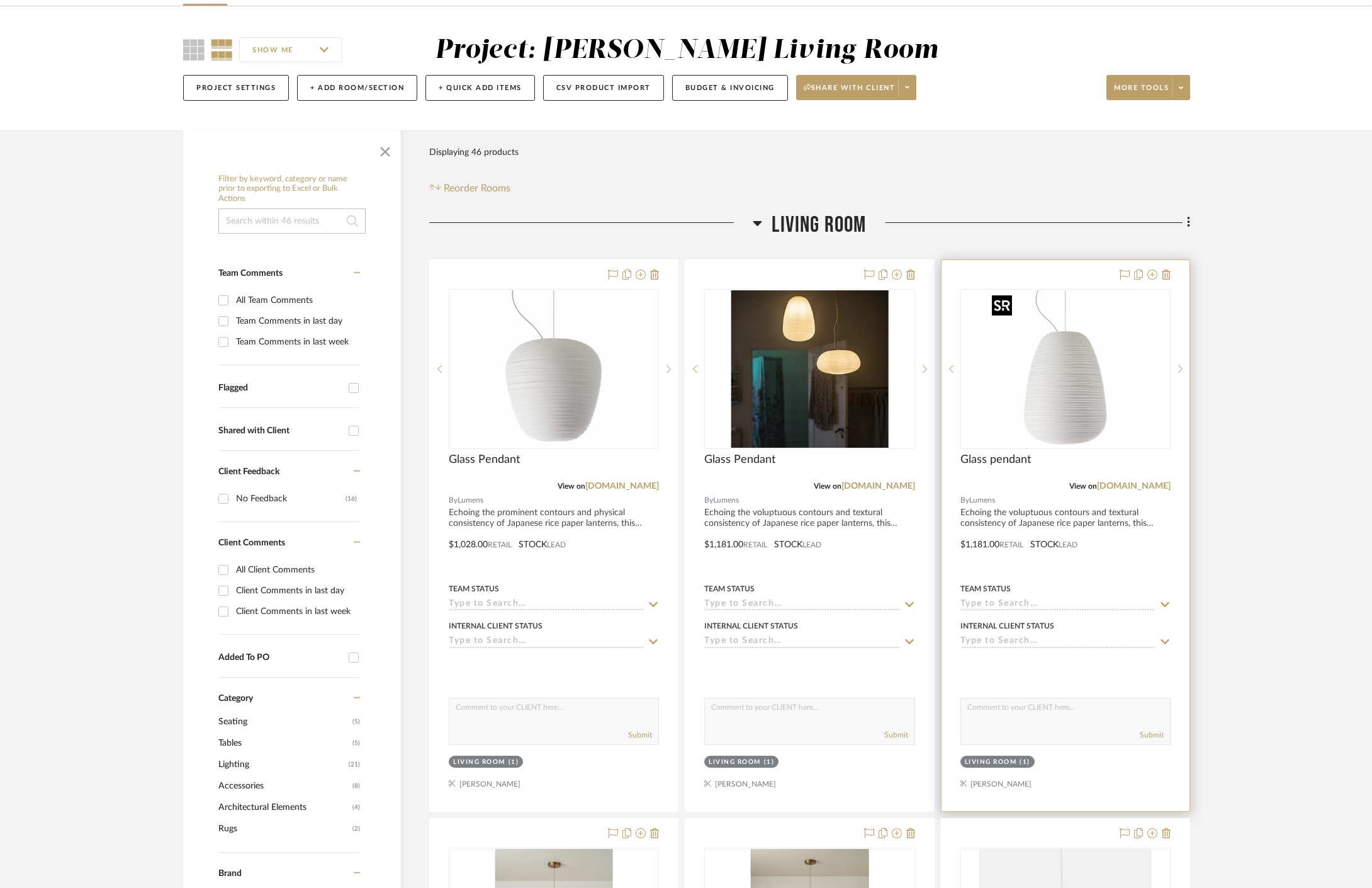
click at [1090, 419] on img "0" at bounding box center [1065, 369] width 158 height 158
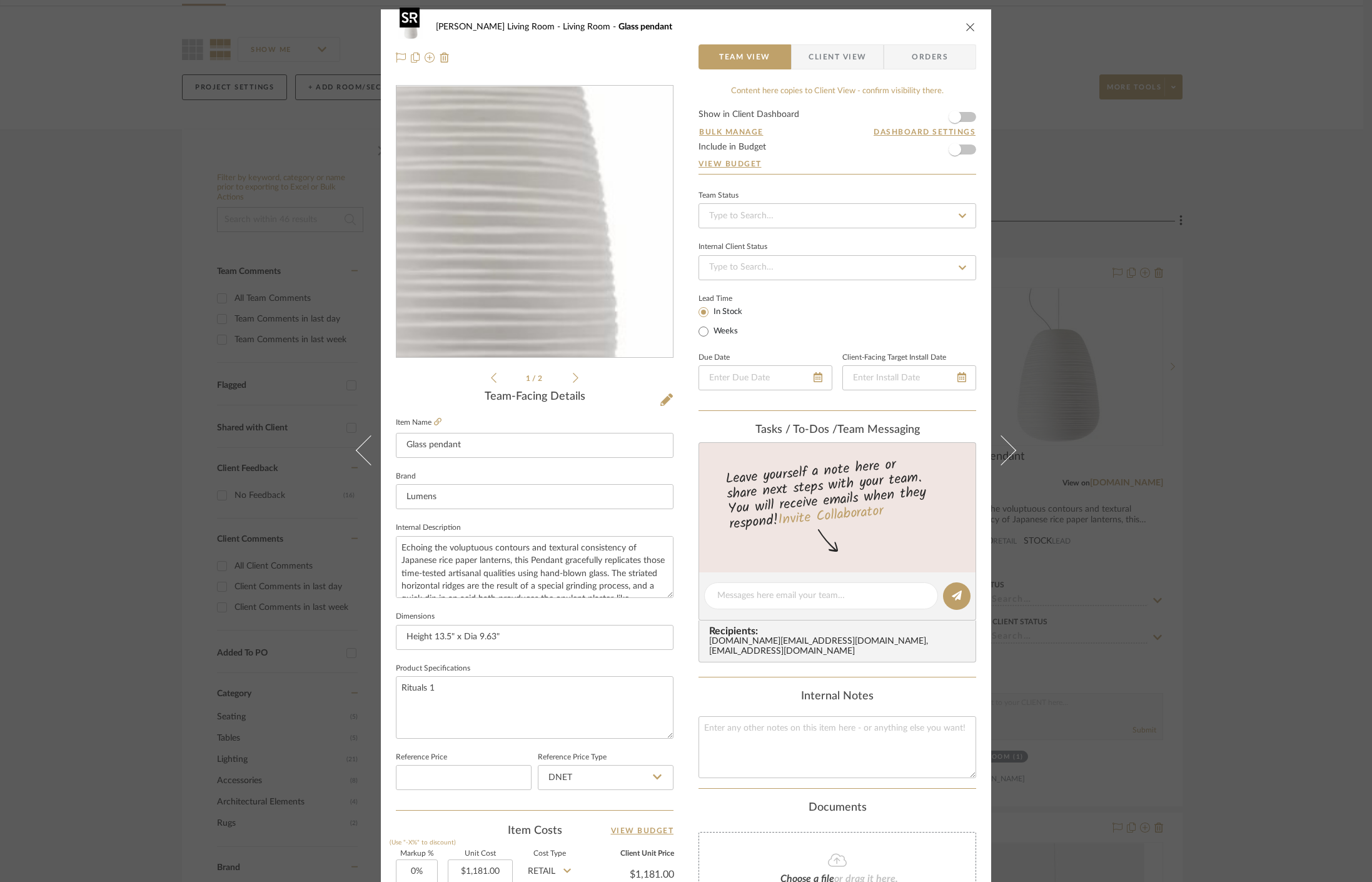
click at [574, 267] on img "0" at bounding box center [535, 222] width 272 height 272
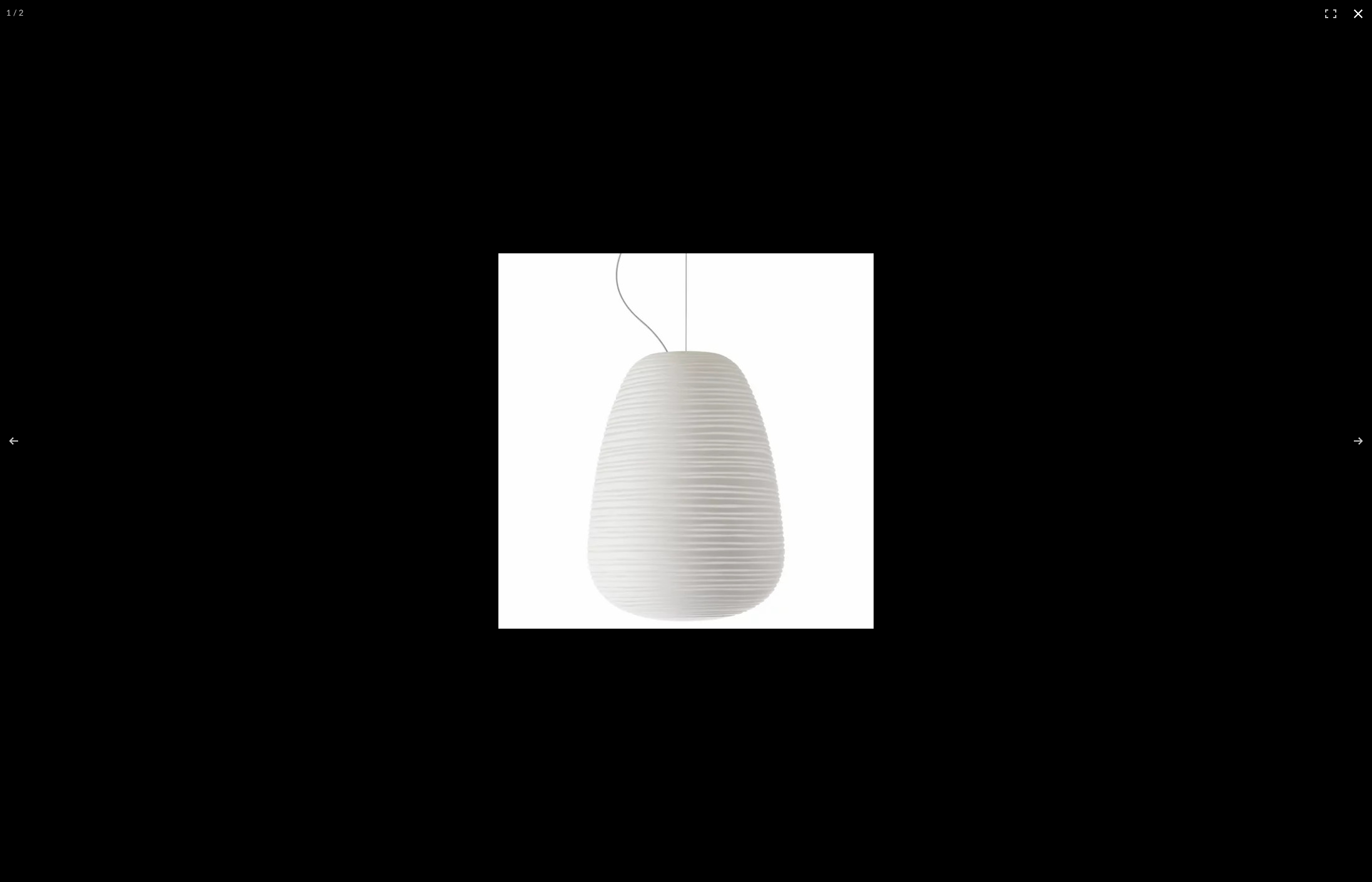
click at [921, 326] on div at bounding box center [810, 453] width 623 height 400
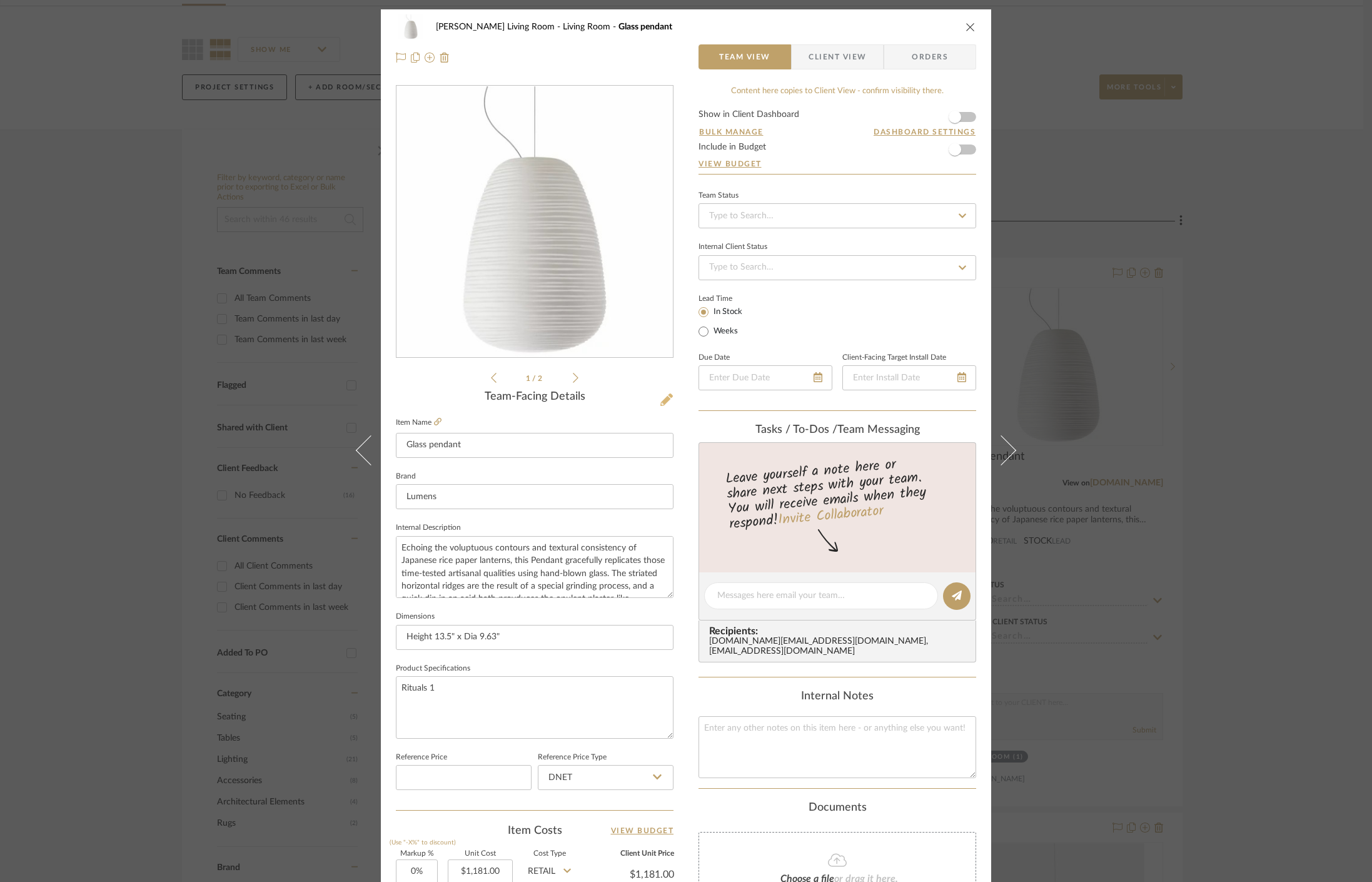
click at [660, 400] on icon at bounding box center [666, 399] width 12 height 12
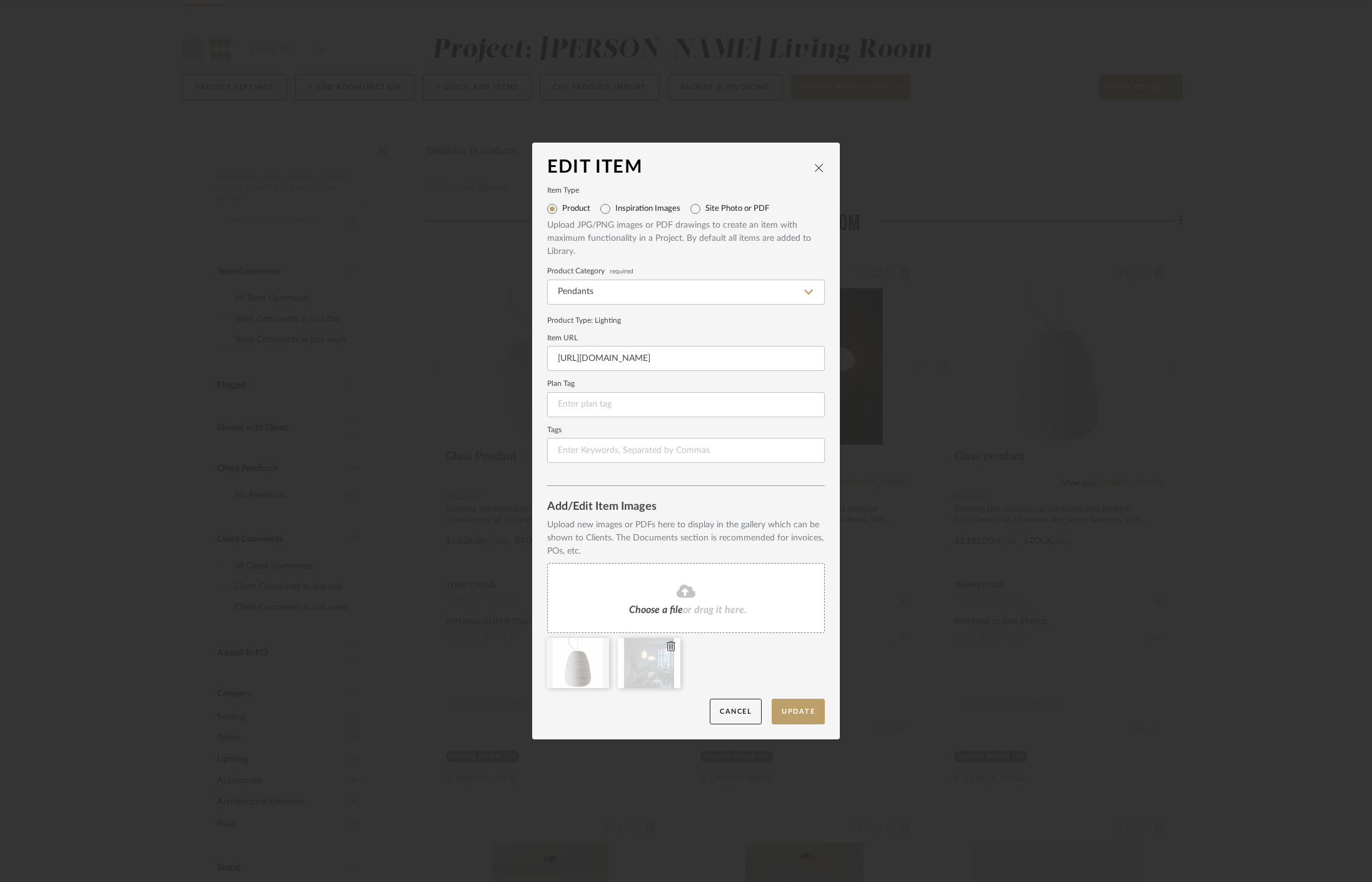
click at [652, 669] on div at bounding box center [649, 663] width 63 height 50
click at [783, 701] on button "Update" at bounding box center [798, 711] width 53 height 26
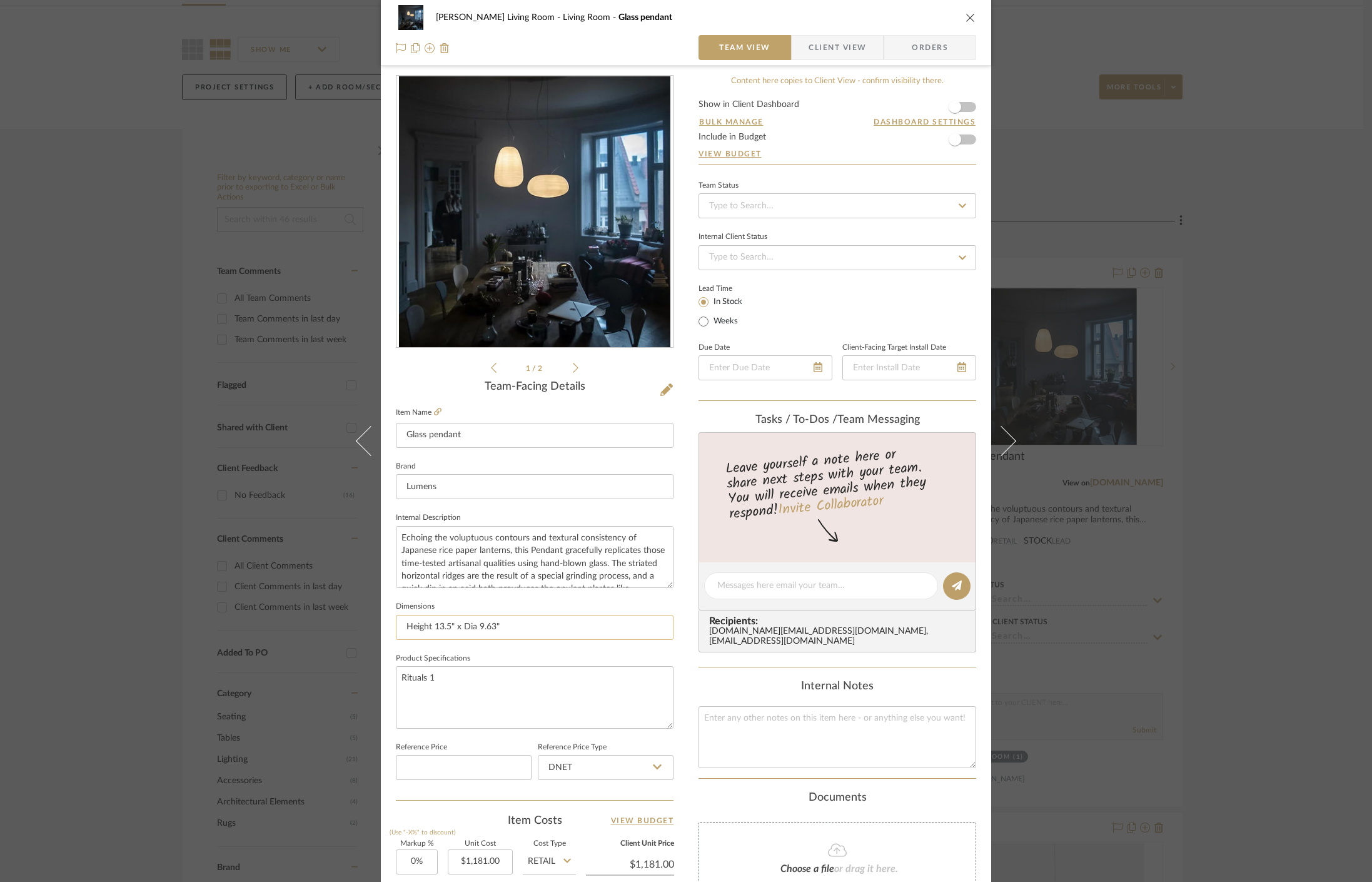
scroll to position [17, 0]
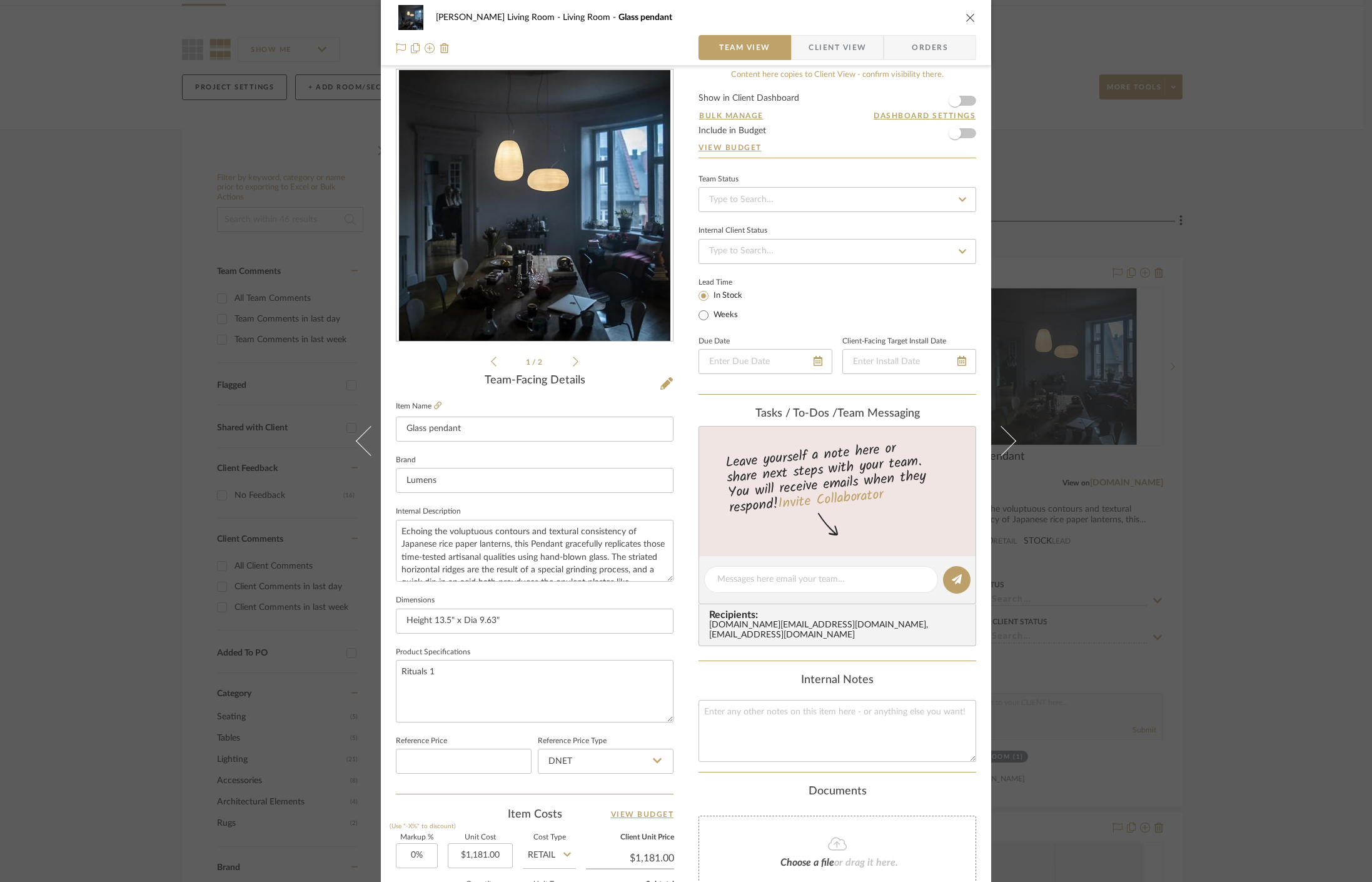
click at [1146, 365] on div "Mahvish Living Room Living Room Glass pendant Team View Client View Orders 1 / …" at bounding box center [686, 441] width 1372 height 882
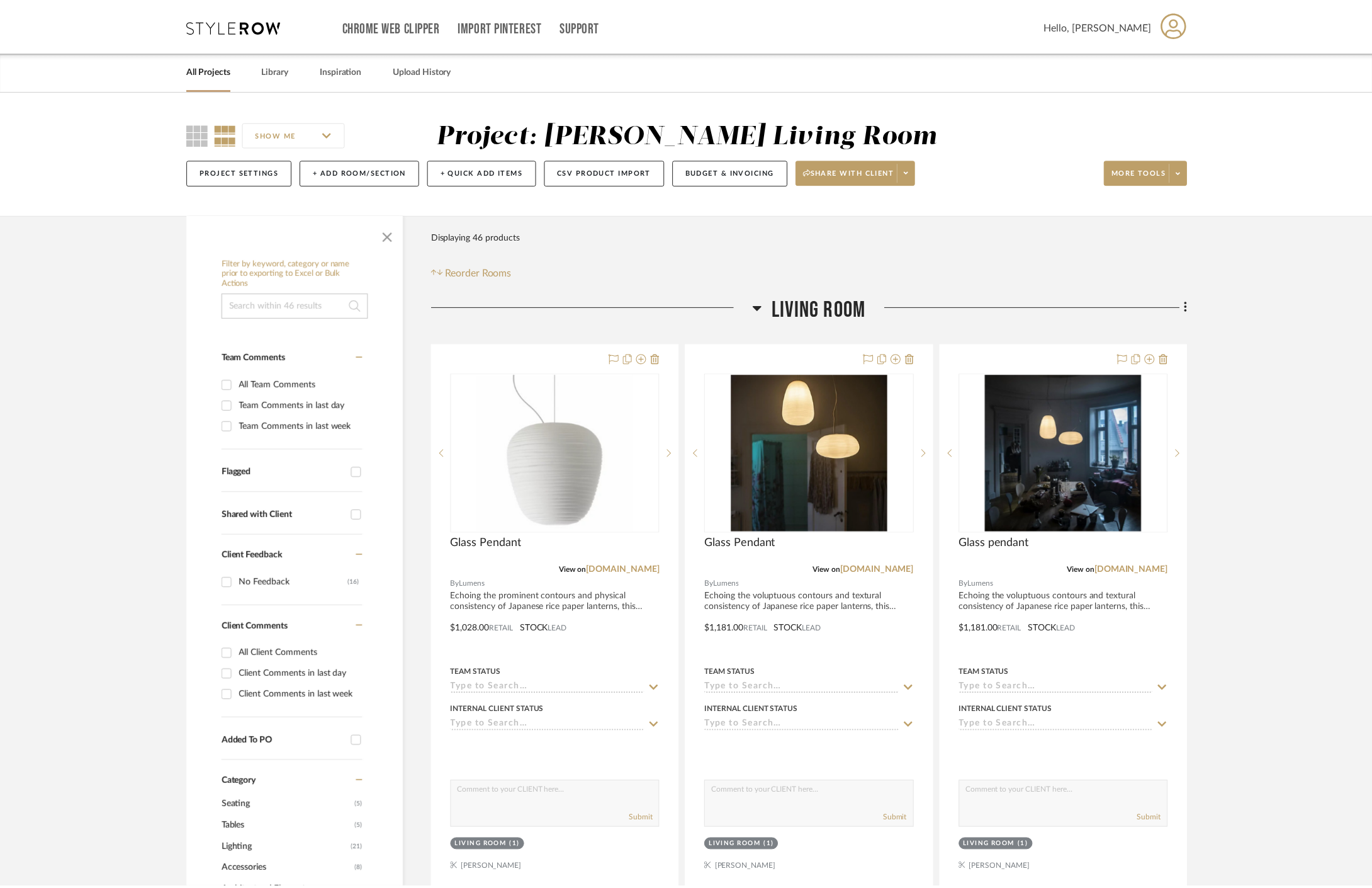
scroll to position [84, 0]
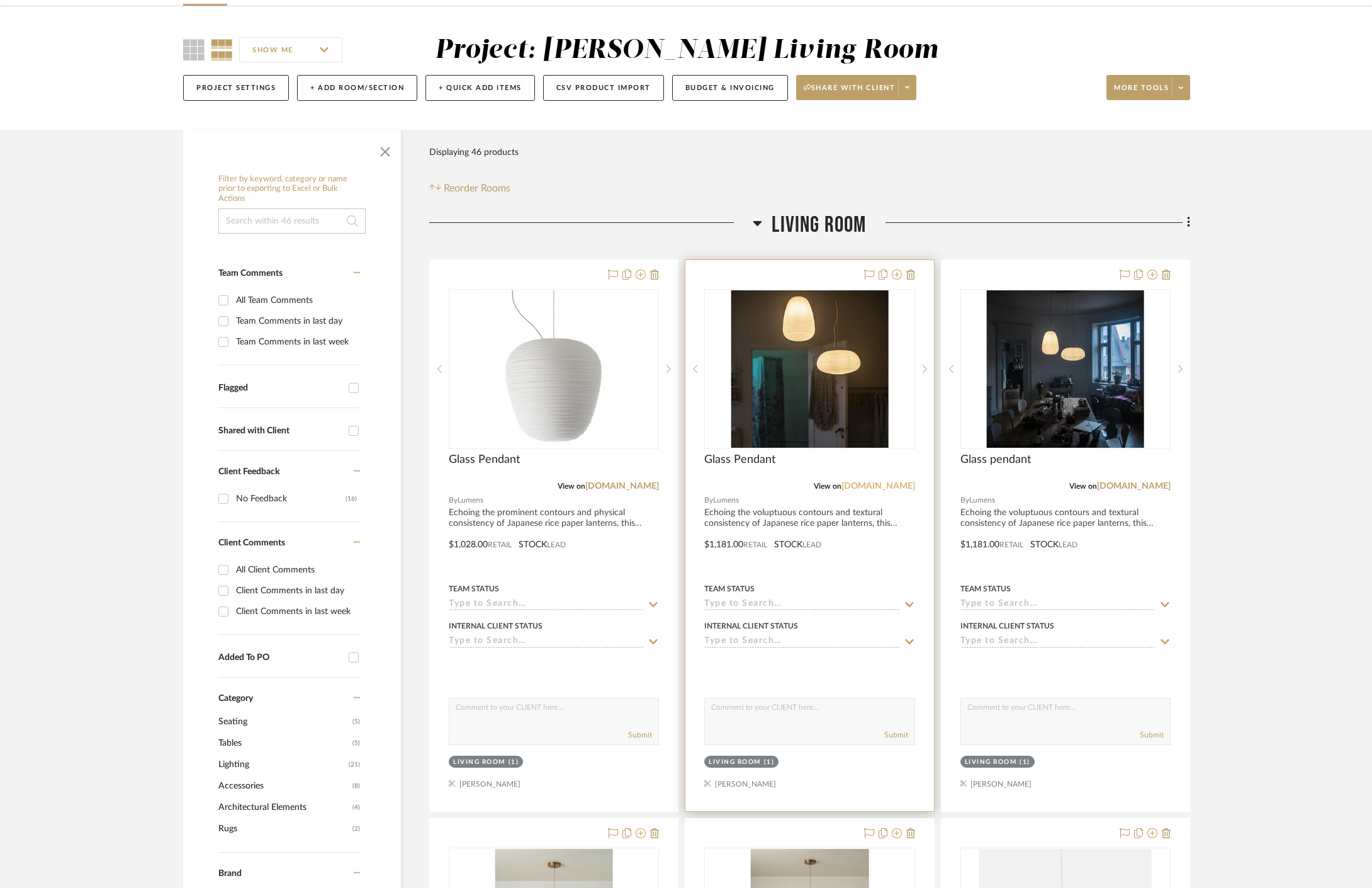
click at [907, 487] on link "[DOMAIN_NAME]" at bounding box center [879, 486] width 73 height 9
